Goal: Task Accomplishment & Management: Manage account settings

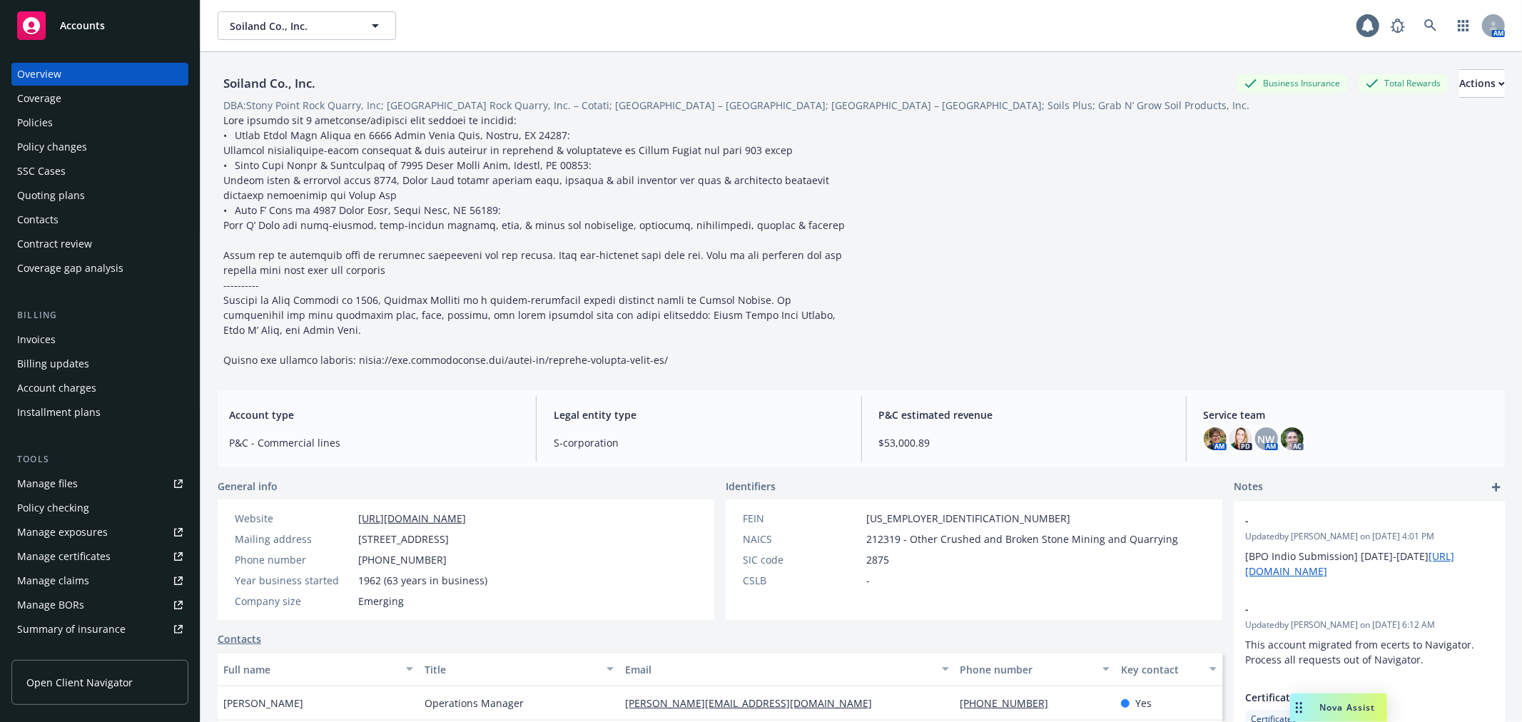
click at [106, 148] on div "Policy changes" at bounding box center [100, 147] width 166 height 23
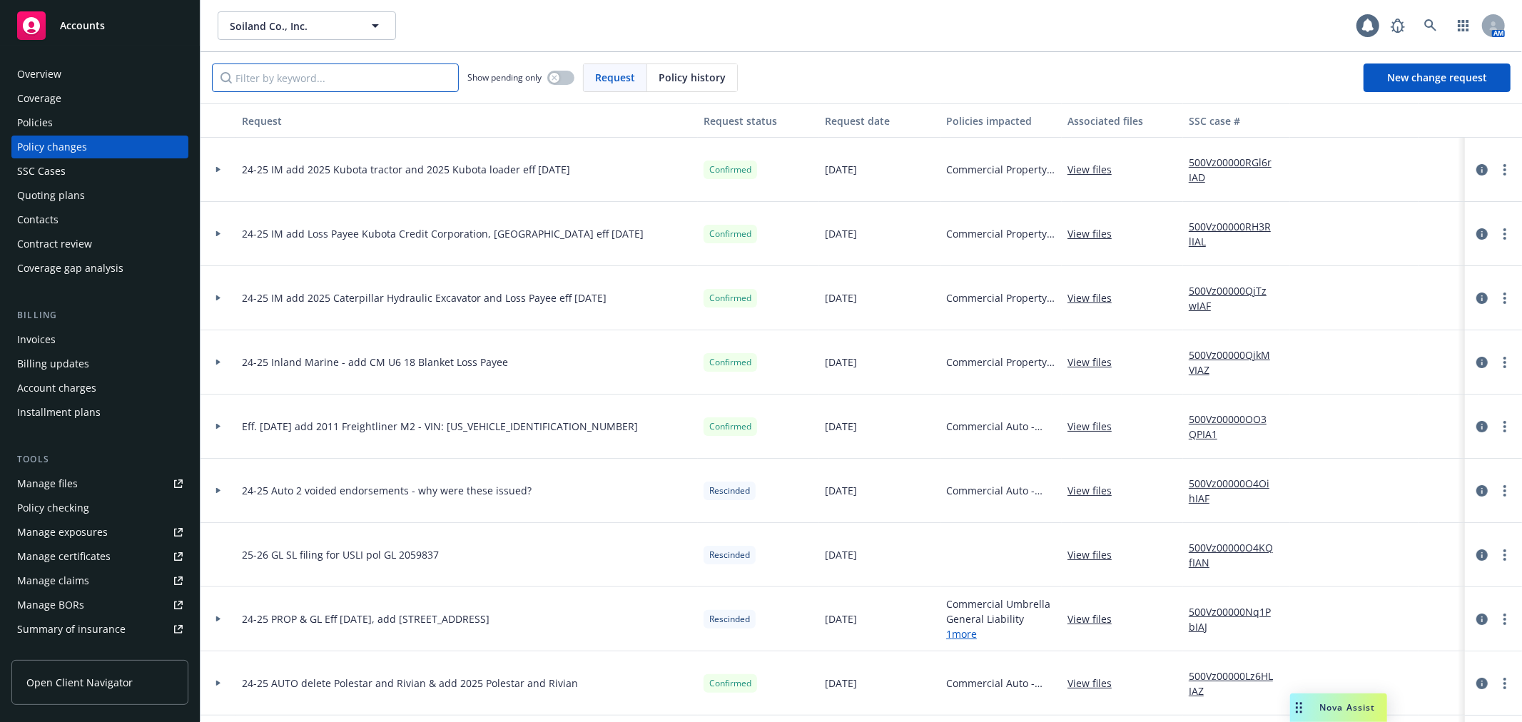
click at [295, 75] on input "Filter by keyword..." at bounding box center [335, 77] width 247 height 29
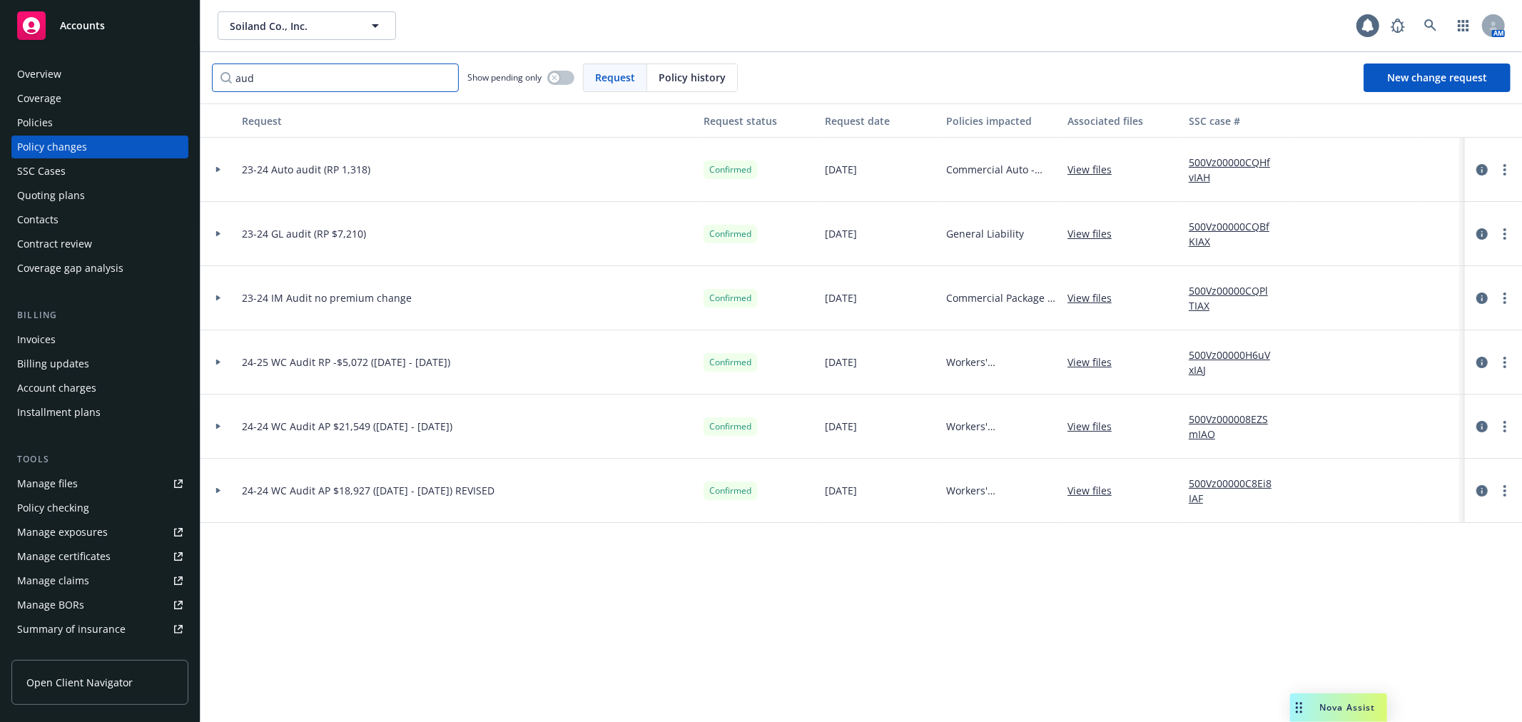
type input "aud"
drag, startPoint x: 314, startPoint y: 303, endPoint x: 241, endPoint y: 305, distance: 72.8
click at [242, 305] on span "23-24 IM Audit no premium change" at bounding box center [327, 297] width 170 height 15
copy span "23-24 IM Audit"
click at [1416, 73] on span "New change request" at bounding box center [1437, 78] width 100 height 14
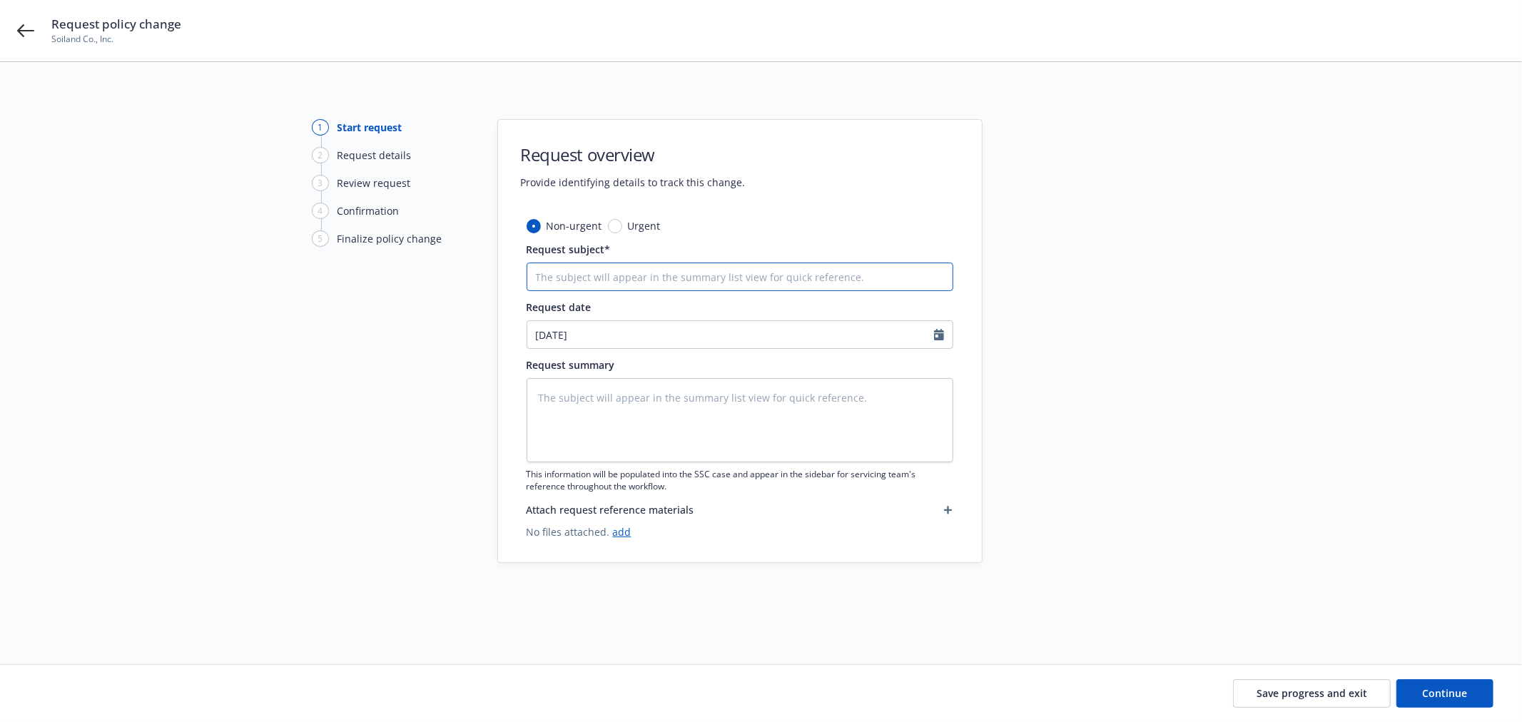
click at [611, 280] on input "Request subject*" at bounding box center [740, 277] width 427 height 29
paste input "23-24 IM Audit"
type textarea "x"
type input "23-24 IM Audit"
click at [540, 274] on input "23-24 IM Audit" at bounding box center [740, 277] width 427 height 29
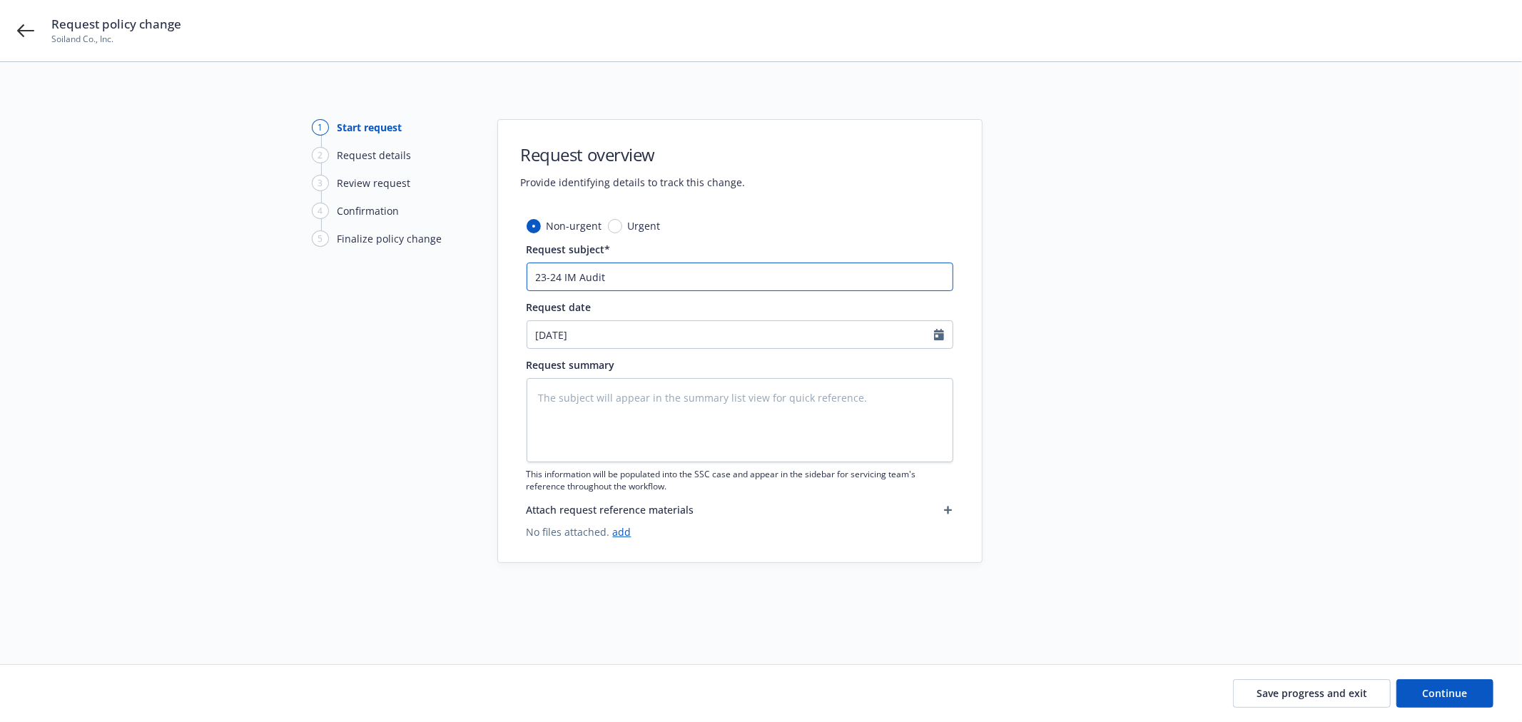
type textarea "x"
type input "2-24 IM Audit"
type textarea "x"
type input "24-24 IM Audit"
drag, startPoint x: 552, startPoint y: 279, endPoint x: 551, endPoint y: 298, distance: 19.3
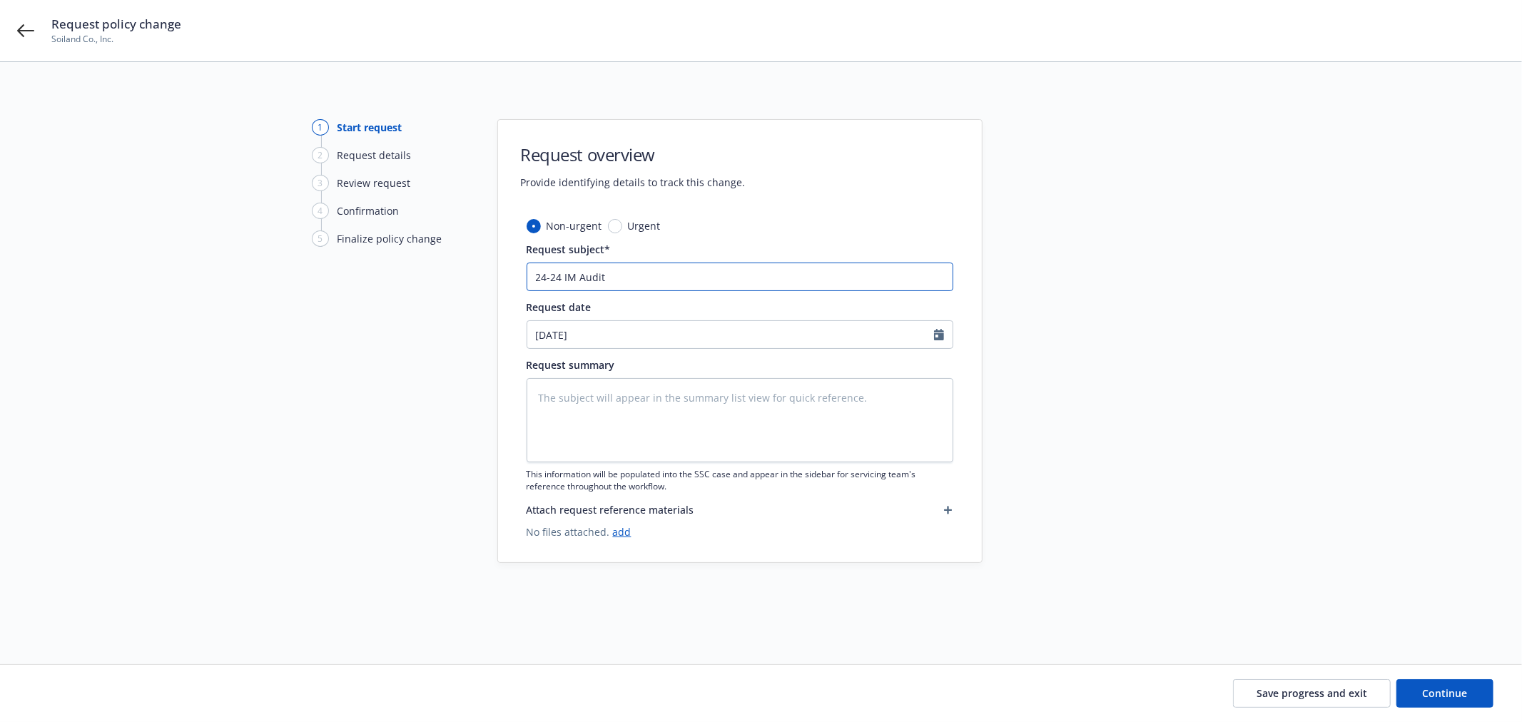
click at [553, 280] on input "24-24 IM Audit" at bounding box center [740, 277] width 427 height 29
type textarea "x"
type input "24-2 IM Audit"
type textarea "x"
type input "24-25 IM Audit"
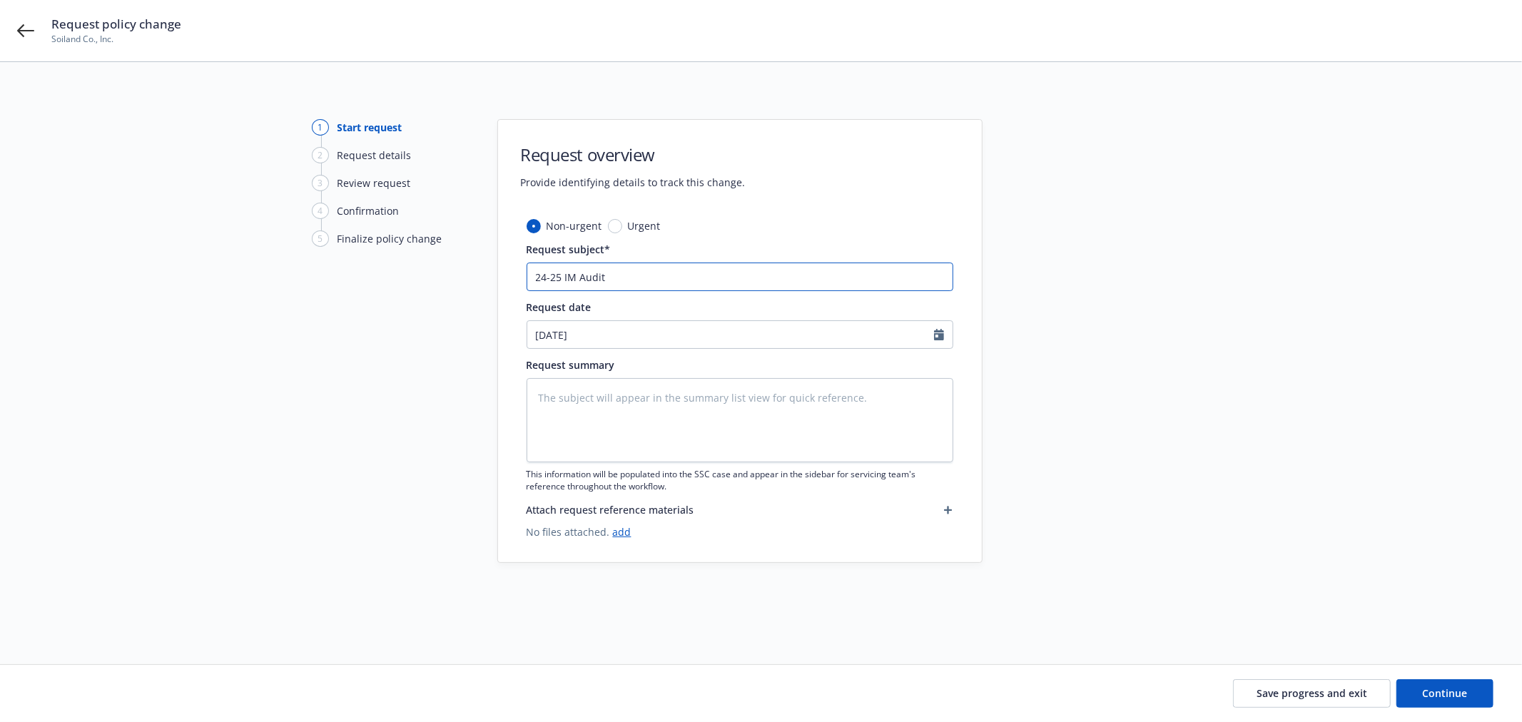
click at [672, 274] on input "24-25 IM Audit" at bounding box center [740, 277] width 427 height 29
type textarea "x"
type input "24-25 IM Audit"
type textarea "x"
type input "24-25 IM Audit"
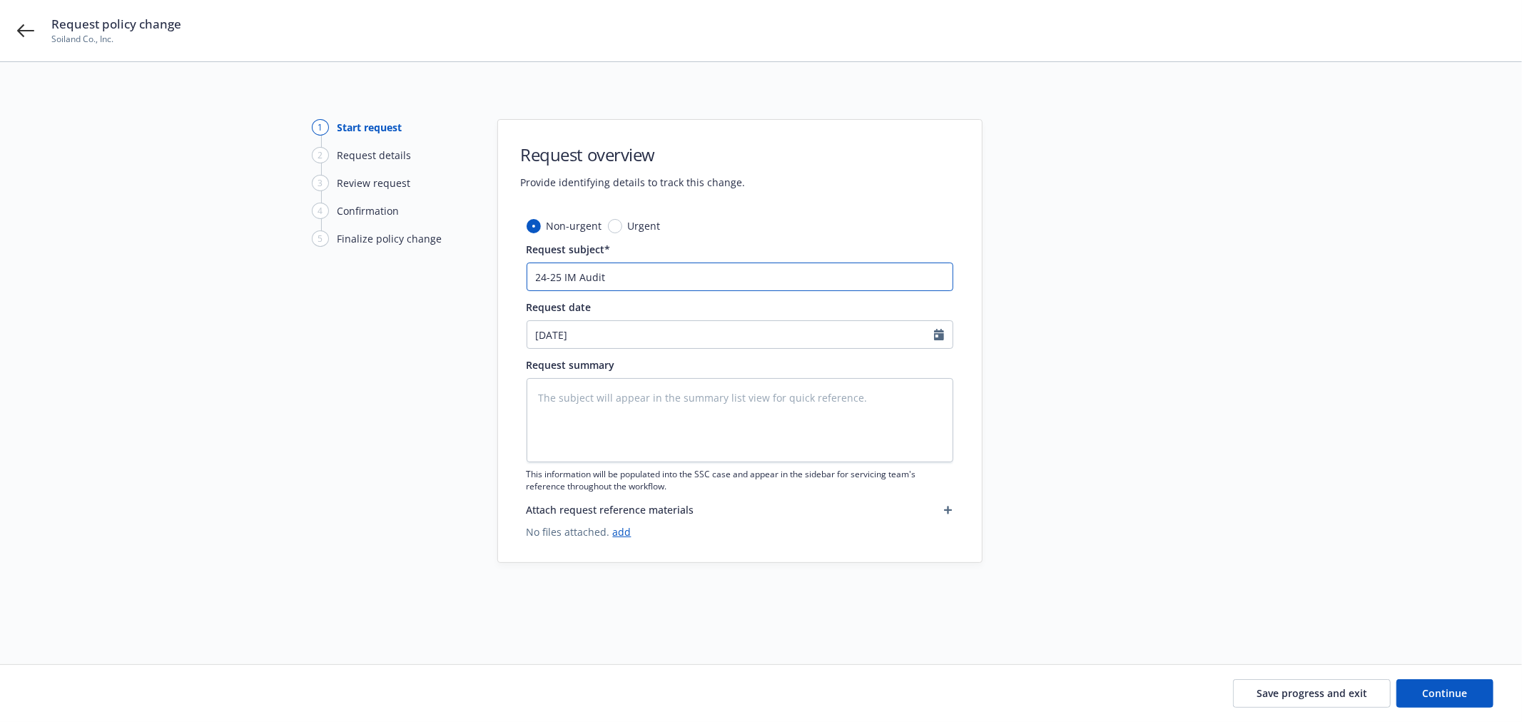
type textarea "x"
type input "24-25 IM Audit -"
type textarea "x"
type input "24-25 IM Audit -"
type textarea "x"
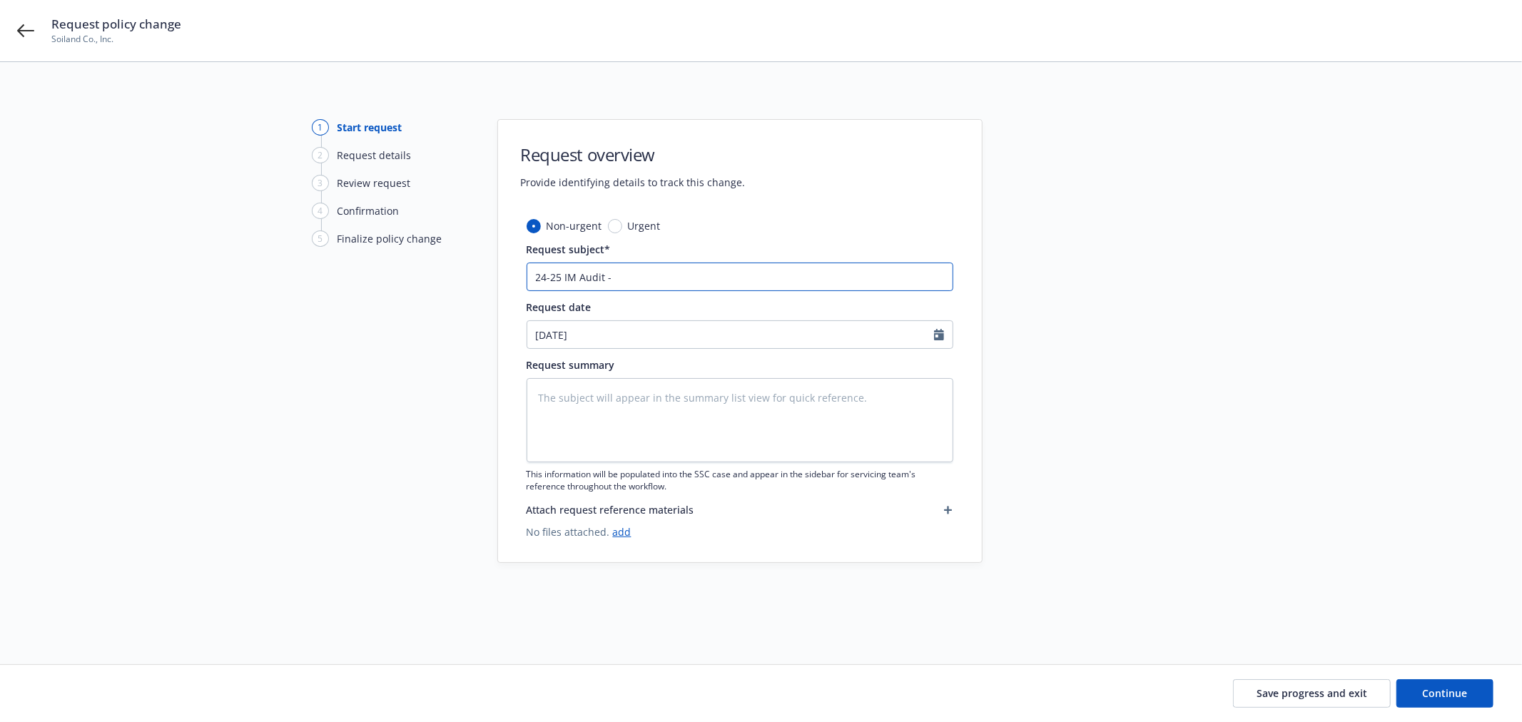
type input "24-25 IM Audit - P"
type textarea "x"
type input "24-25 IM Audit - PE"
type textarea "x"
type input "24-25 IM Audit - PEN"
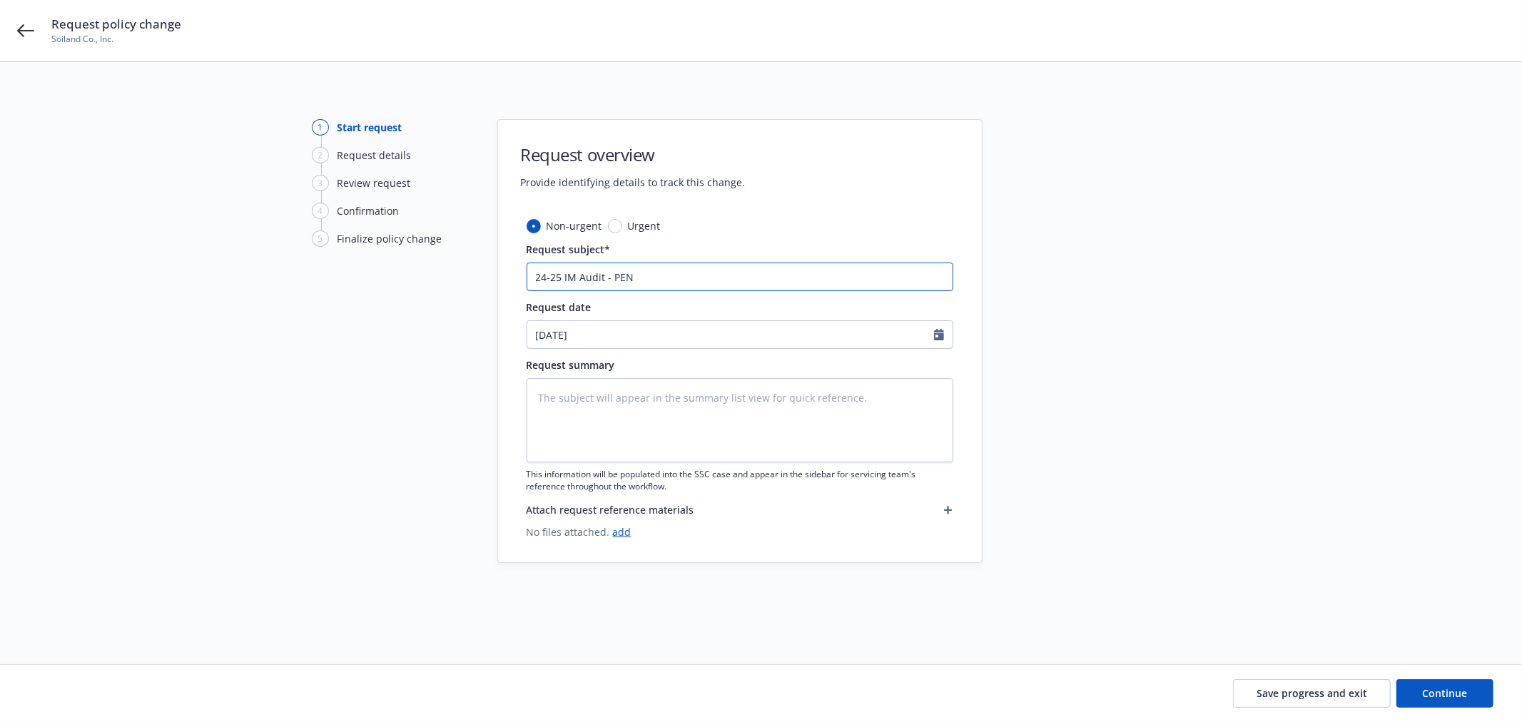
type textarea "x"
type input "24-25 IM Audit - PEND"
type textarea "x"
type input "24-25 IM Audit - PENDI"
type textarea "x"
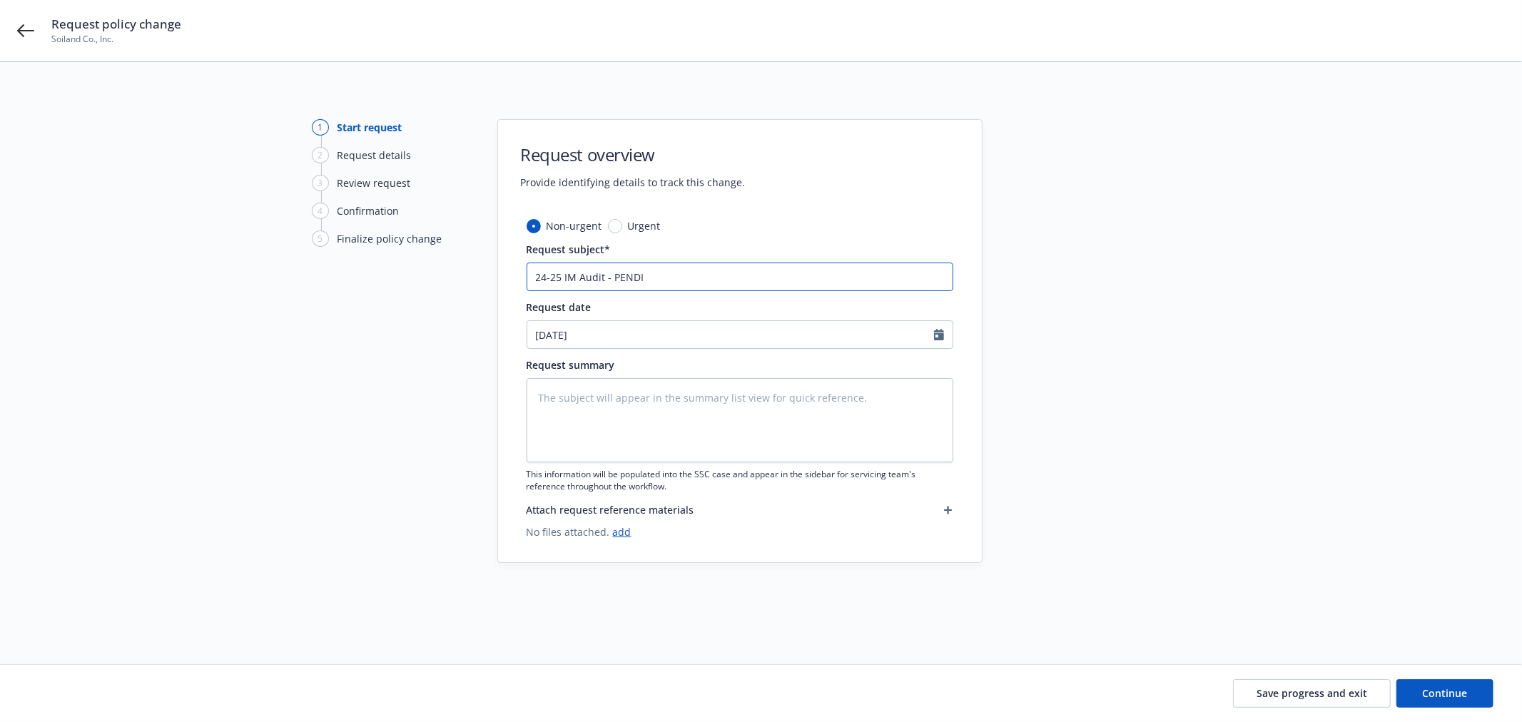
type input "24-25 IM Audit - PENDIN"
type textarea "x"
type input "24-25 IM Audit - PENDING"
click at [583, 397] on textarea at bounding box center [740, 420] width 427 height 84
paste textarea "24-25 IM Audit - PENDING"
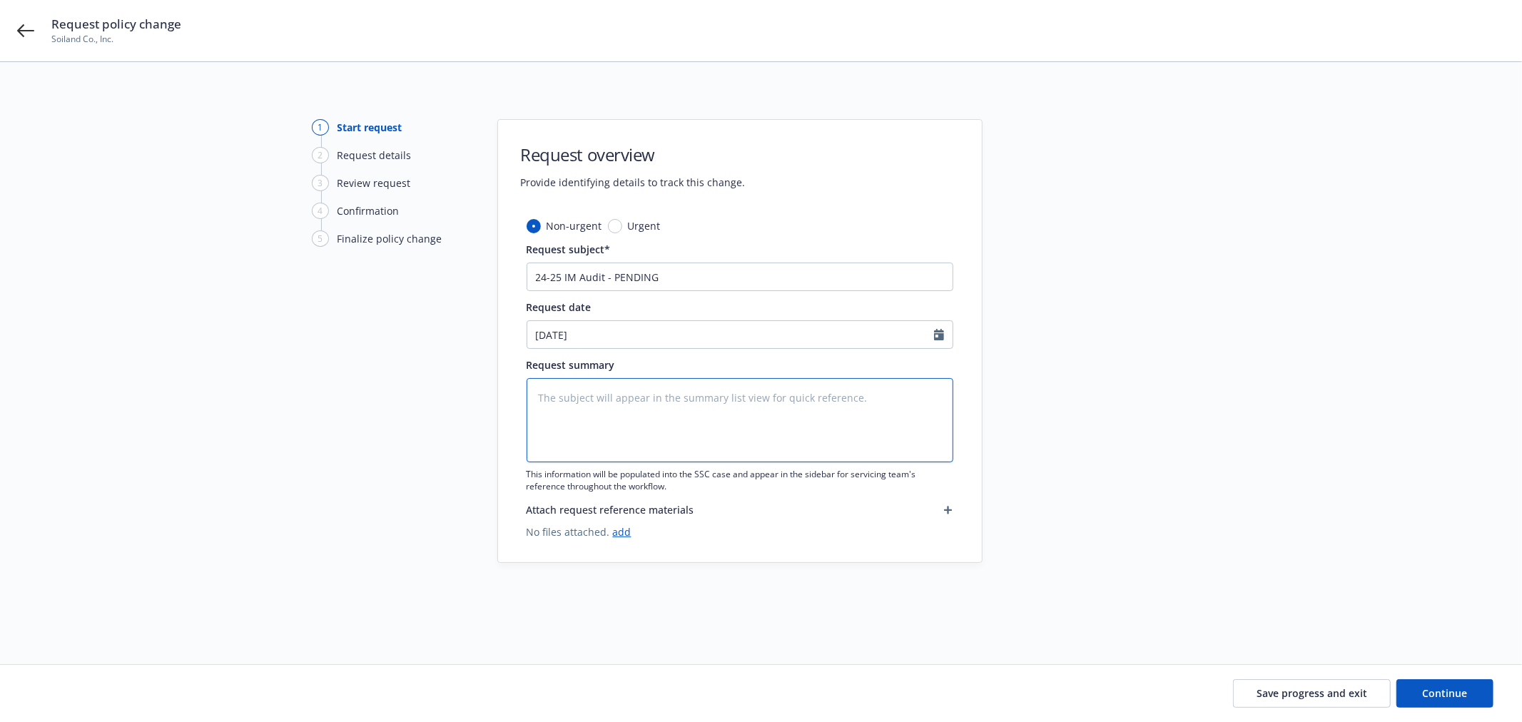
type textarea "x"
type textarea "24-25 IM Audit - PENDING"
click at [1442, 685] on button "Continue" at bounding box center [1444, 693] width 97 height 29
type textarea "x"
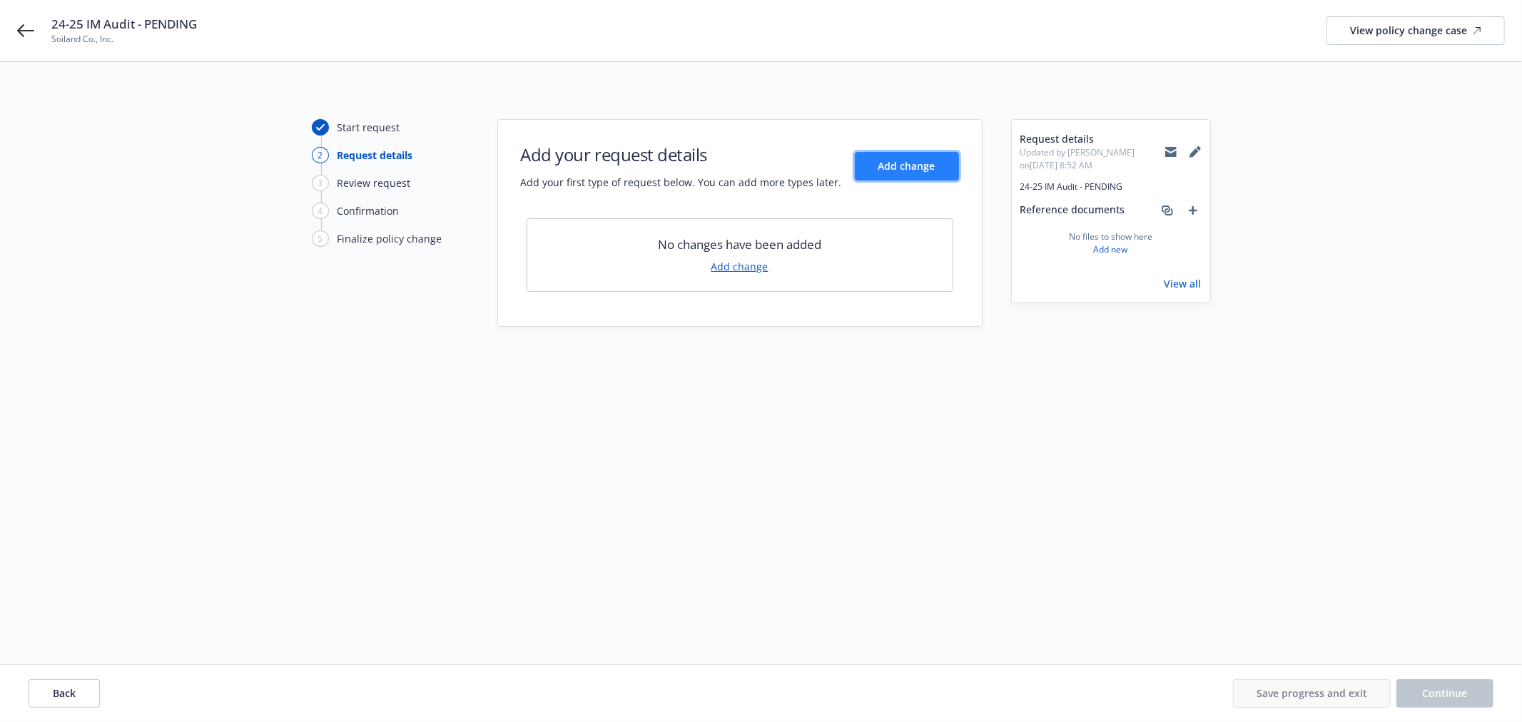
click at [918, 173] on button "Add change" at bounding box center [907, 166] width 104 height 29
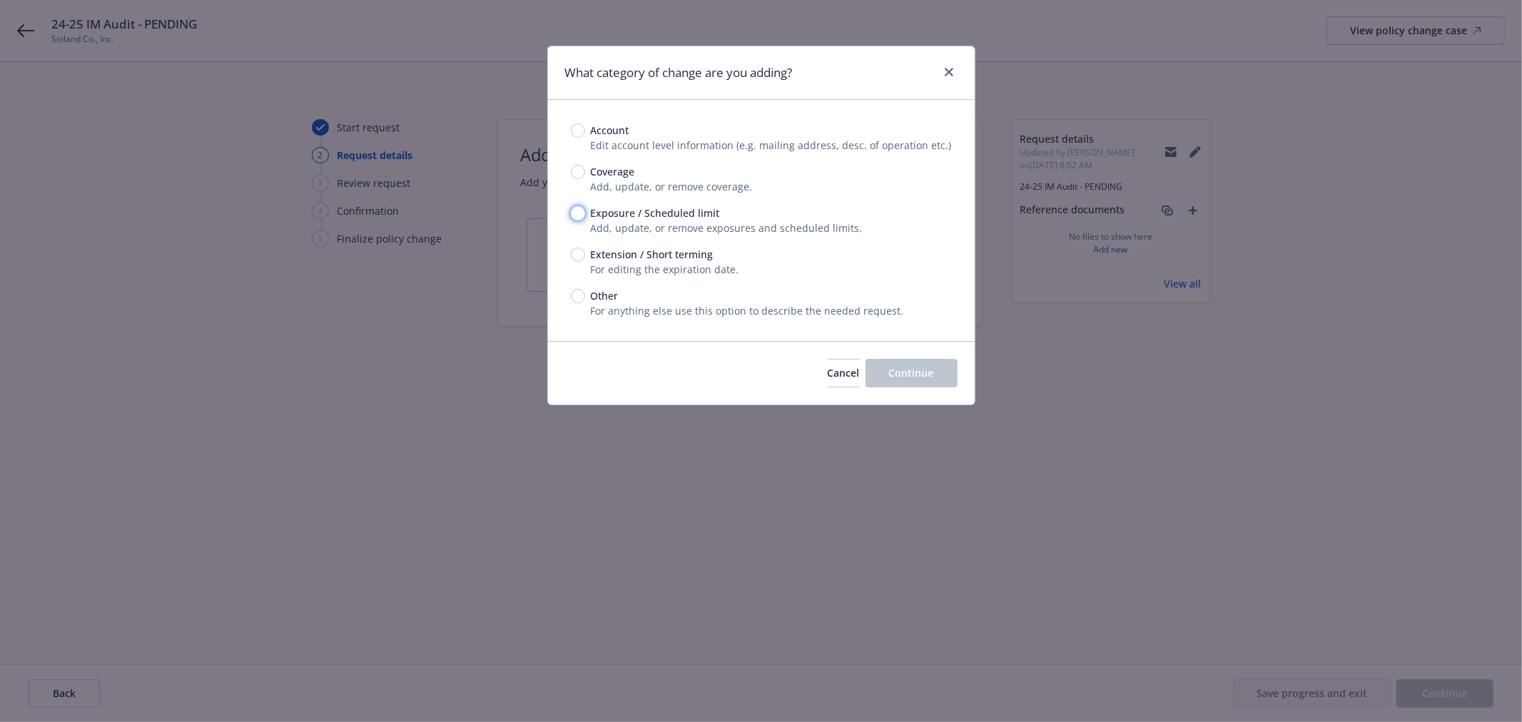
click at [576, 213] on input "Exposure / Scheduled limit" at bounding box center [578, 213] width 14 height 14
radio input "true"
click at [927, 369] on span "Continue" at bounding box center [911, 373] width 45 height 14
type textarea "x"
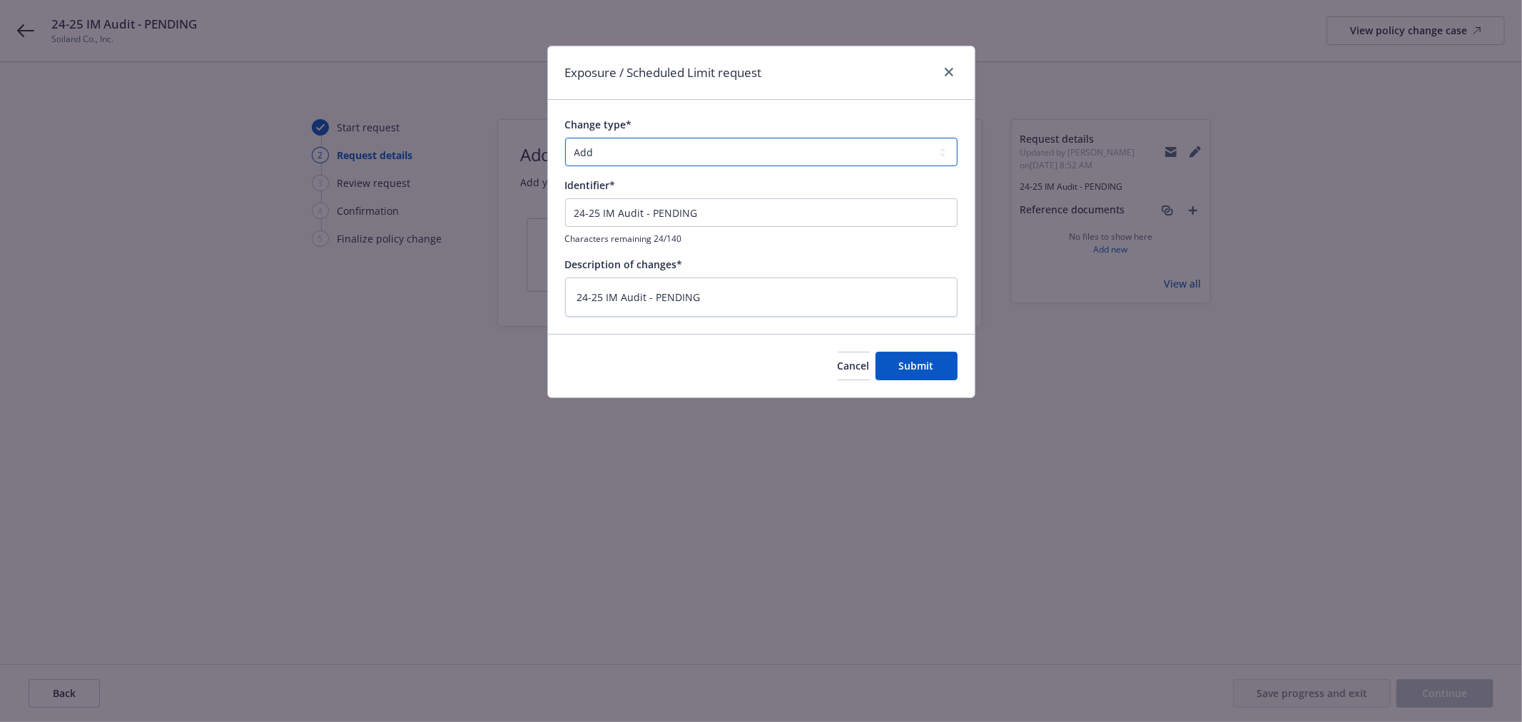
click at [700, 156] on select "Add Audit Change Remove" at bounding box center [761, 152] width 392 height 29
select select "AUDIT"
click at [565, 138] on select "Add Audit Change Remove" at bounding box center [761, 152] width 392 height 29
click at [937, 372] on button "Submit" at bounding box center [916, 366] width 82 height 29
type textarea "x"
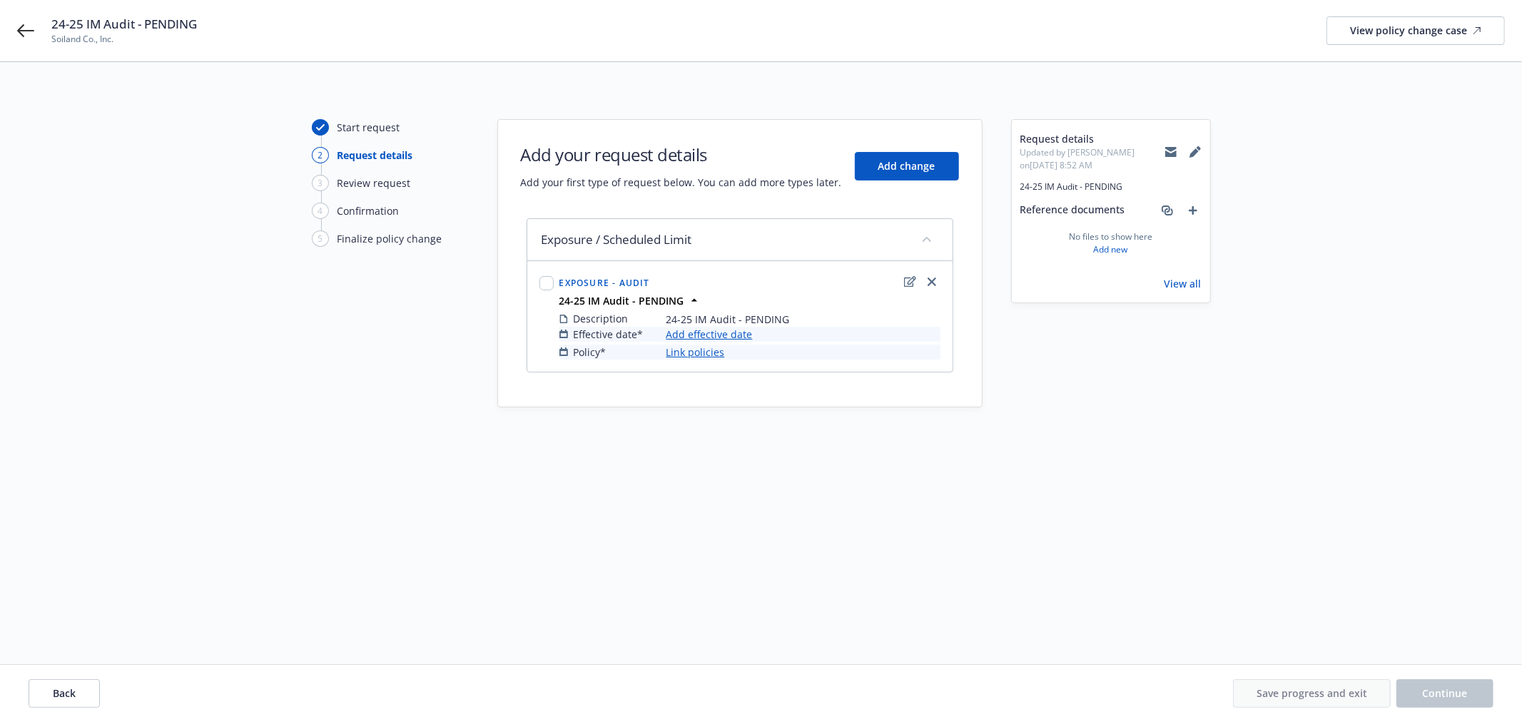
click at [736, 333] on link "Add effective date" at bounding box center [709, 334] width 86 height 15
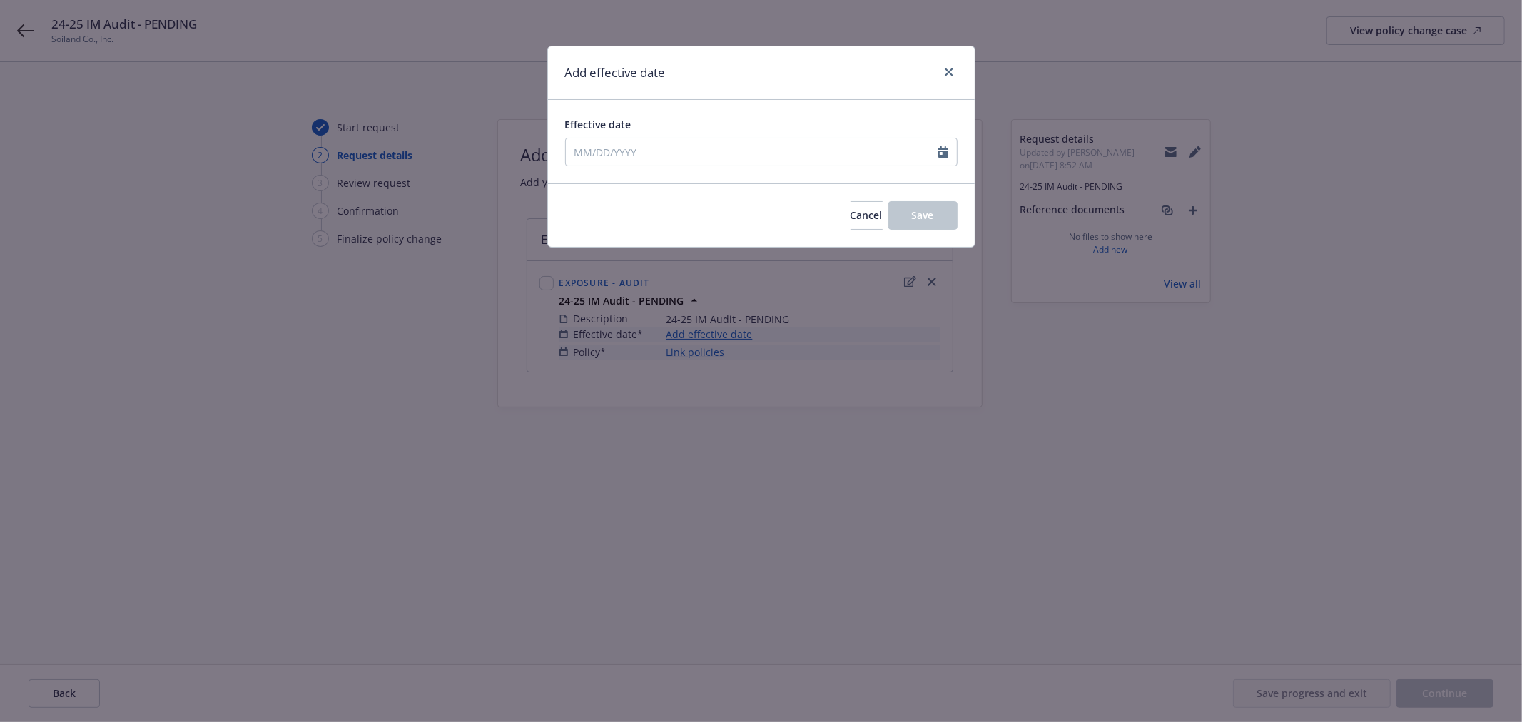
click at [706, 174] on div "Effective date" at bounding box center [761, 141] width 427 height 83
click at [704, 143] on input "Effective date" at bounding box center [752, 151] width 372 height 27
select select "9"
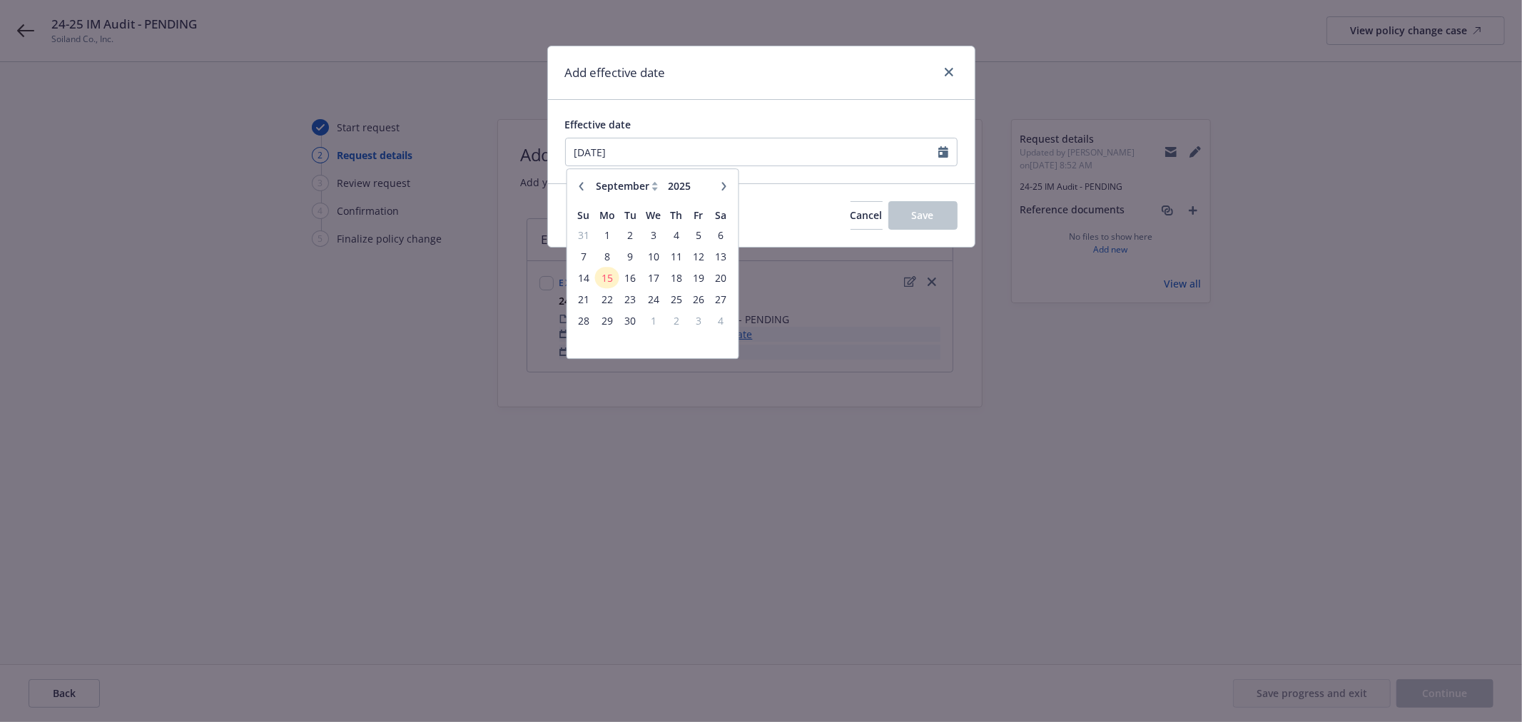
type input "10/01/2024"
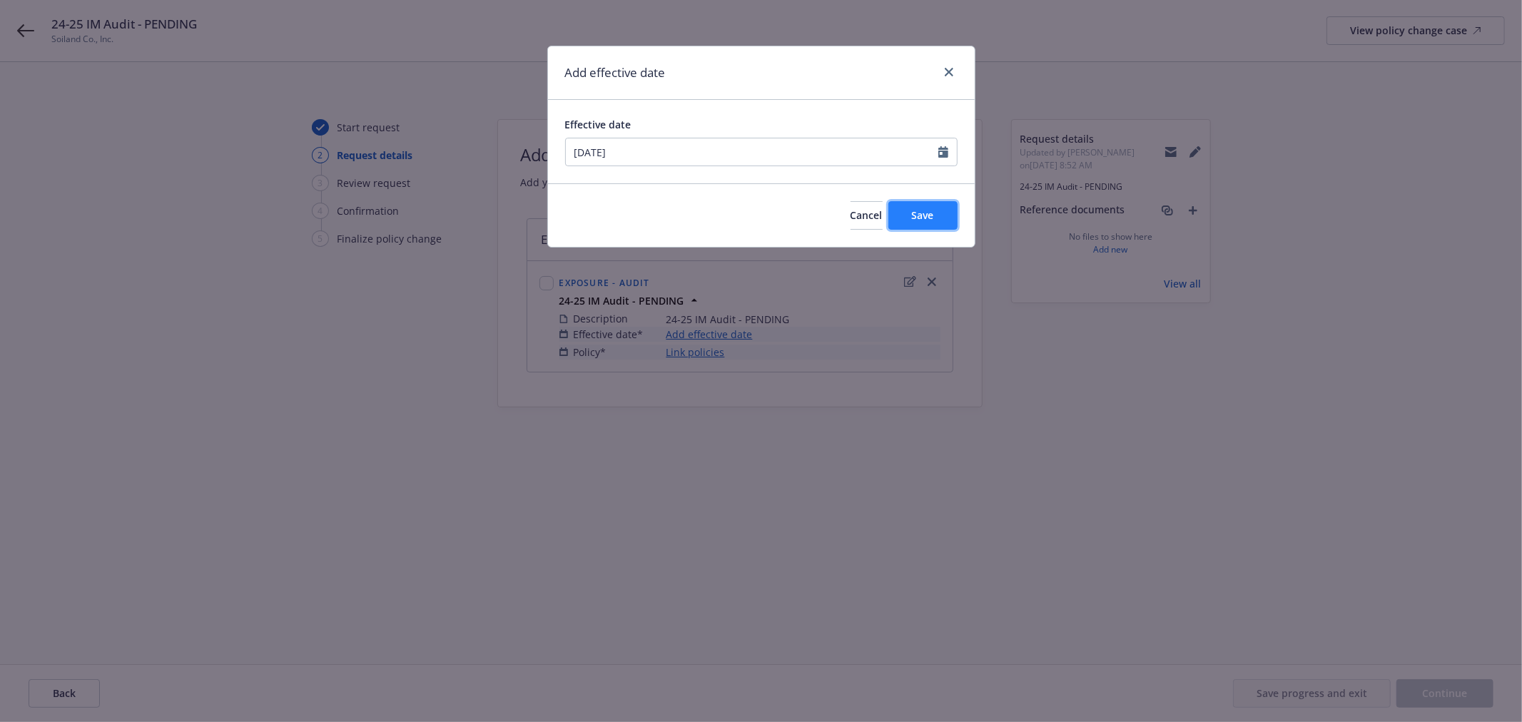
click at [929, 215] on span "Save" at bounding box center [923, 215] width 22 height 14
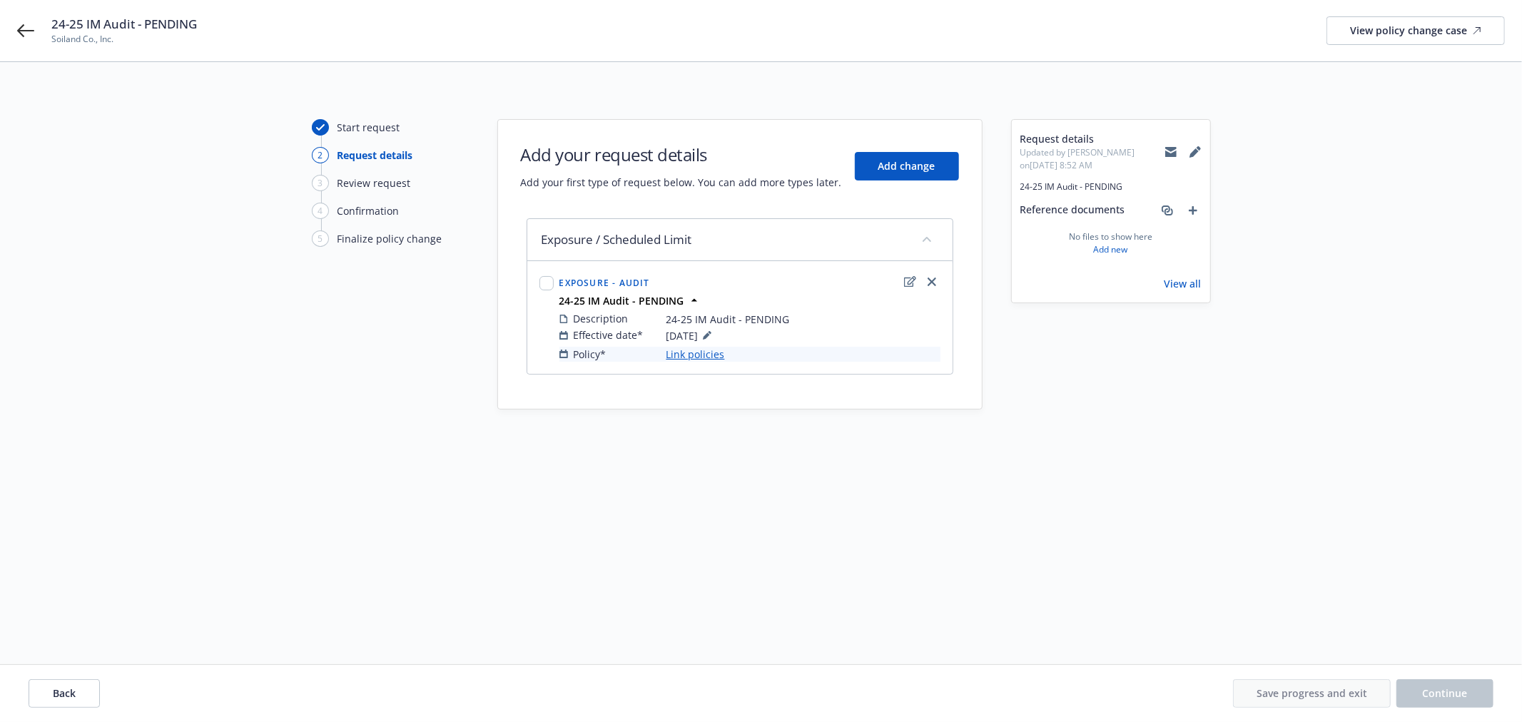
click at [676, 355] on link "Link policies" at bounding box center [695, 354] width 59 height 15
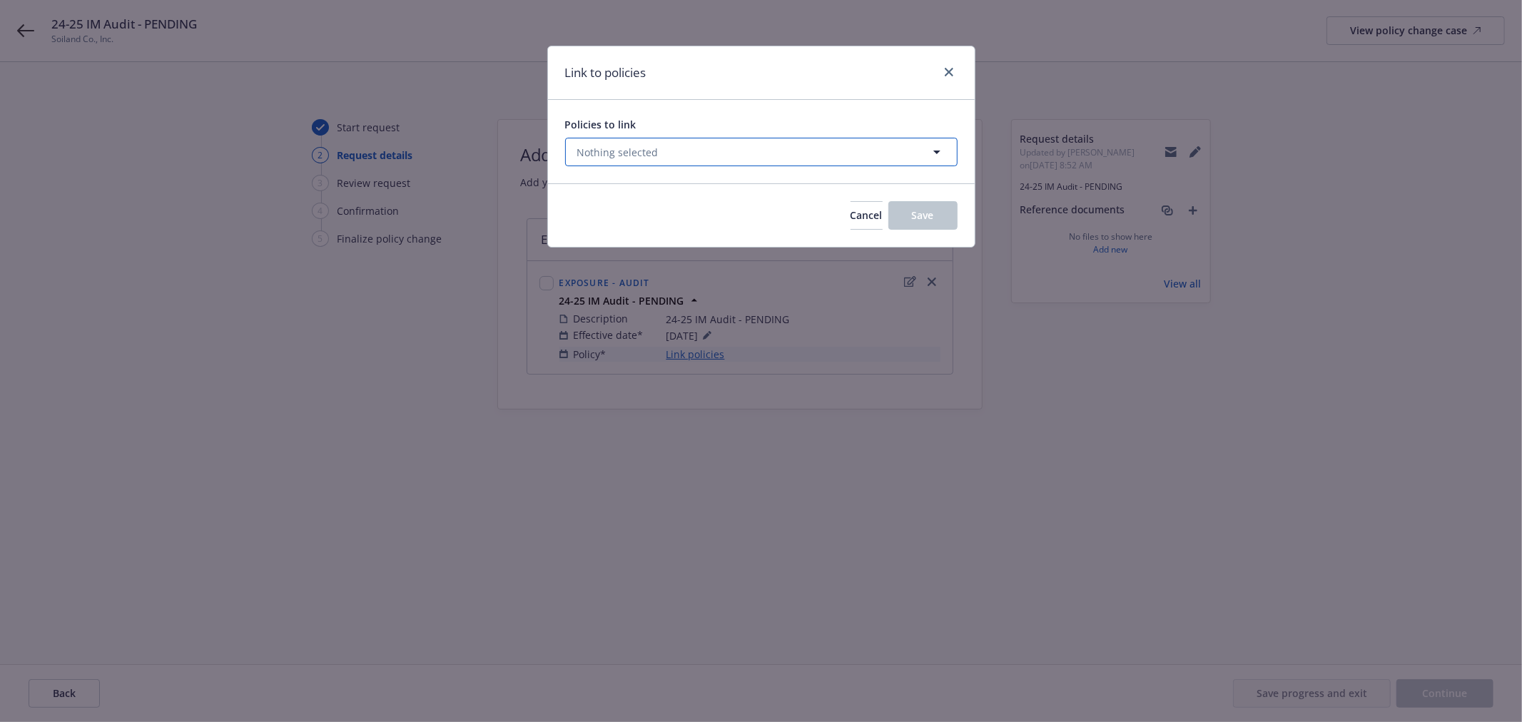
click at [676, 154] on button "Nothing selected" at bounding box center [761, 152] width 392 height 29
select select "ACTIVE"
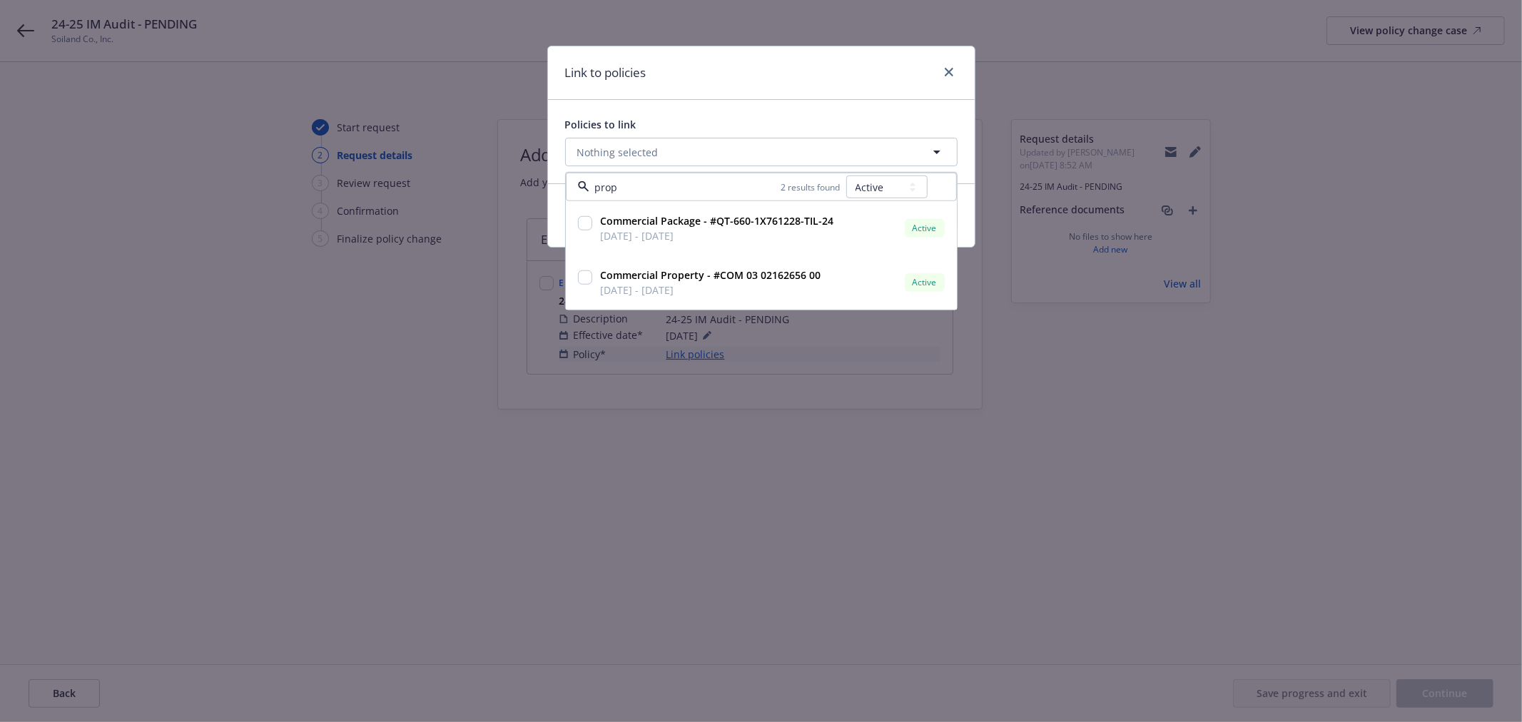
type input "prop"
click at [888, 184] on select "All Active Upcoming Expired Cancelled" at bounding box center [886, 187] width 81 height 23
click at [846, 176] on select "All Active Upcoming Expired Cancelled" at bounding box center [886, 187] width 81 height 23
click at [892, 189] on select "All Active Upcoming Expired Cancelled" at bounding box center [886, 187] width 81 height 23
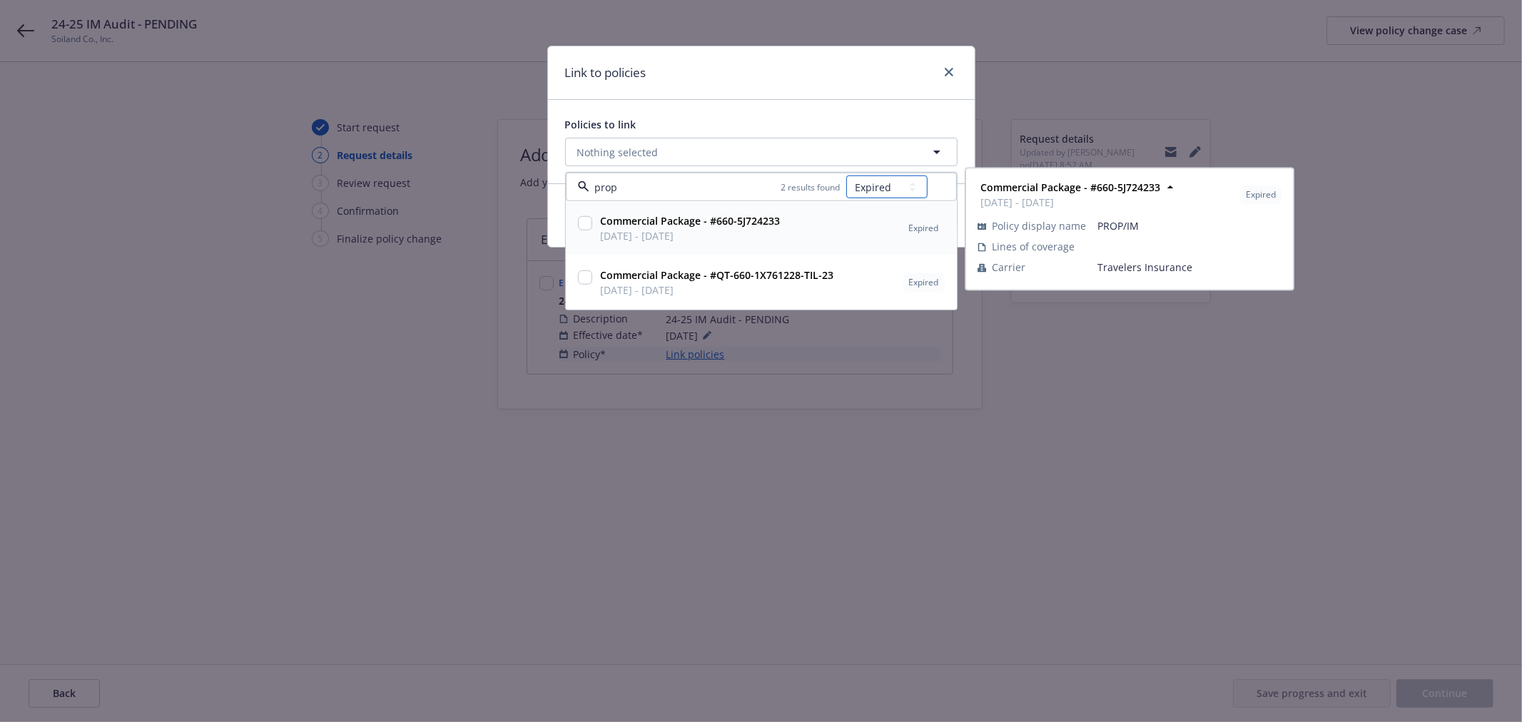
select select "ACTIVE"
click at [846, 176] on select "All Active Upcoming Expired Cancelled" at bounding box center [886, 187] width 81 height 23
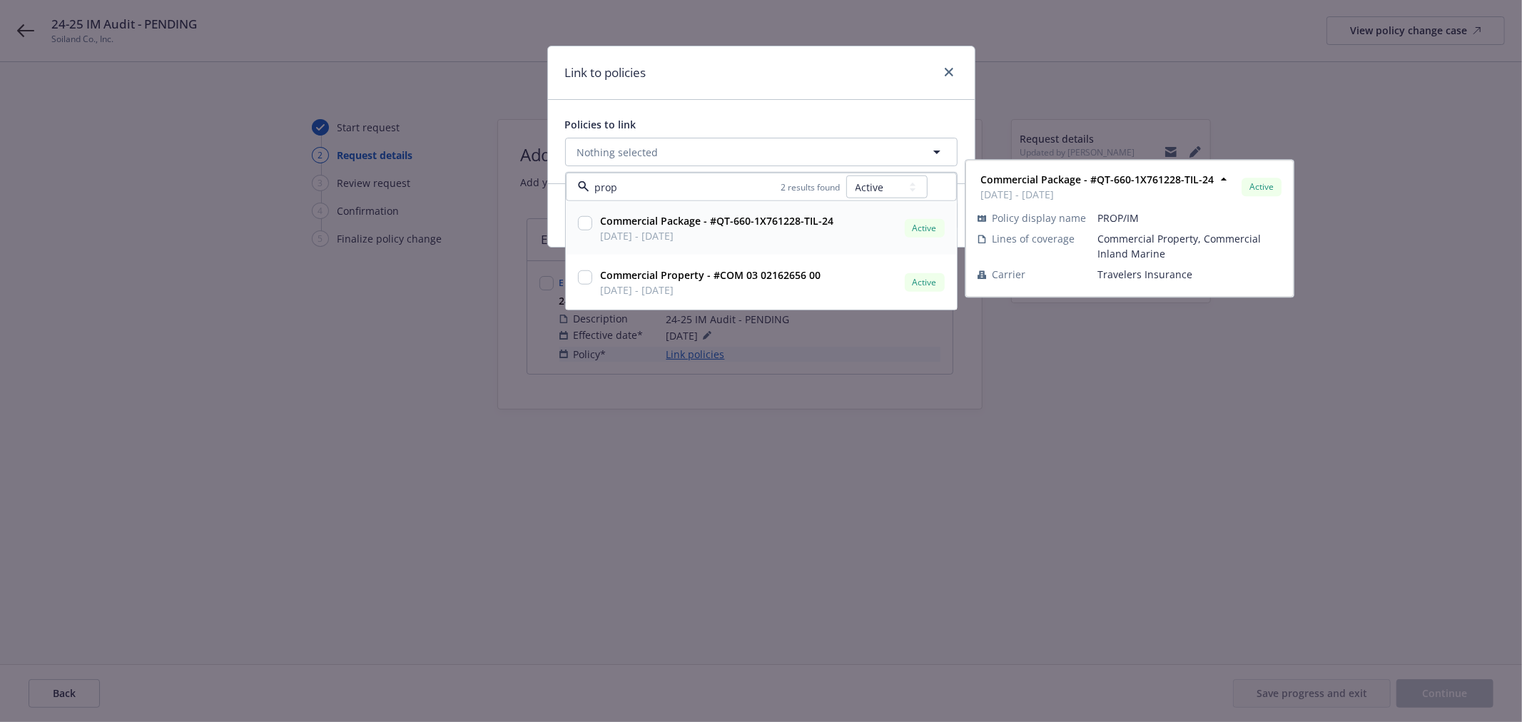
click at [578, 222] on input "checkbox" at bounding box center [585, 223] width 14 height 14
checkbox input "true"
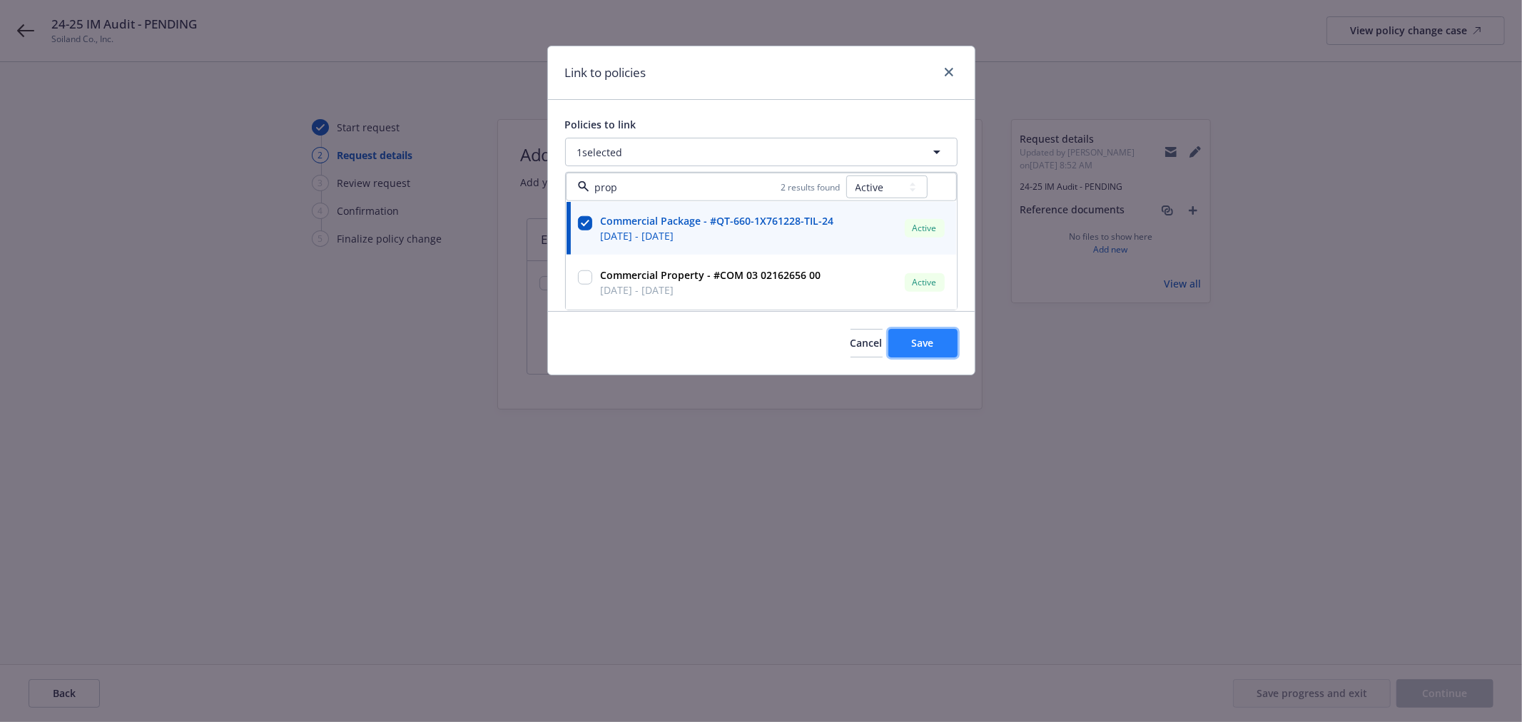
click at [922, 342] on span "Save" at bounding box center [923, 343] width 22 height 14
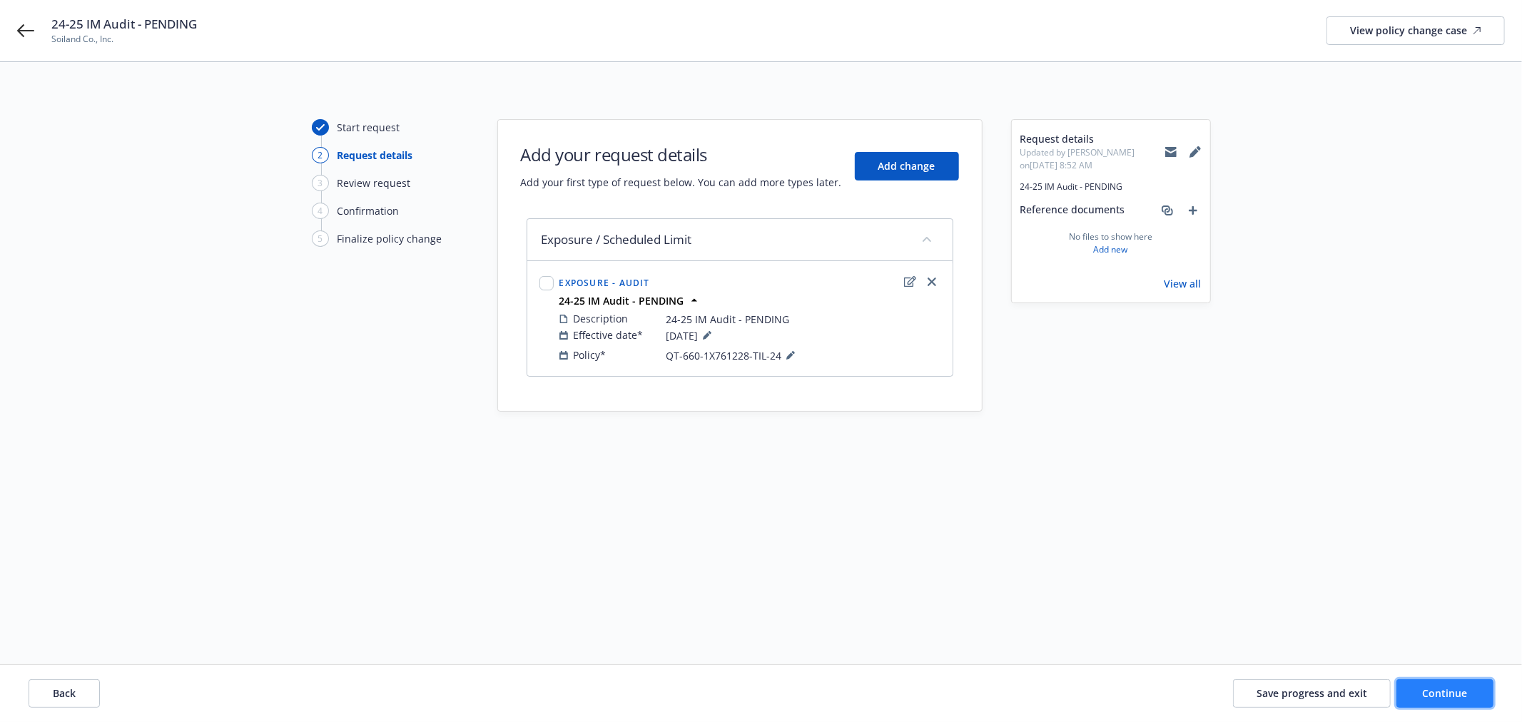
click at [1455, 681] on button "Continue" at bounding box center [1444, 693] width 97 height 29
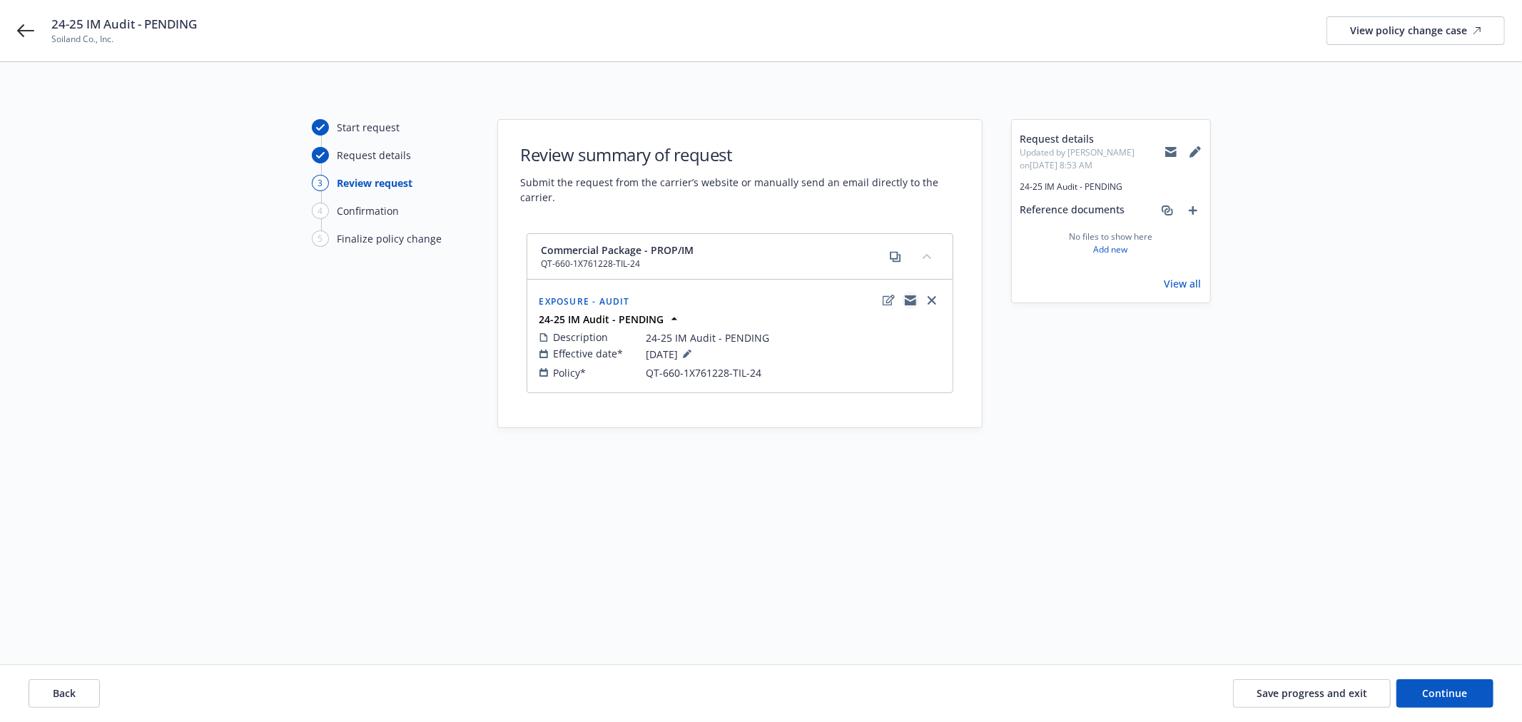
click at [907, 297] on icon "copyLogging" at bounding box center [910, 297] width 11 height 5
click at [1338, 687] on span "Save progress and exit" at bounding box center [1311, 693] width 111 height 14
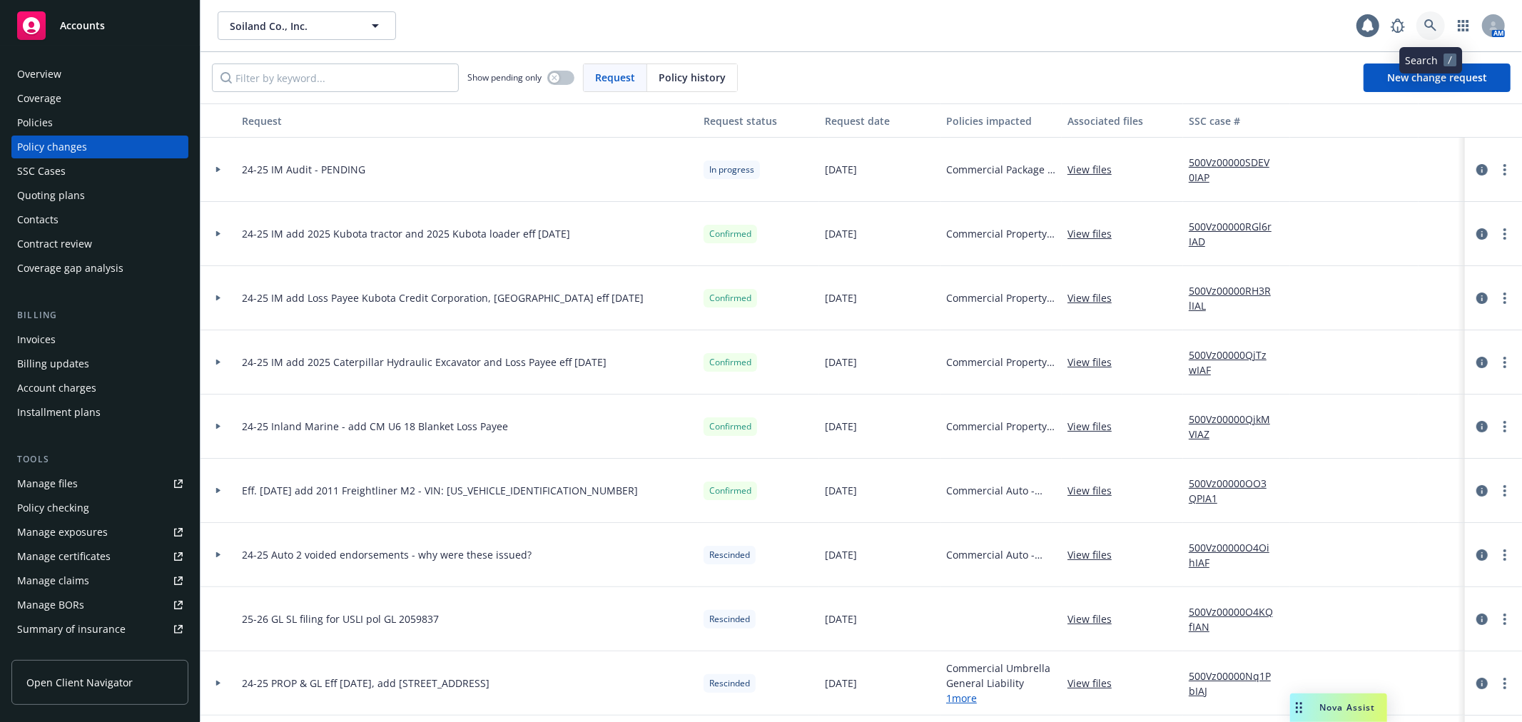
click at [1436, 27] on icon at bounding box center [1430, 25] width 13 height 13
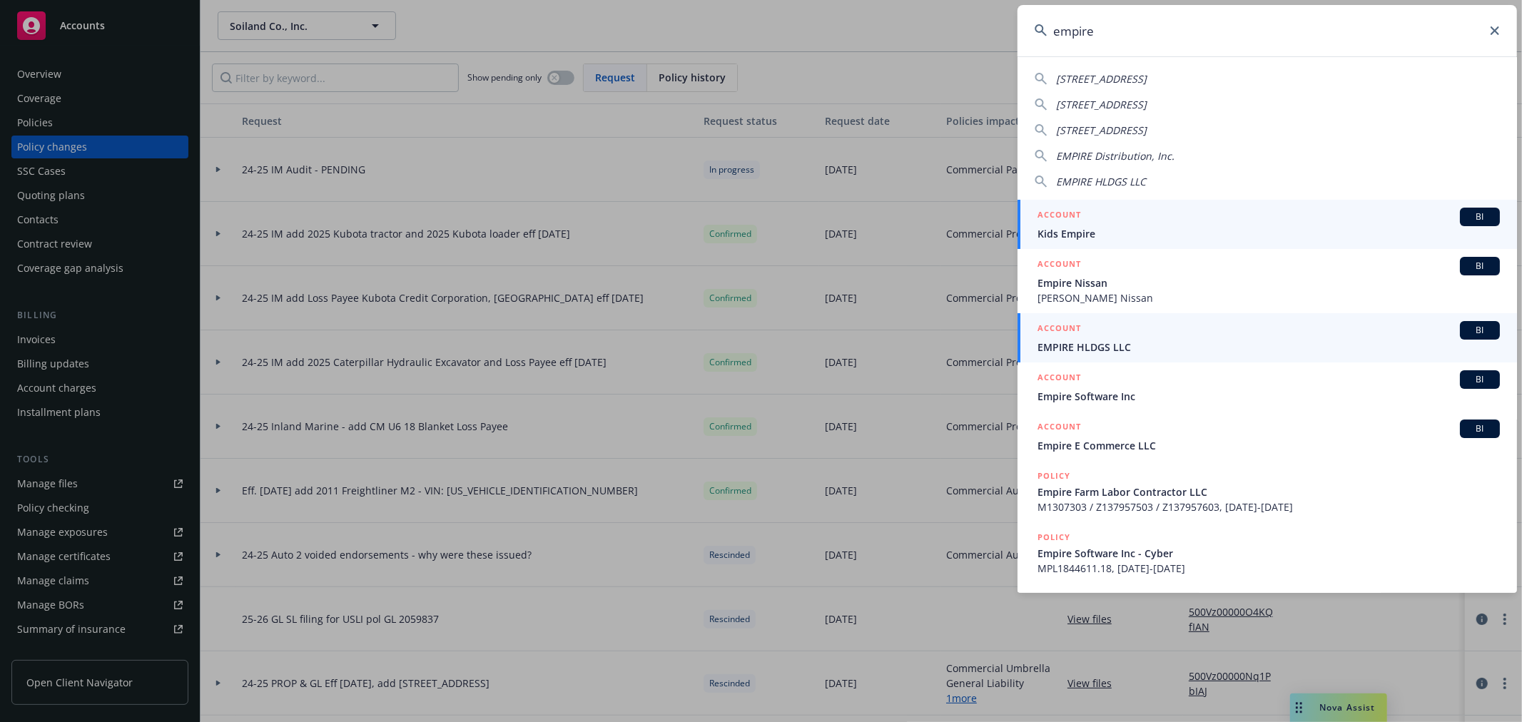
type input "empire"
click at [1178, 355] on link "ACCOUNT BI EMPIRE HLDGS LLC" at bounding box center [1266, 337] width 499 height 49
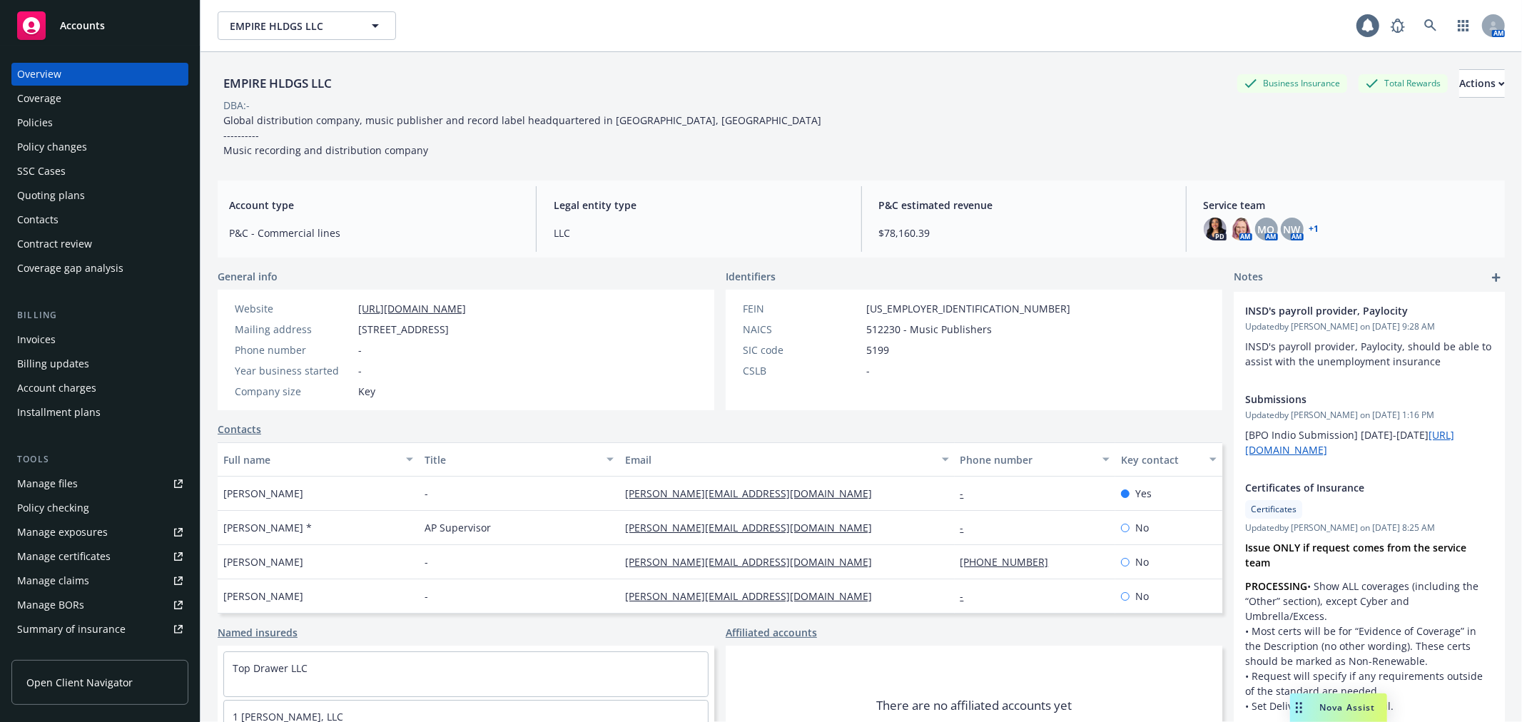
click at [123, 554] on link "Manage certificates" at bounding box center [99, 556] width 177 height 23
click at [147, 227] on div "Contacts" at bounding box center [100, 219] width 166 height 23
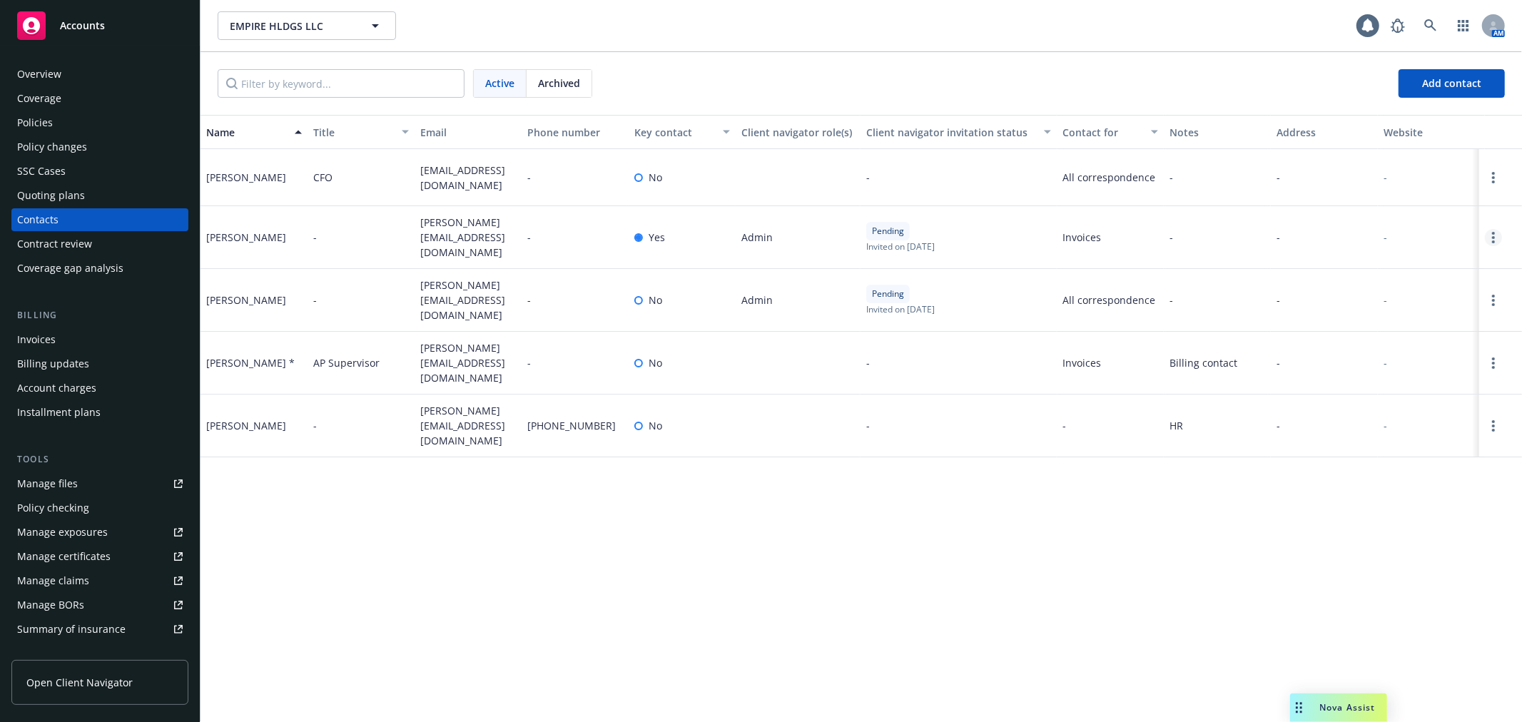
click at [1485, 237] on link "Open options" at bounding box center [1493, 237] width 17 height 17
click at [1460, 154] on link "Resend invite" at bounding box center [1427, 155] width 111 height 29
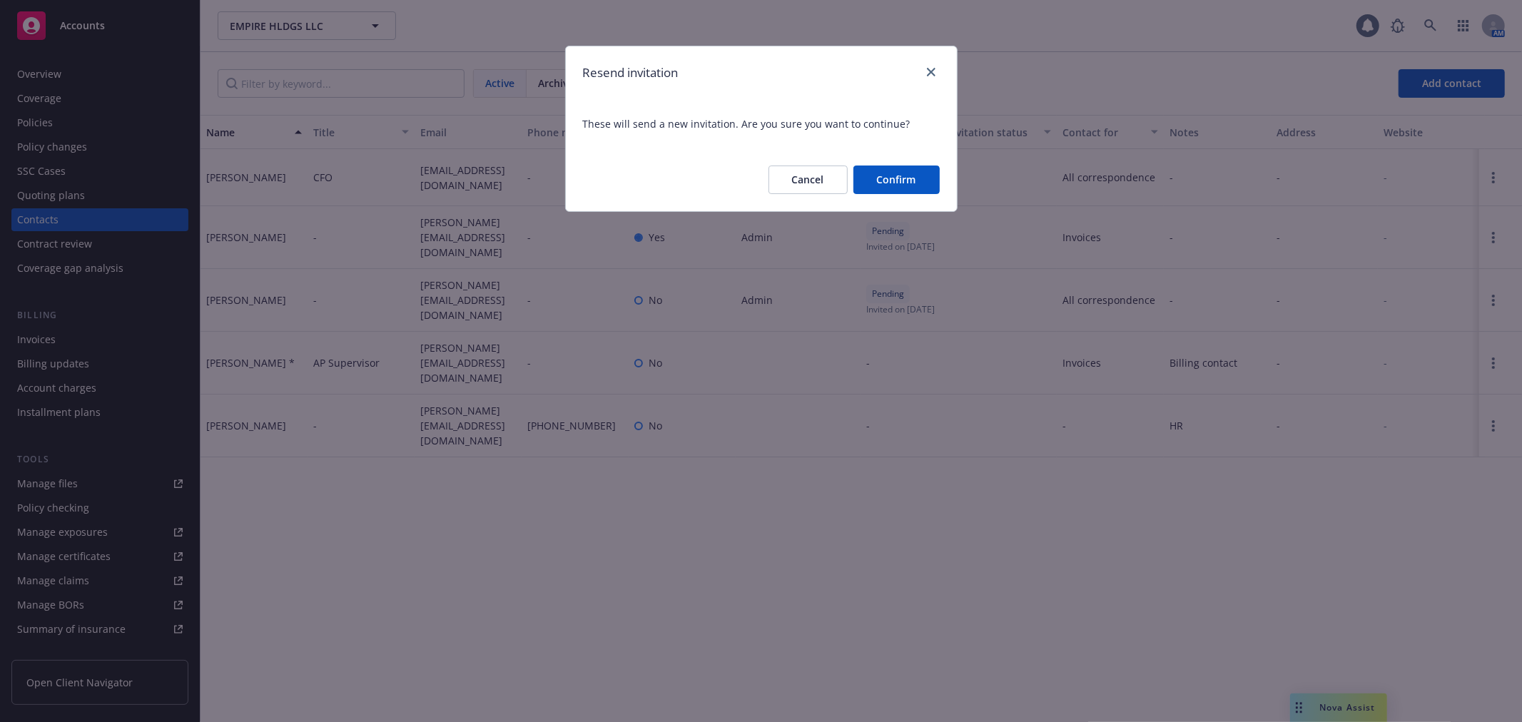
click at [911, 182] on button "Confirm" at bounding box center [896, 180] width 86 height 29
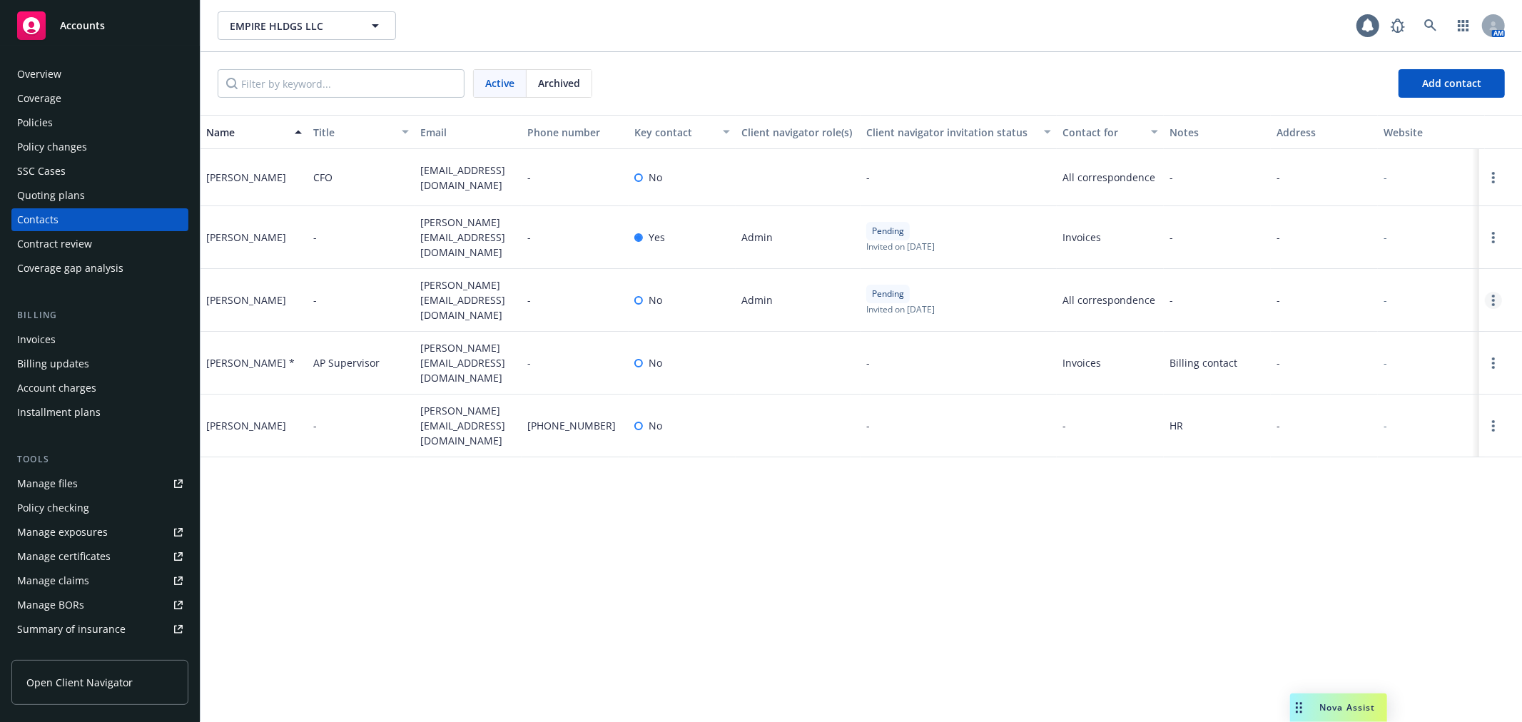
click at [1493, 299] on circle "Open options" at bounding box center [1493, 300] width 3 height 3
click at [1449, 185] on link "Edit contact" at bounding box center [1427, 183] width 111 height 29
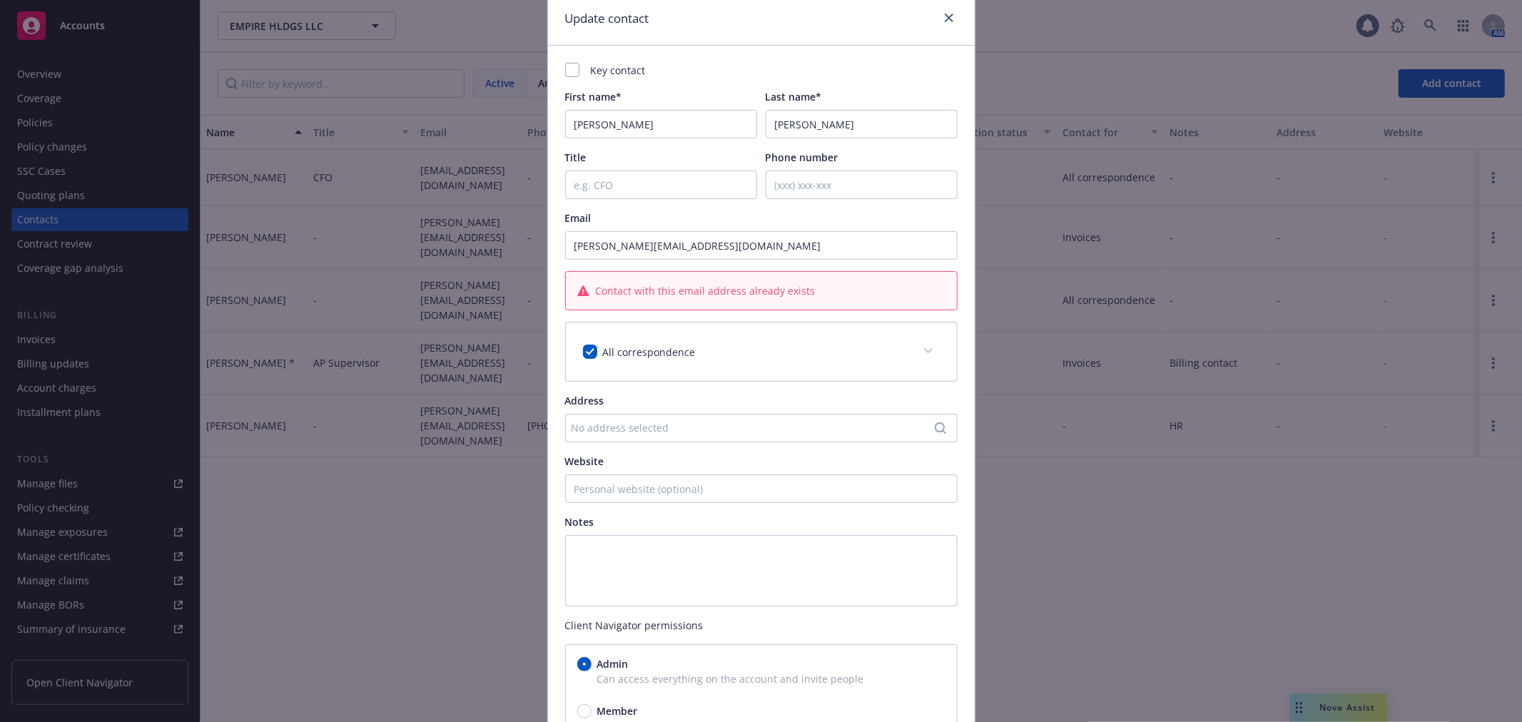
scroll to position [79, 0]
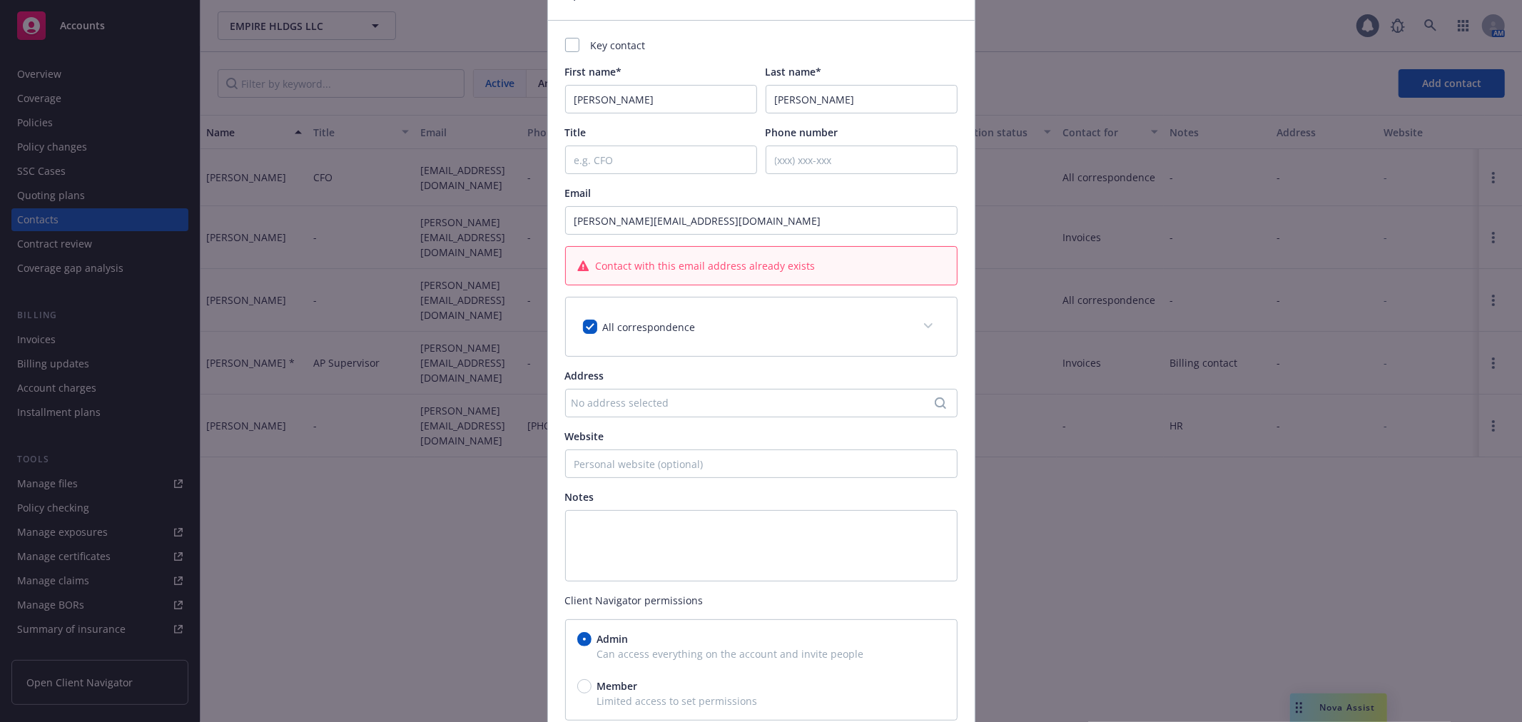
click at [924, 327] on icon at bounding box center [928, 326] width 9 height 6
click at [923, 331] on span at bounding box center [928, 326] width 23 height 23
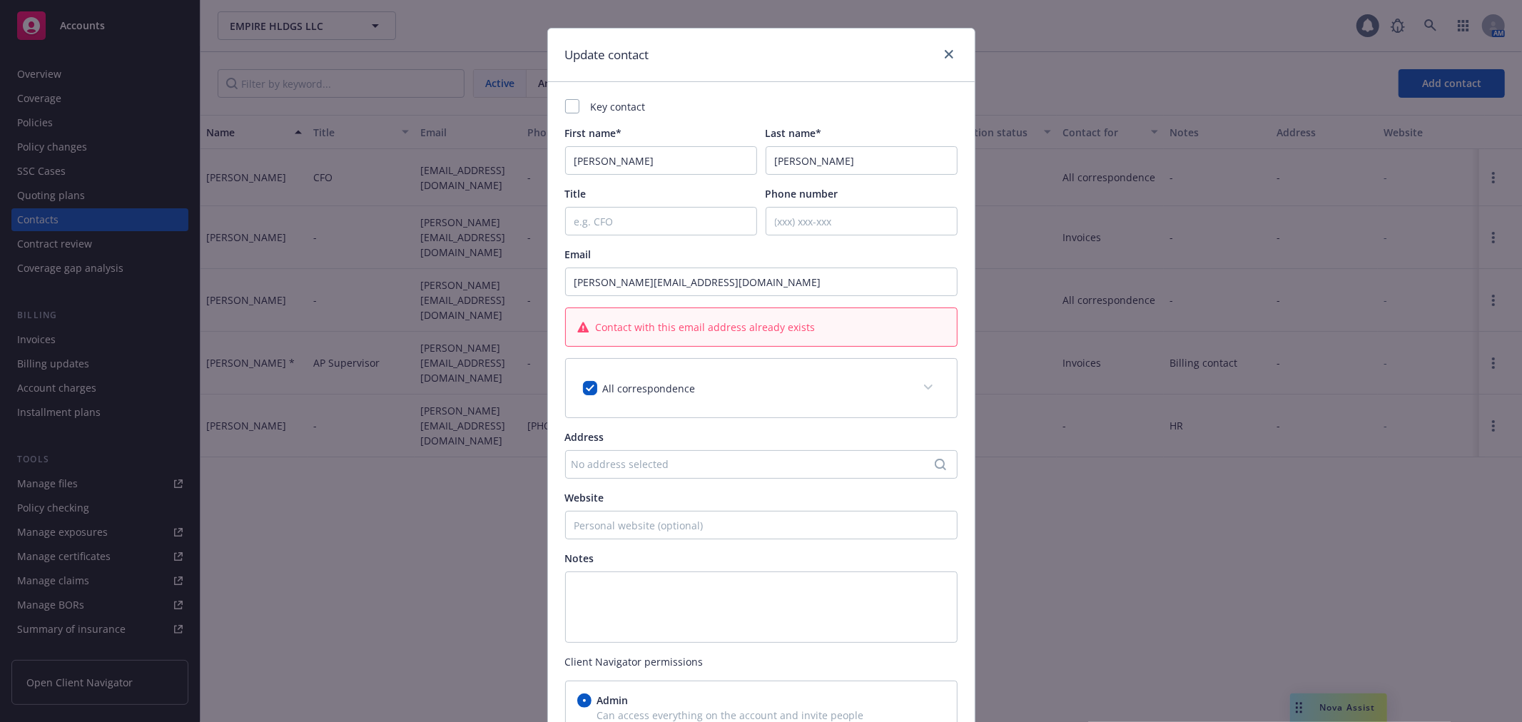
scroll to position [0, 0]
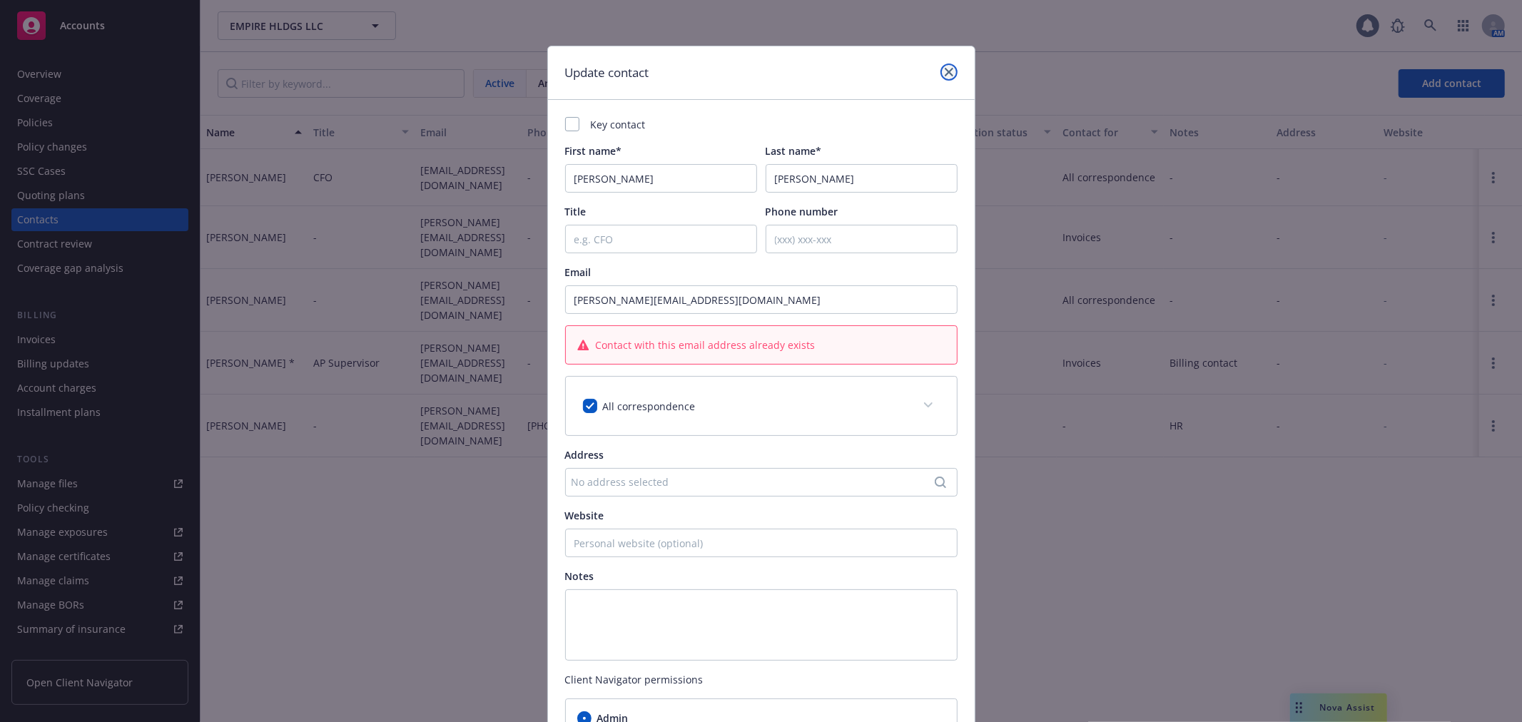
click at [940, 78] on link "close" at bounding box center [948, 71] width 17 height 17
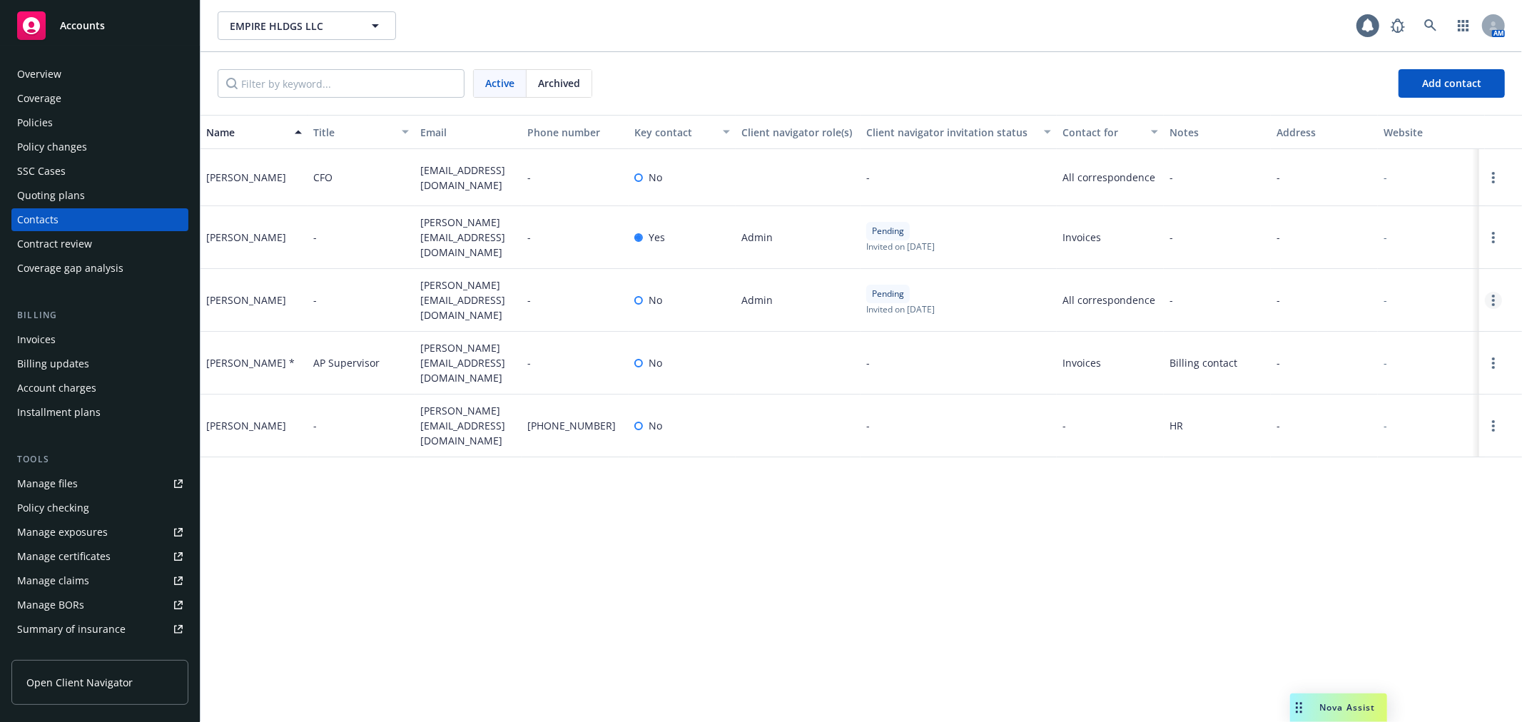
click at [1496, 294] on link "Open options" at bounding box center [1493, 300] width 17 height 17
click at [1453, 283] on link "Archive" at bounding box center [1427, 281] width 111 height 29
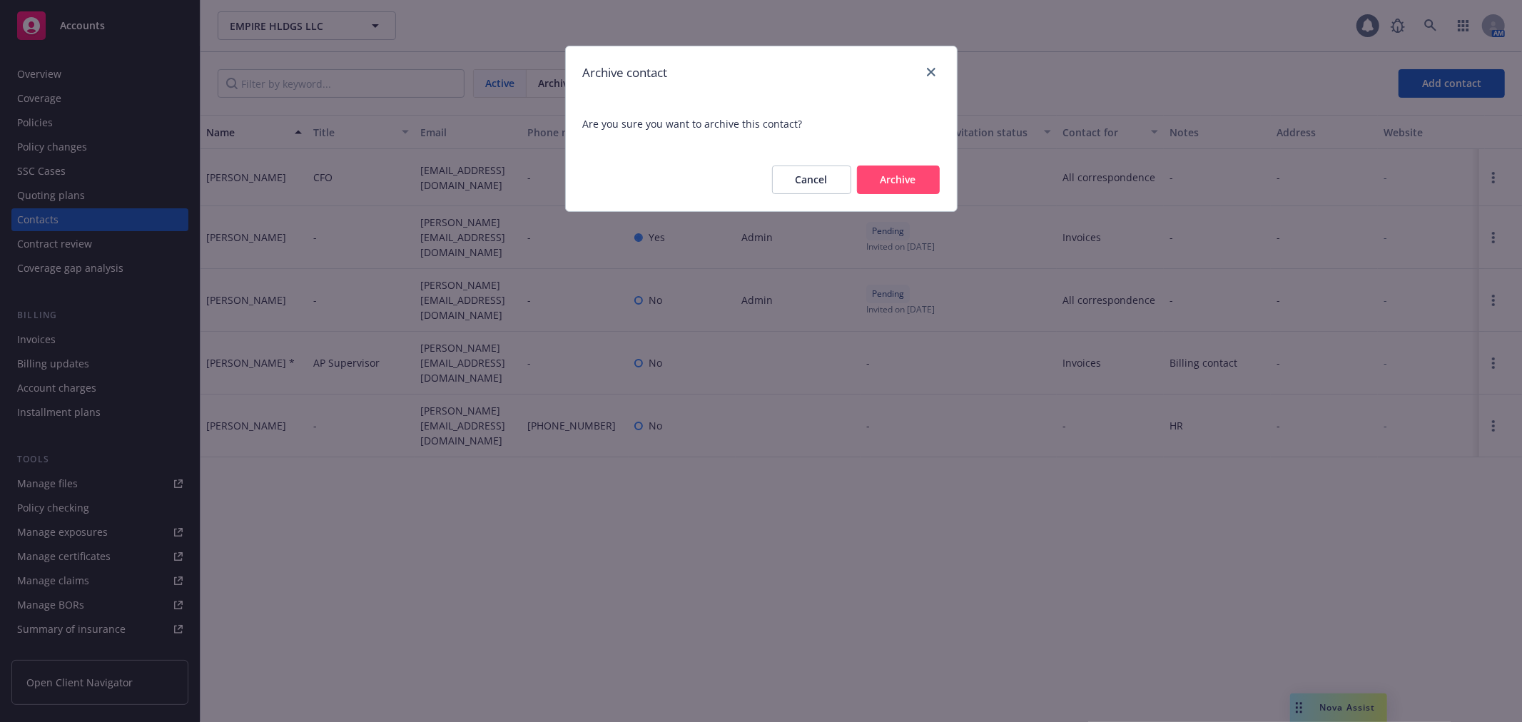
click at [911, 171] on button "Archive" at bounding box center [898, 180] width 83 height 29
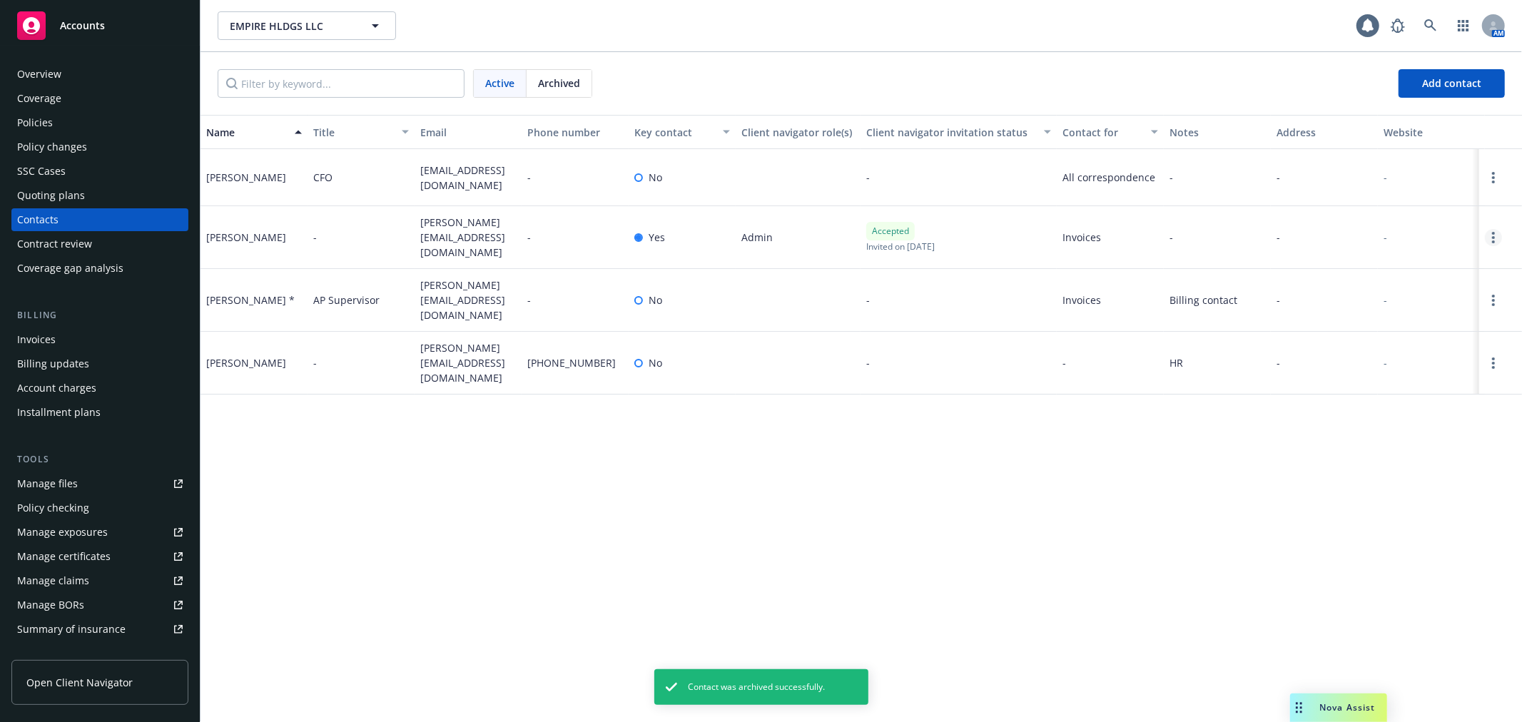
click at [1495, 229] on link "Open options" at bounding box center [1493, 237] width 17 height 17
click at [1397, 128] on link "Edit contact" at bounding box center [1385, 126] width 195 height 29
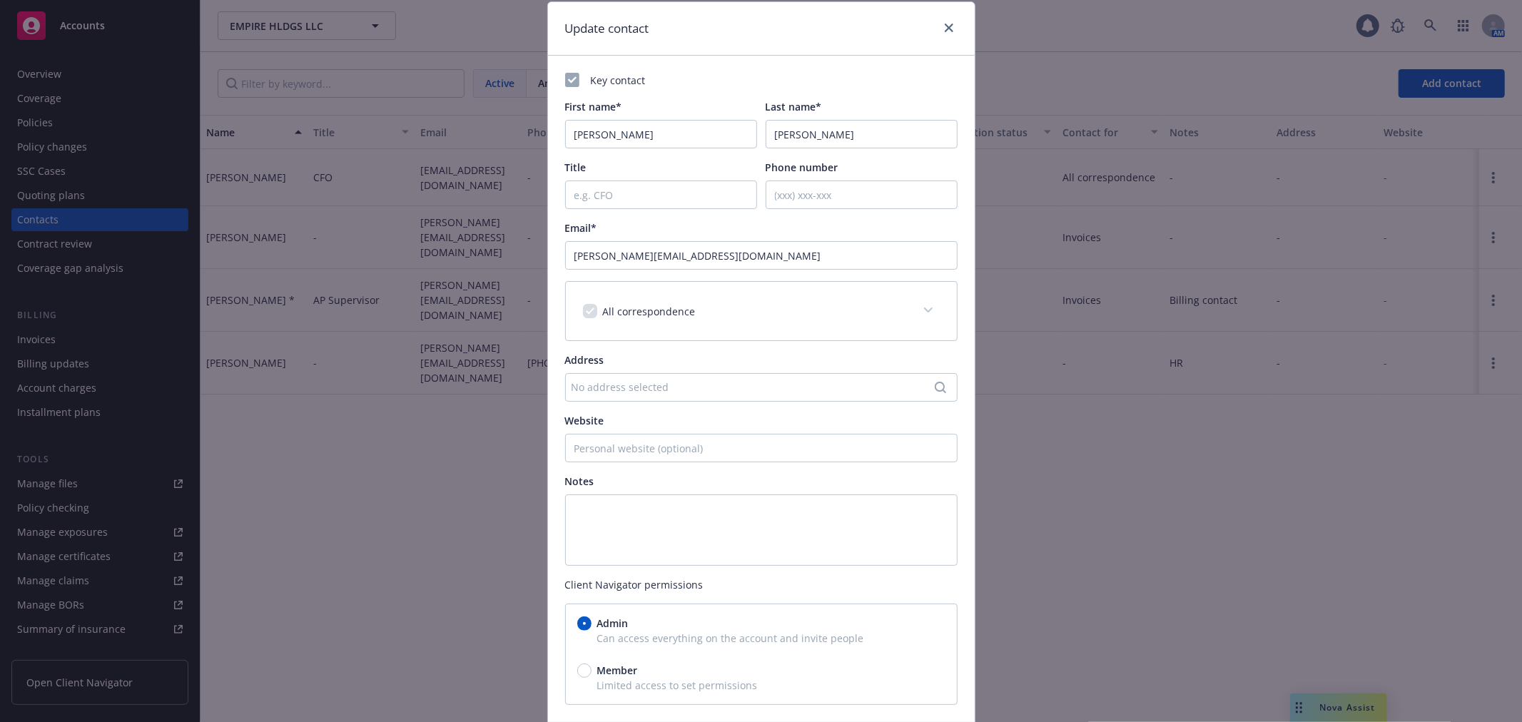
scroll to position [154, 0]
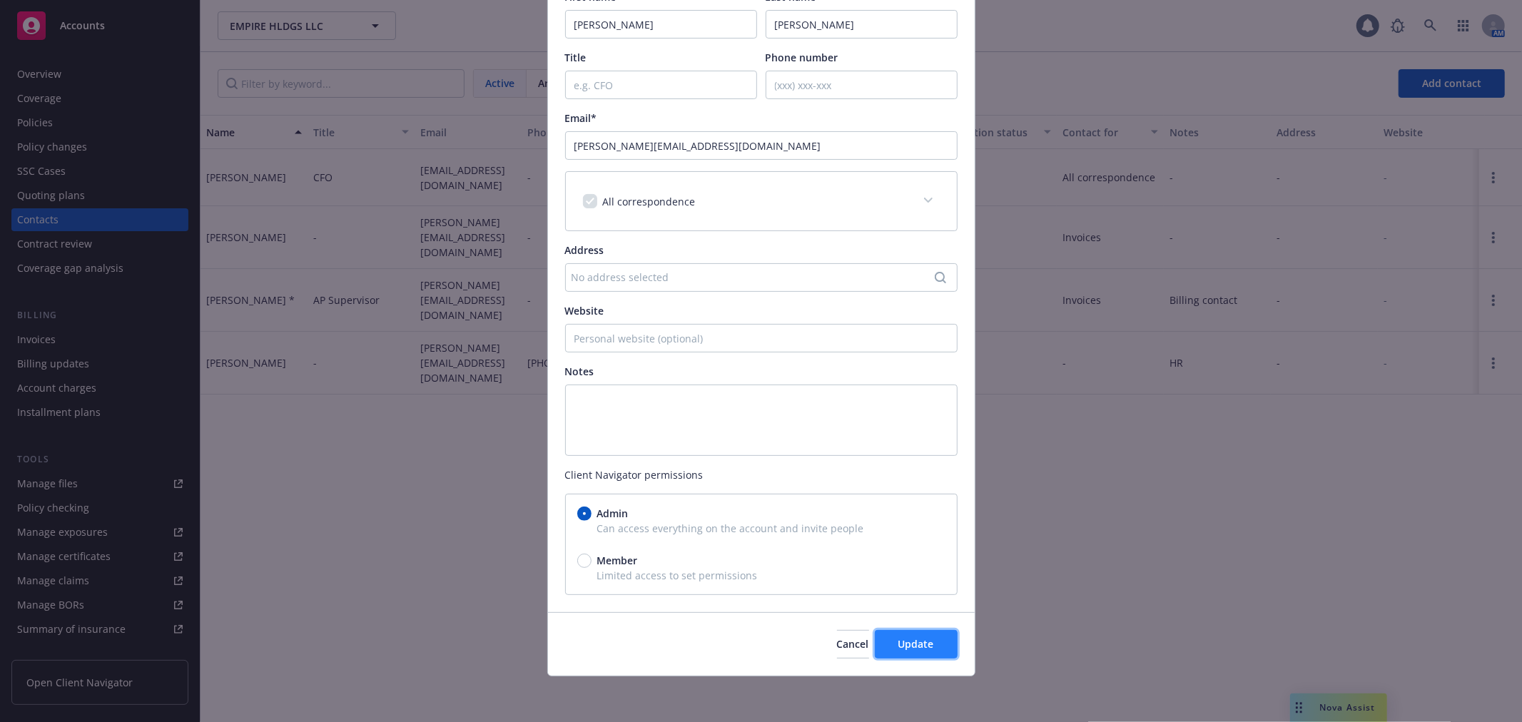
click at [919, 647] on span "Update" at bounding box center [916, 644] width 36 height 14
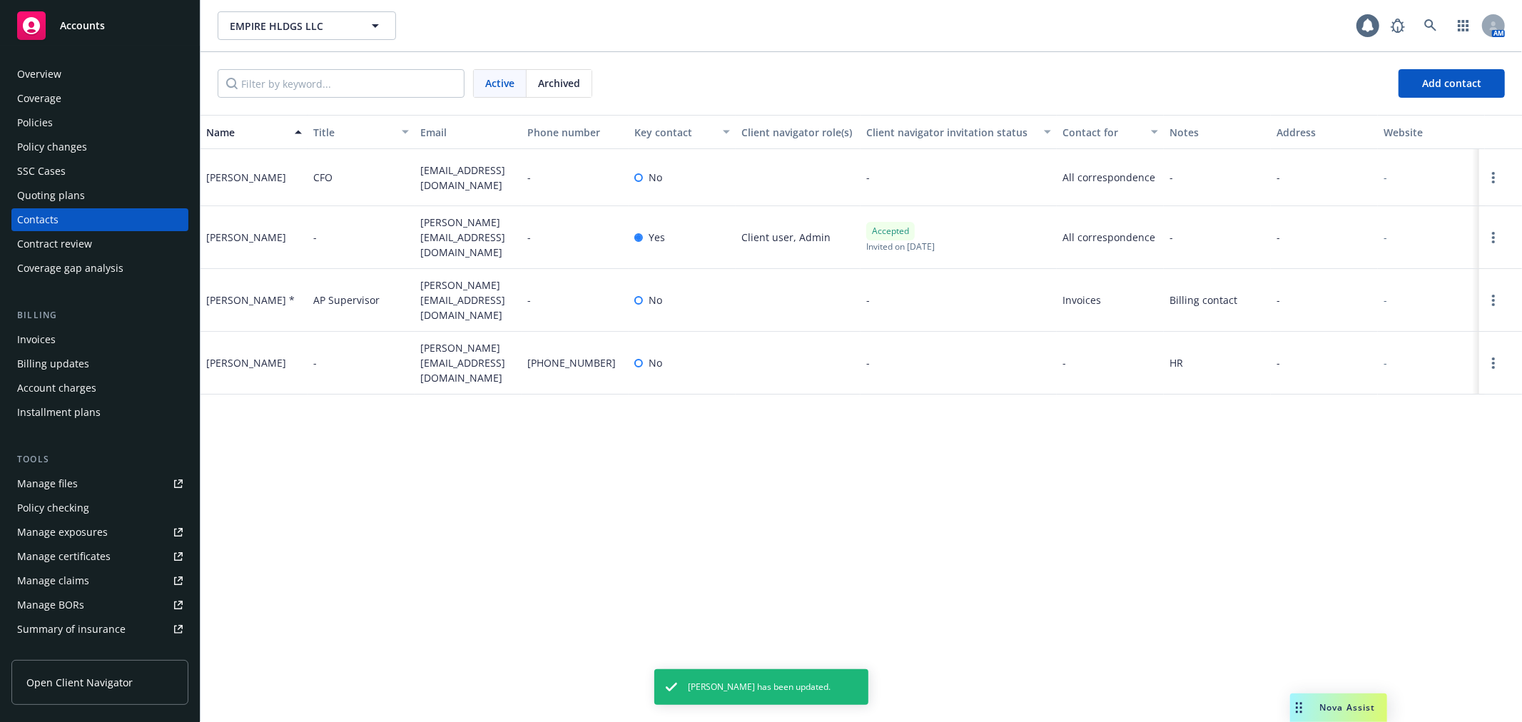
click at [104, 679] on span "Open Client Navigator" at bounding box center [79, 682] width 106 height 15
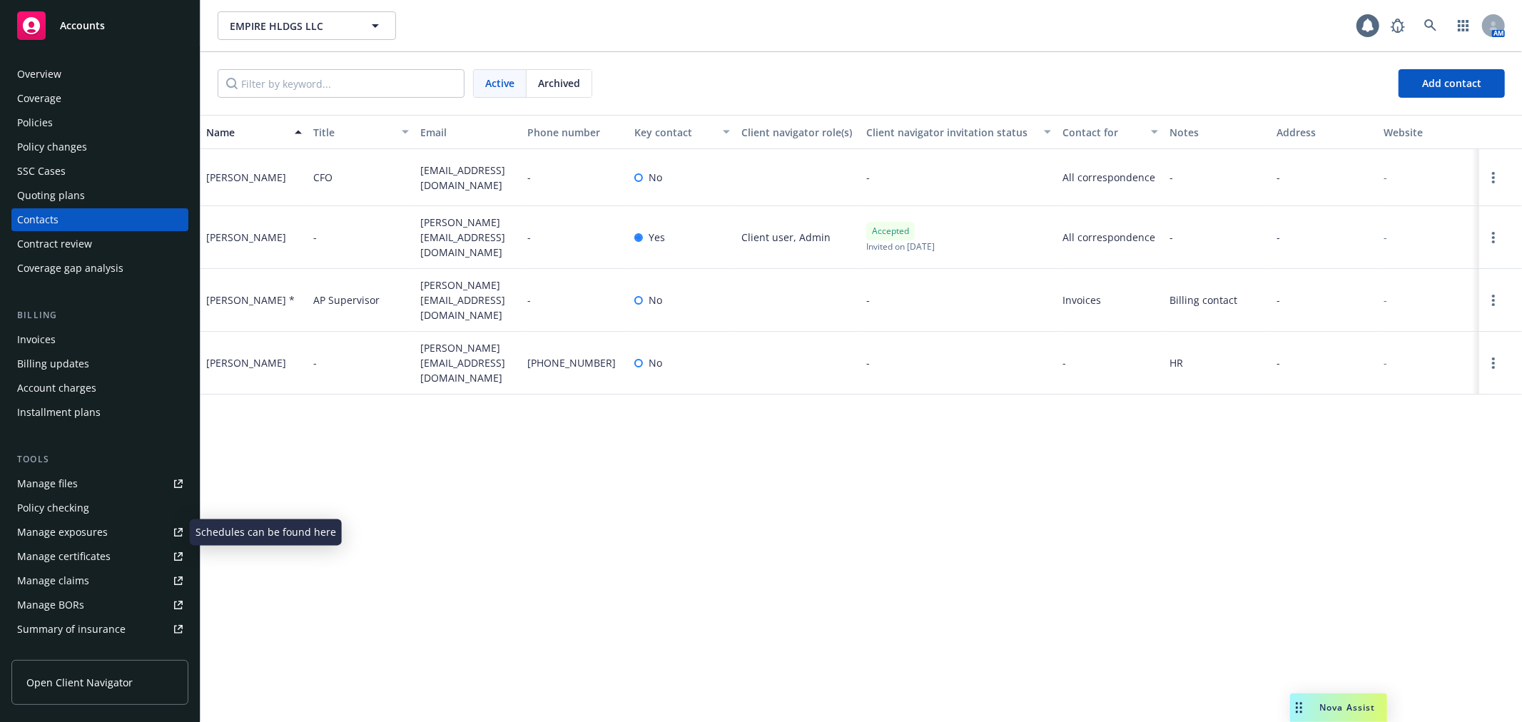
click at [106, 550] on div "Manage certificates" at bounding box center [63, 556] width 93 height 23
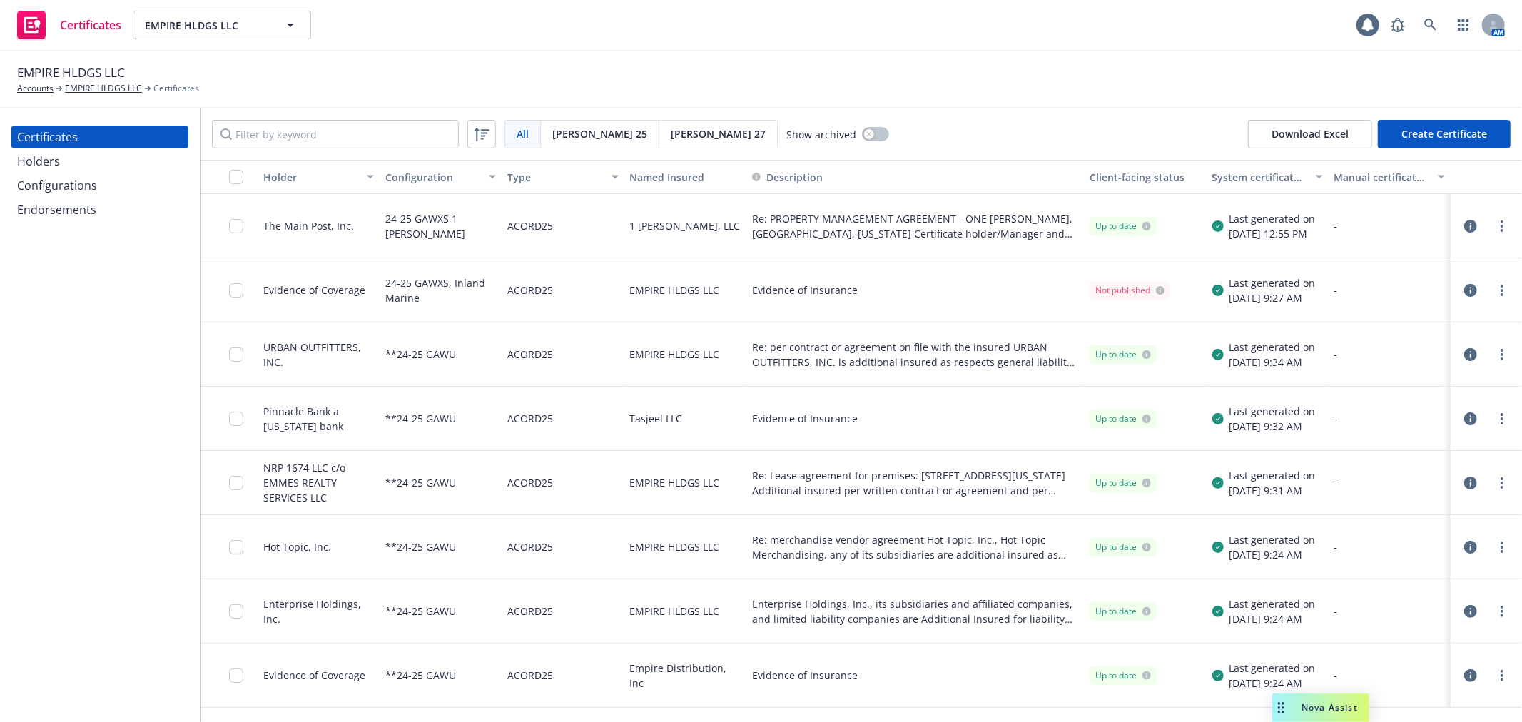
click at [1464, 290] on icon "button" at bounding box center [1470, 290] width 13 height 13
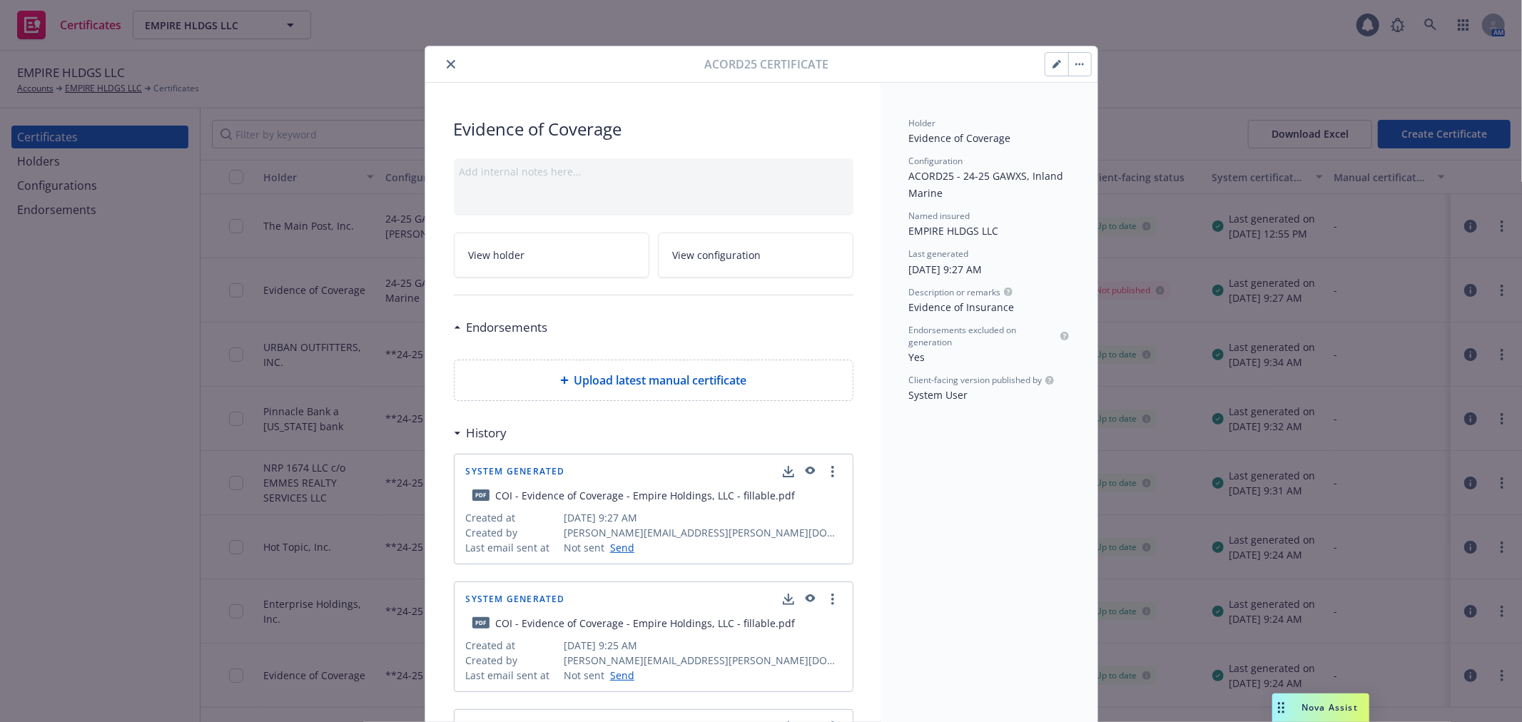
click at [447, 66] on icon "close" at bounding box center [451, 64] width 9 height 9
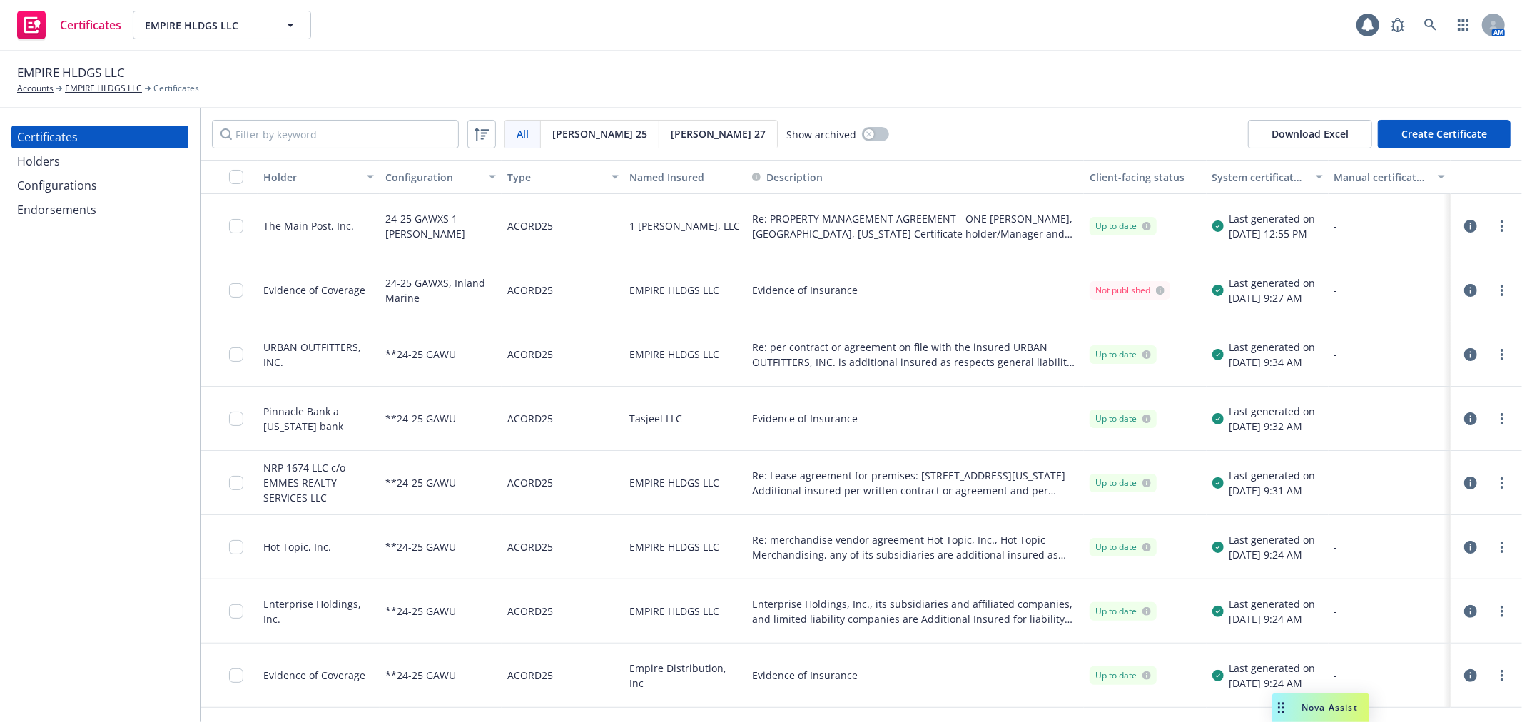
click at [1473, 138] on button "Create Certificate" at bounding box center [1444, 134] width 133 height 29
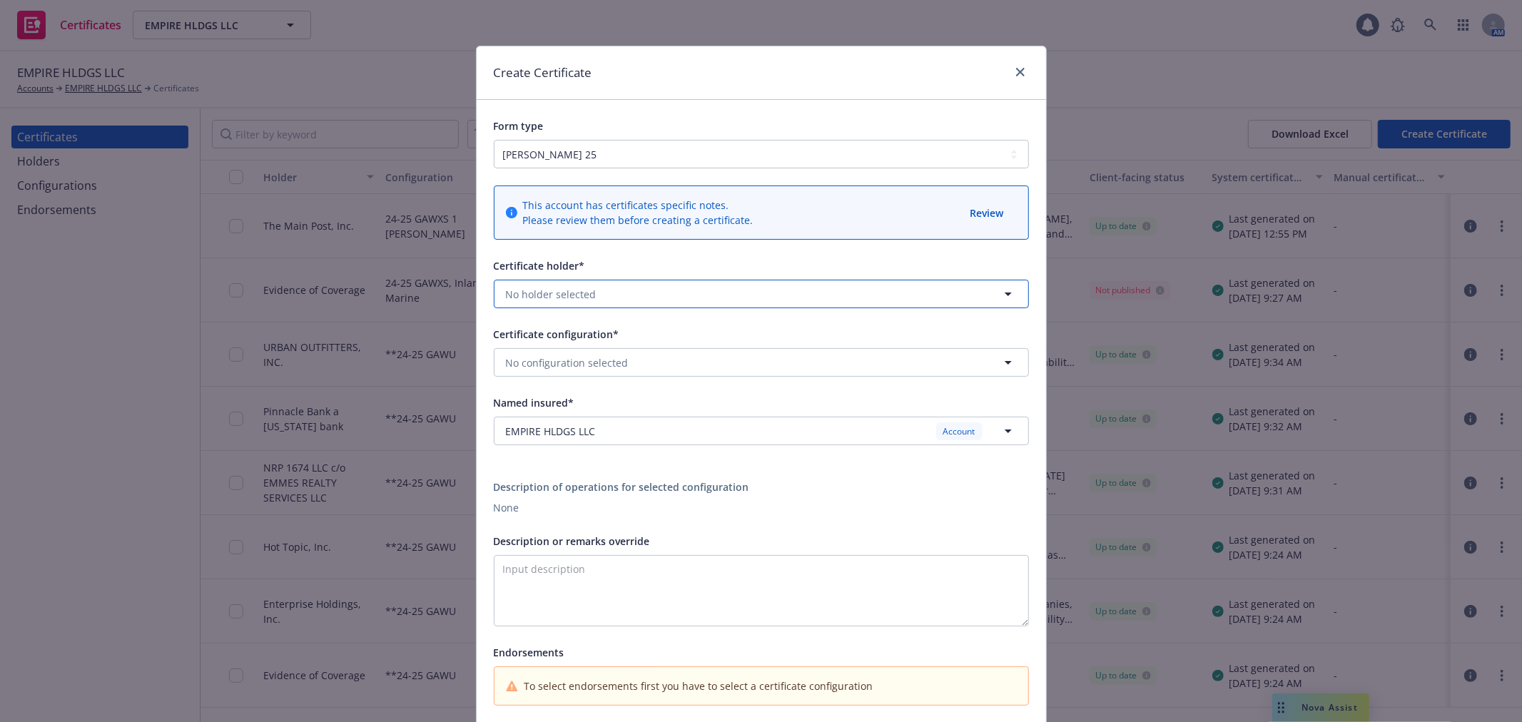
click at [576, 295] on span "No holder selected" at bounding box center [551, 294] width 91 height 15
type input "evide"
click at [555, 327] on strong "Evidence of Coverage" at bounding box center [560, 334] width 103 height 14
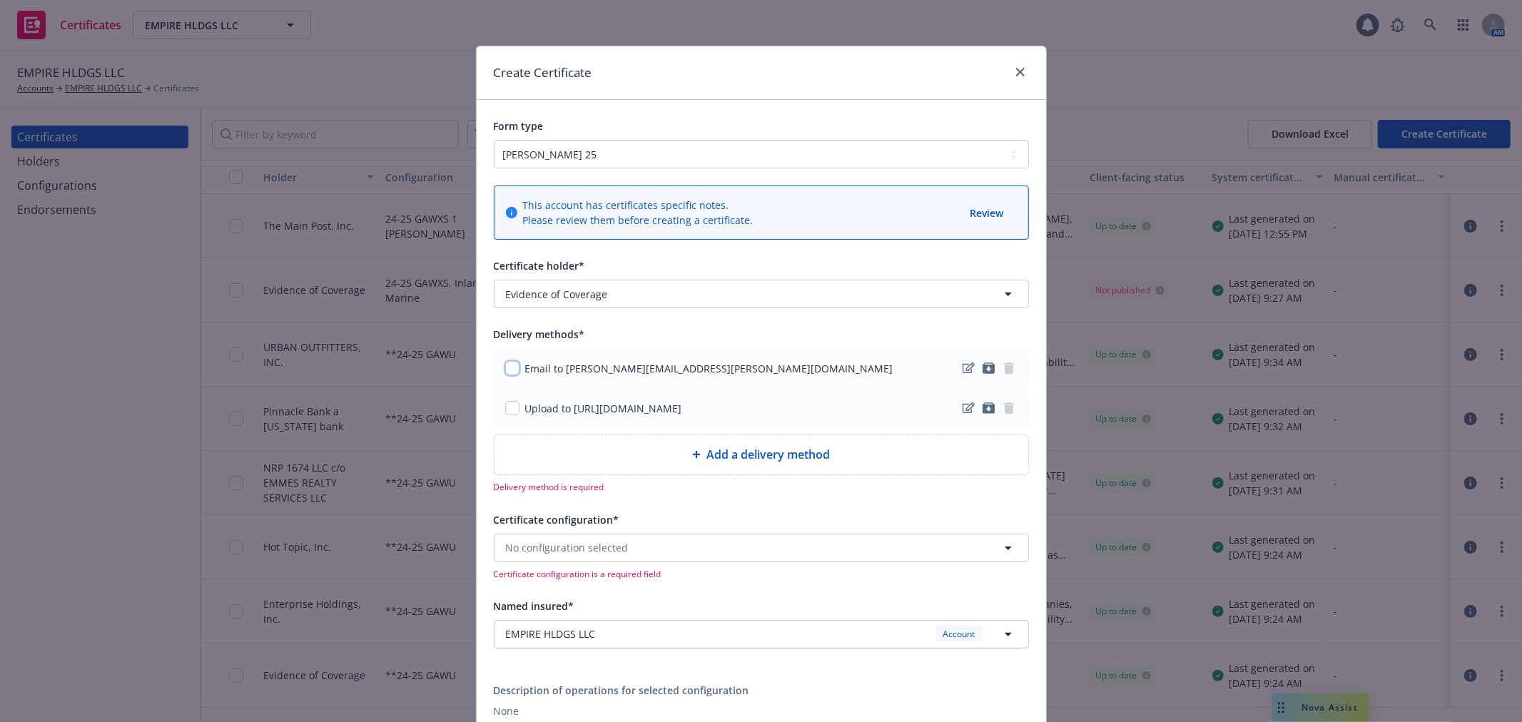
click at [507, 370] on input "checkbox" at bounding box center [512, 368] width 14 height 14
checkbox input "true"
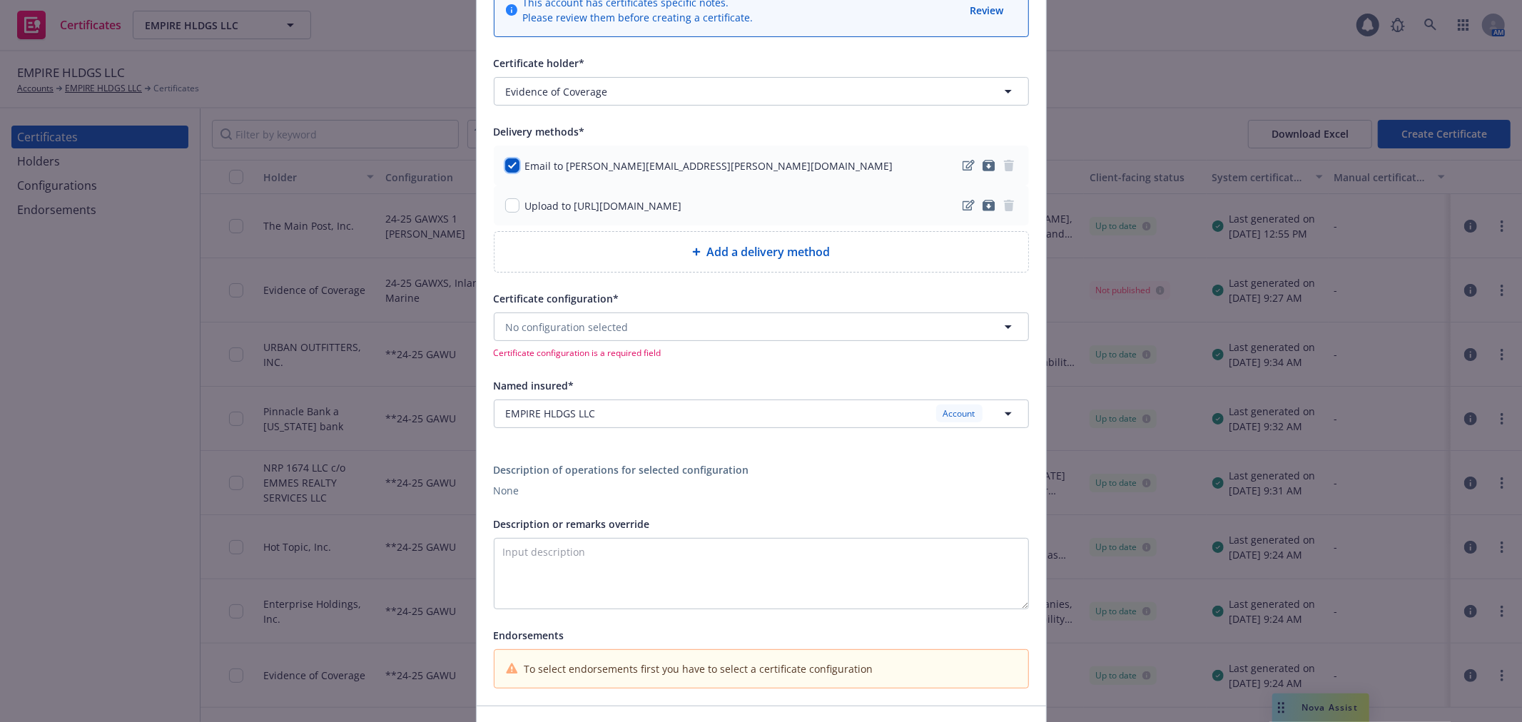
scroll to position [238, 0]
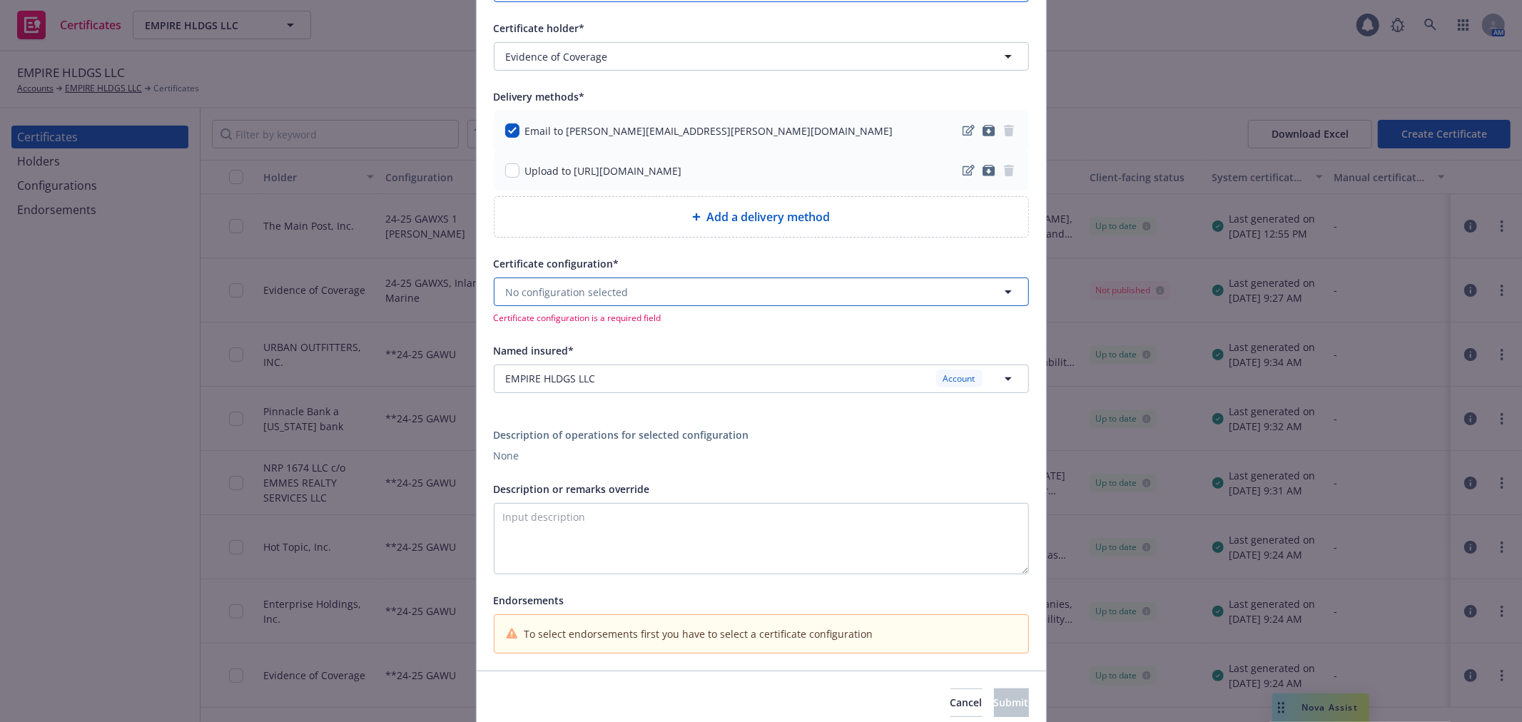
click at [633, 291] on button "No configuration selected" at bounding box center [761, 292] width 535 height 29
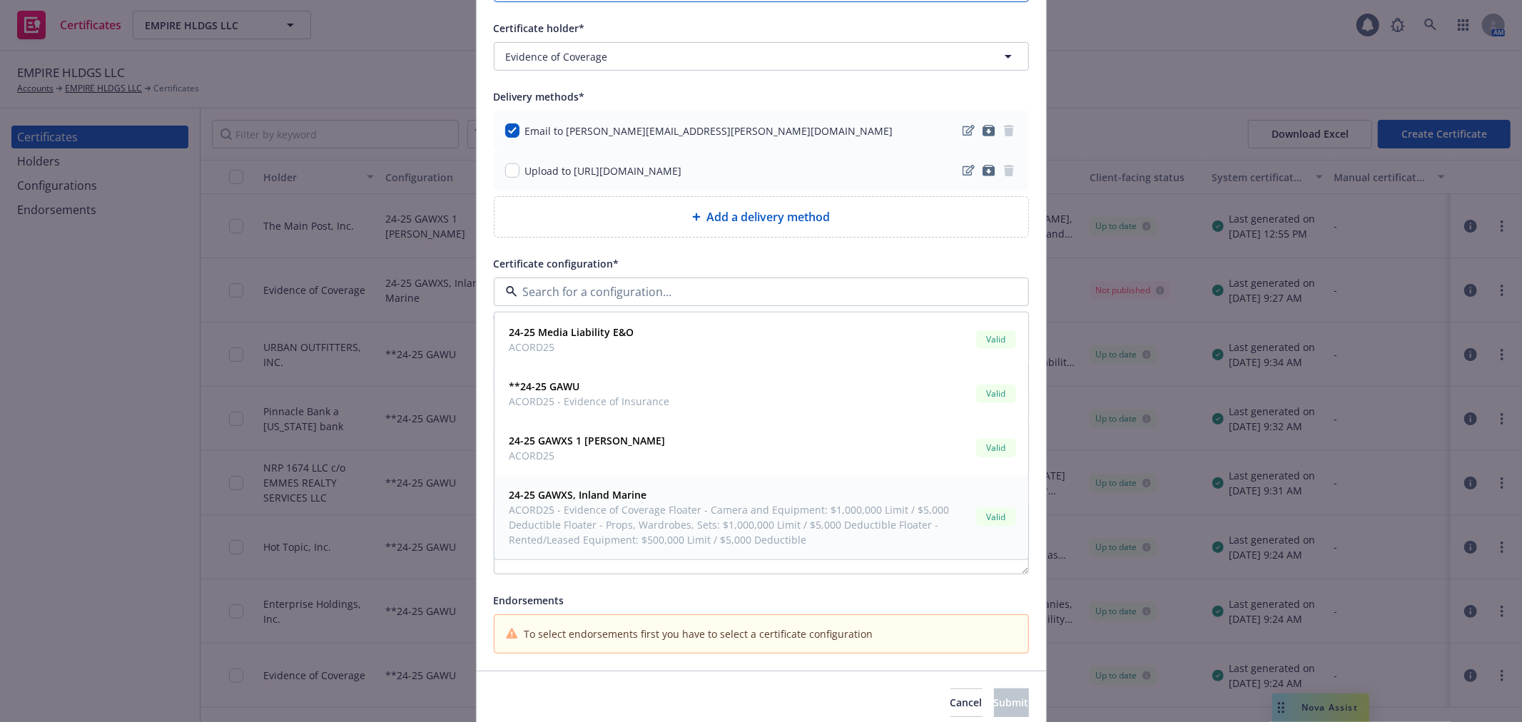
click at [583, 495] on strong "24-25 GAWXS, Inland Marine" at bounding box center [578, 495] width 138 height 14
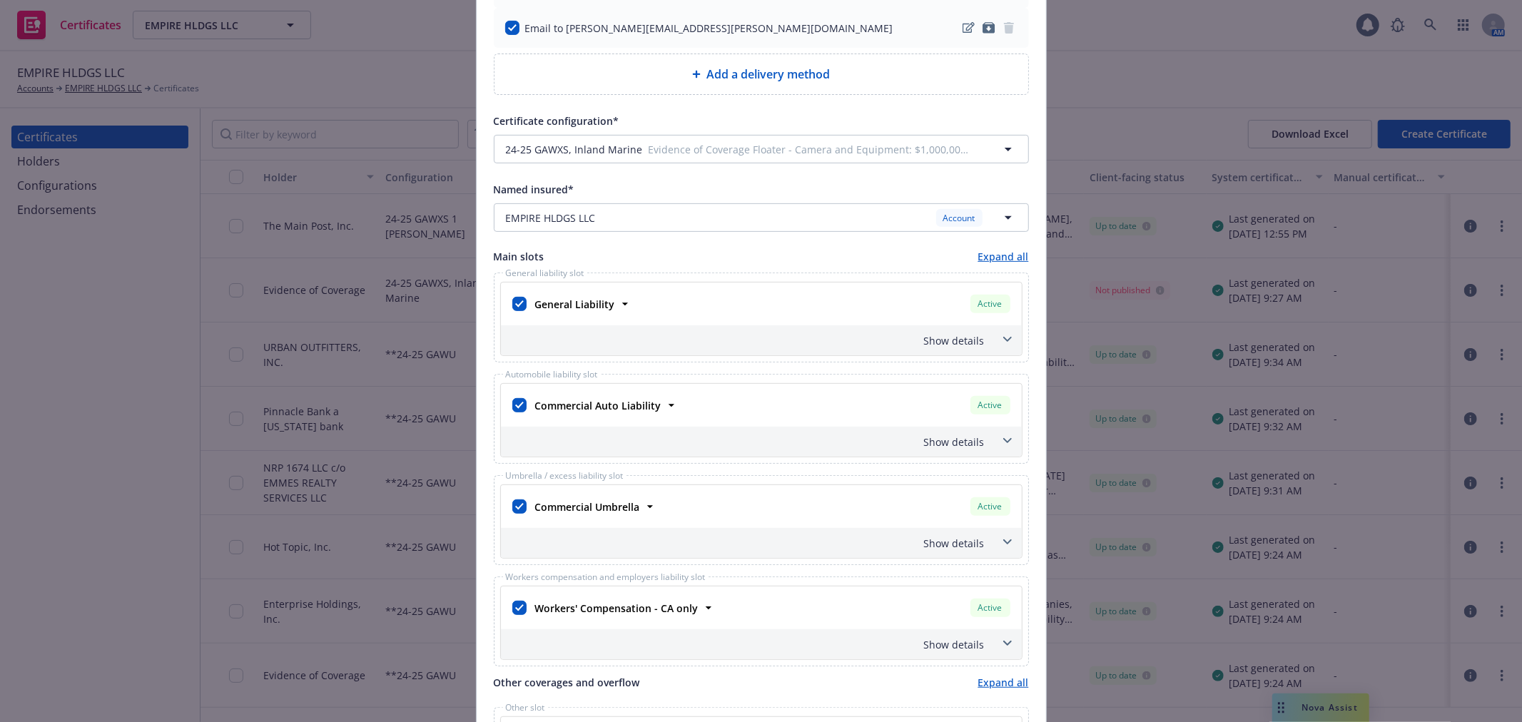
scroll to position [396, 0]
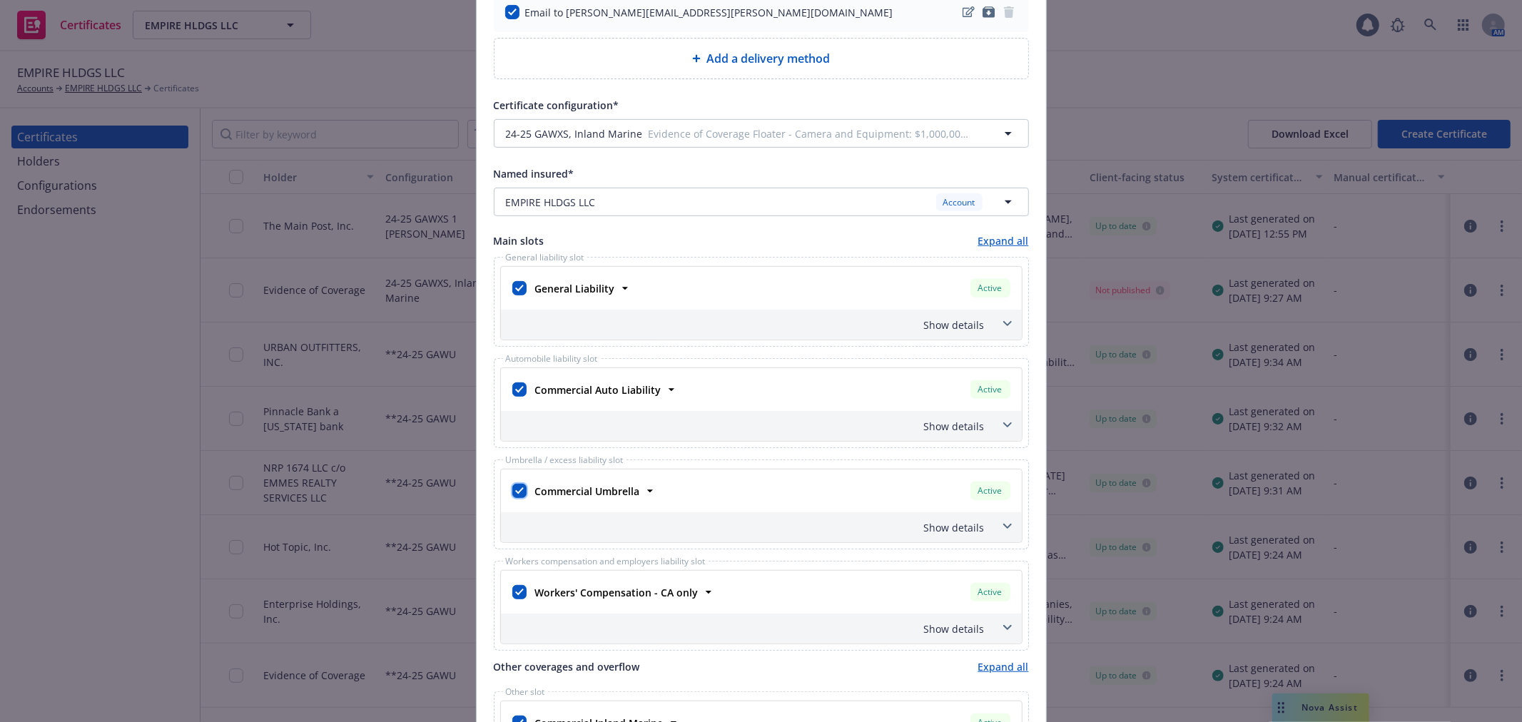
click at [514, 489] on input "checkbox" at bounding box center [519, 491] width 14 height 14
checkbox input "false"
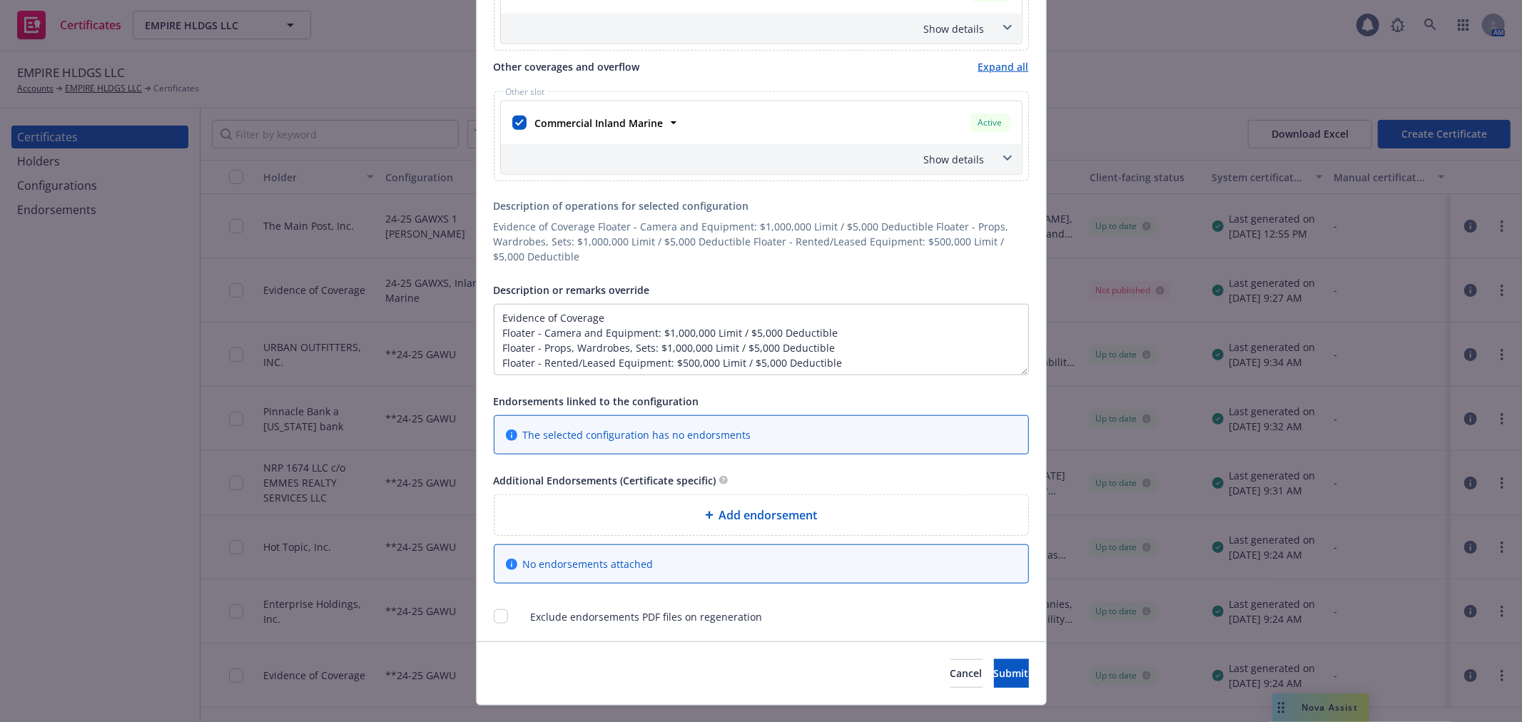
scroll to position [1029, 0]
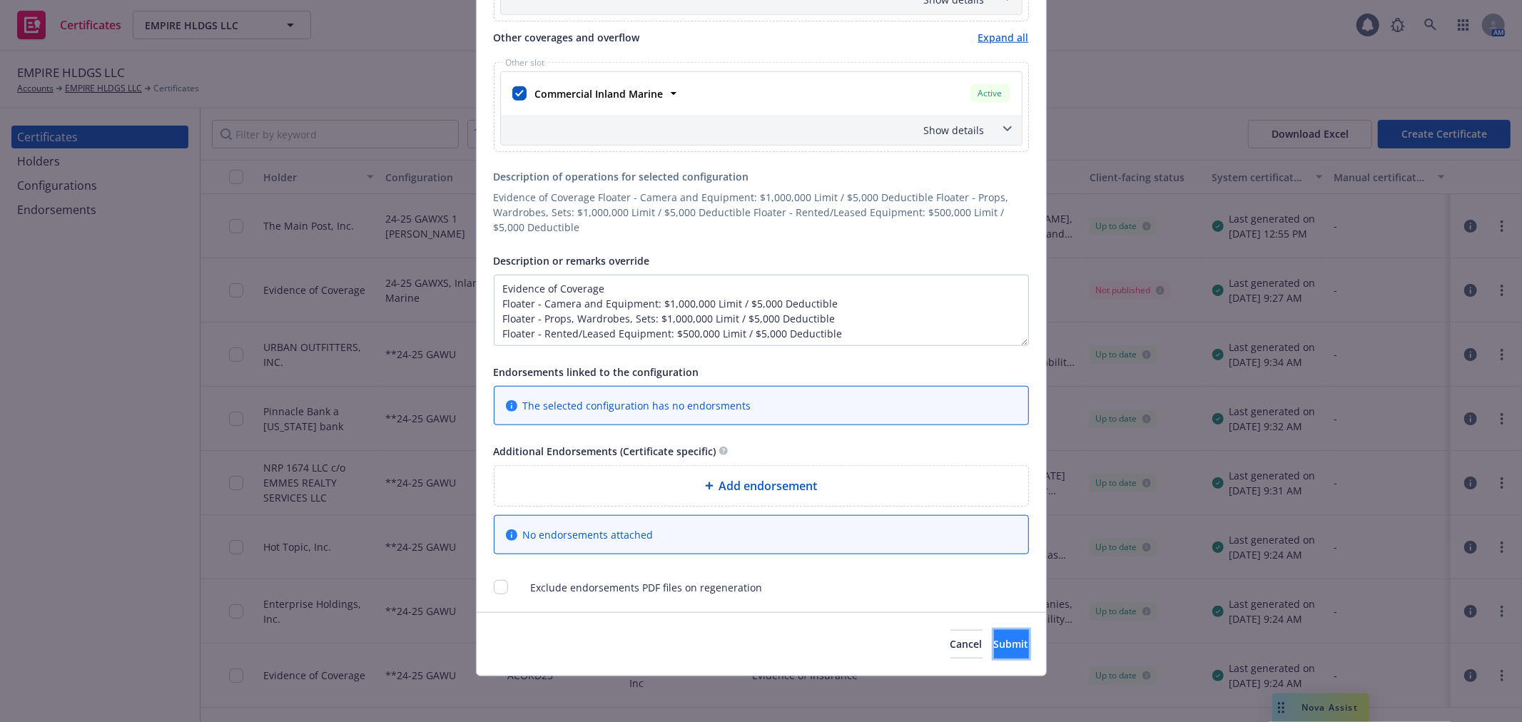
click at [994, 634] on button "Submit" at bounding box center [1011, 644] width 35 height 29
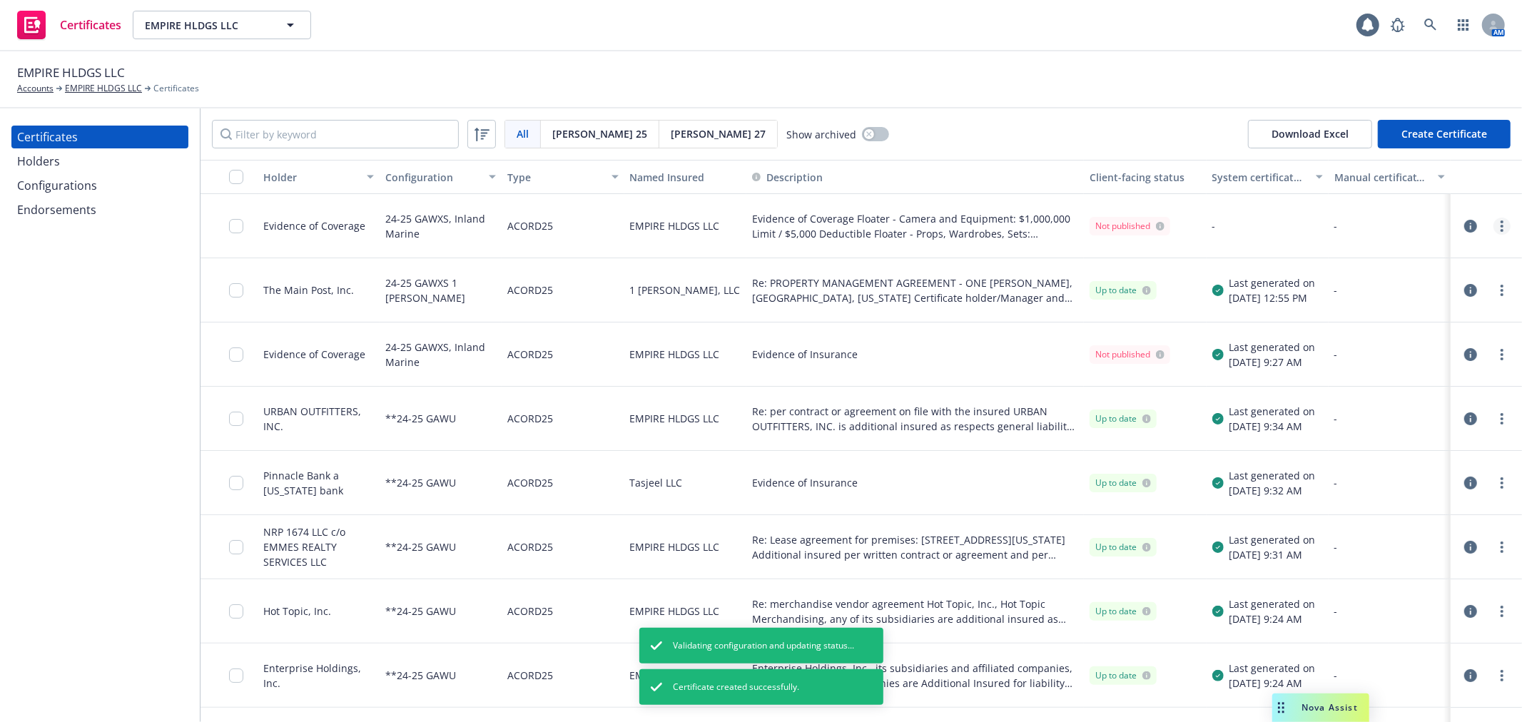
click at [1493, 222] on link "more" at bounding box center [1501, 226] width 17 height 17
click at [1398, 300] on link "Regenerate" at bounding box center [1384, 312] width 228 height 29
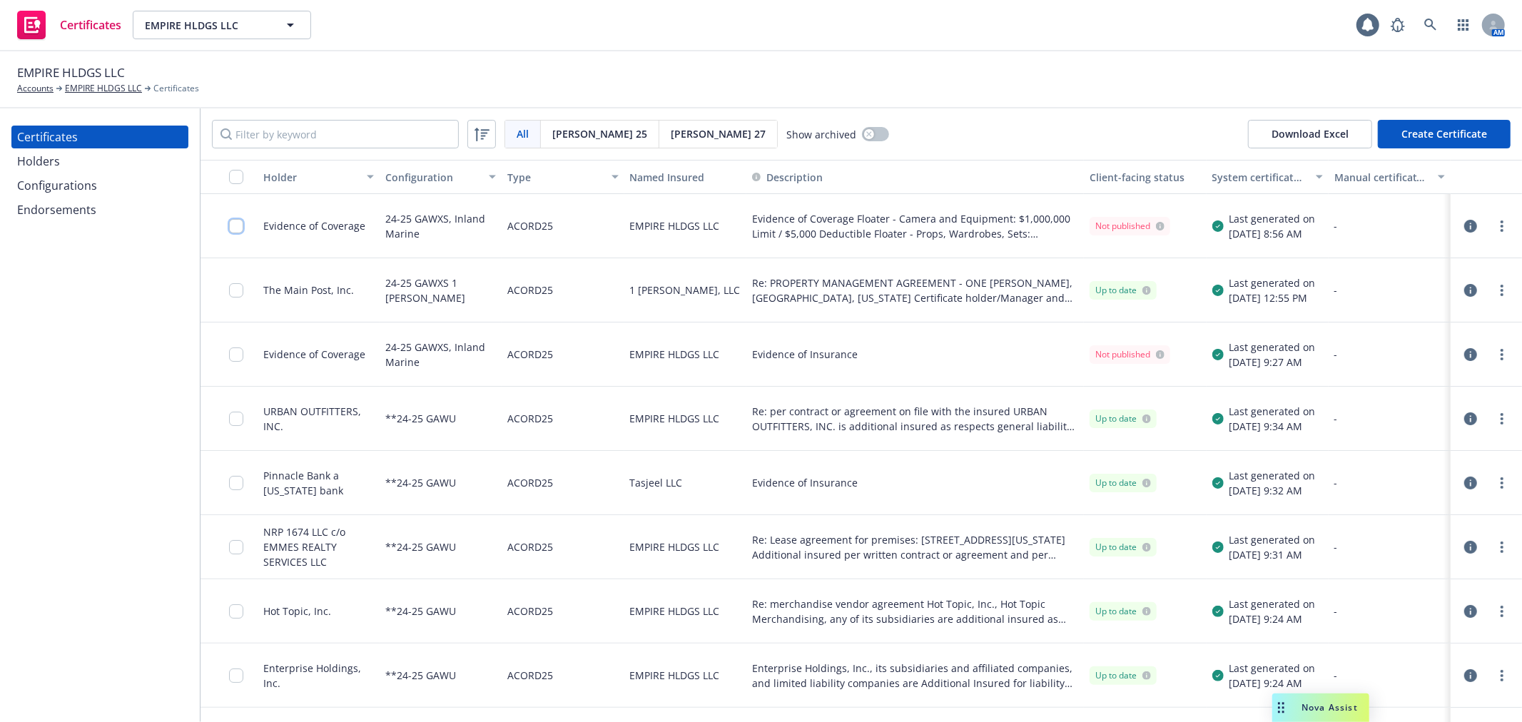
click at [230, 223] on input "checkbox" at bounding box center [236, 226] width 14 height 14
click at [796, 680] on div "Other actions" at bounding box center [788, 689] width 76 height 27
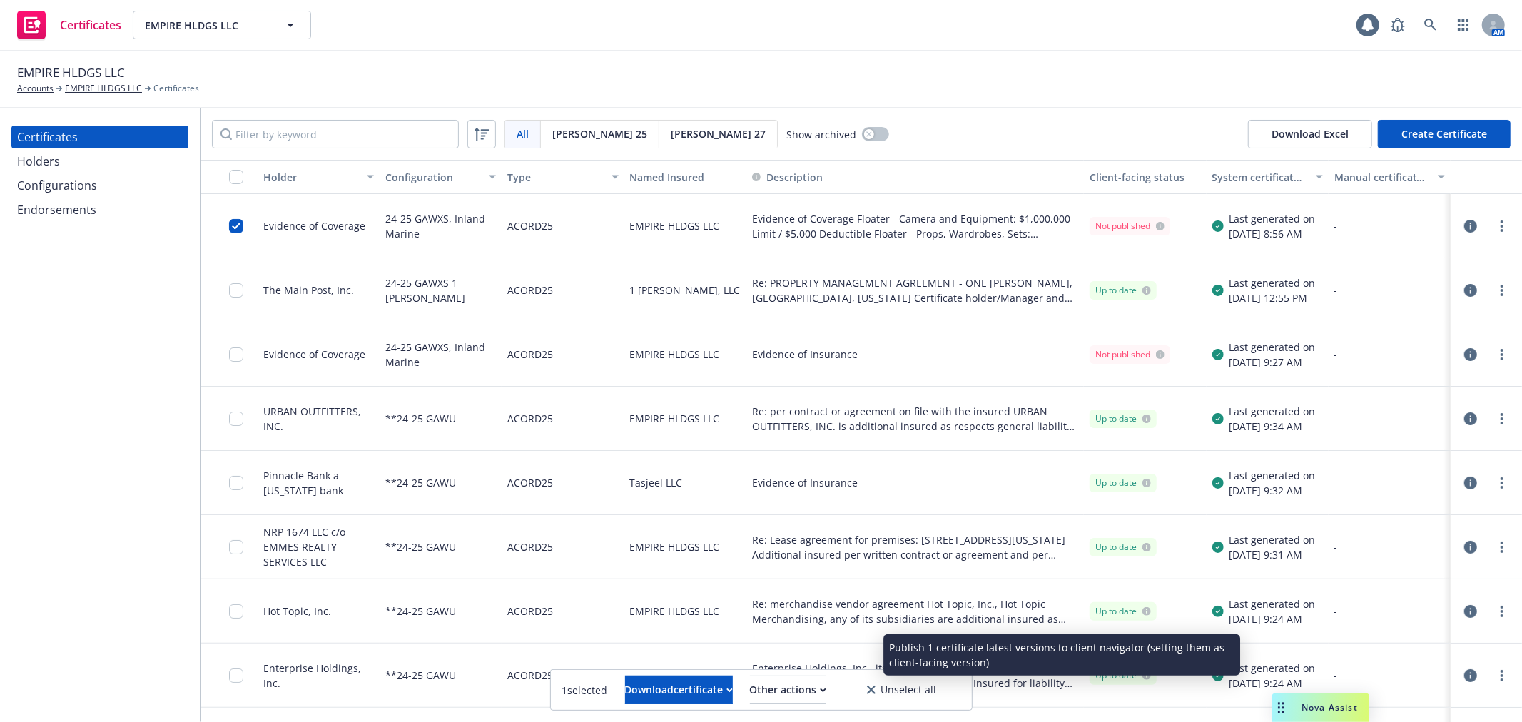
click at [799, 653] on link "Publish certificate" at bounding box center [761, 655] width 131 height 29
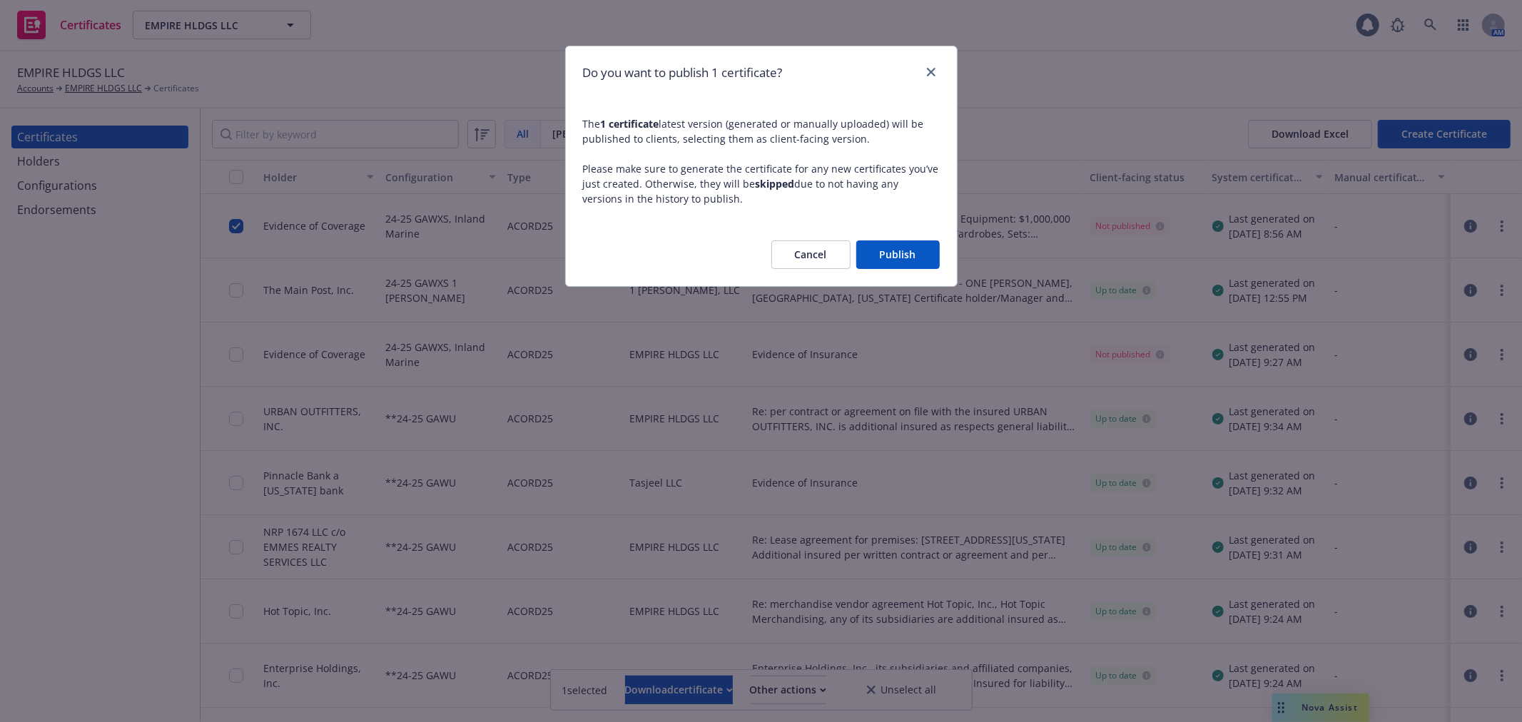
click at [898, 252] on button "Publish" at bounding box center [897, 254] width 83 height 29
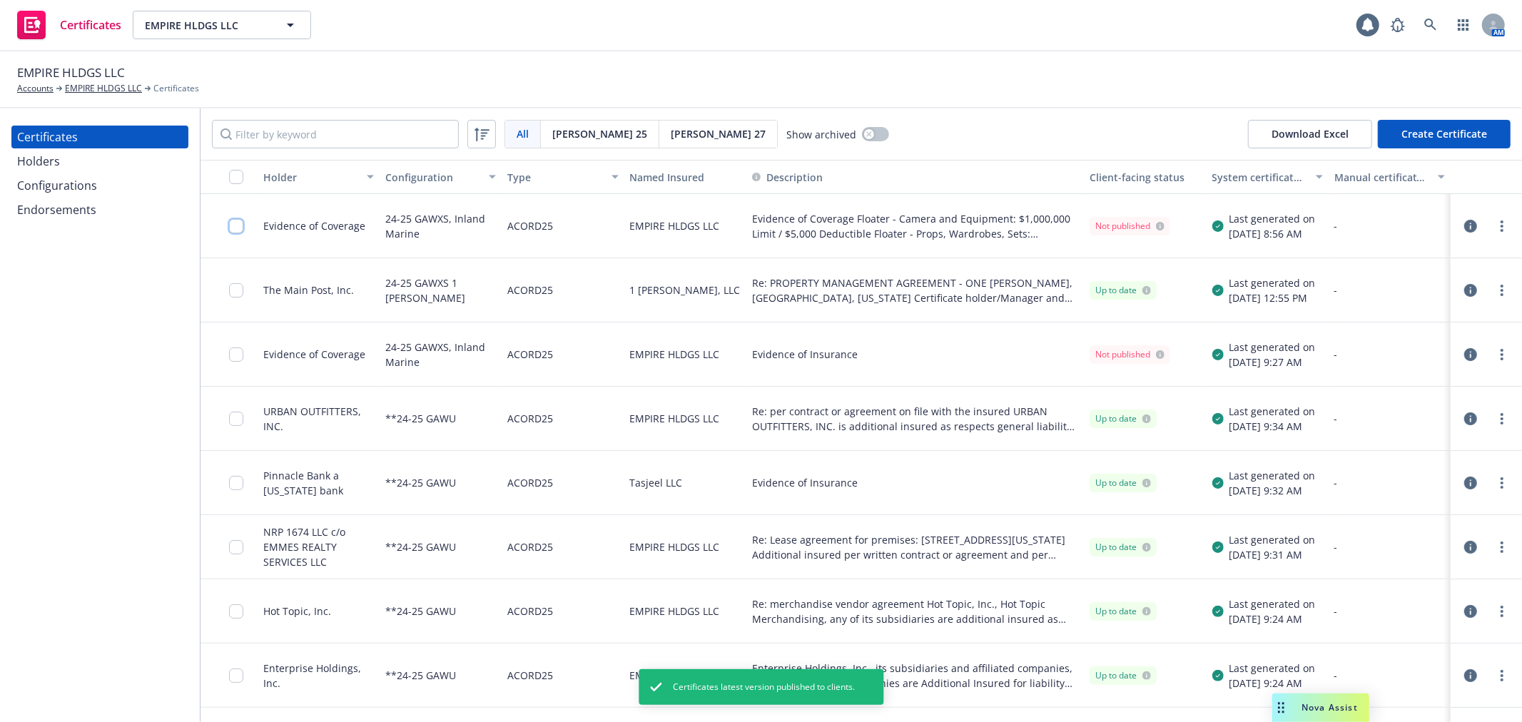
drag, startPoint x: 239, startPoint y: 226, endPoint x: 268, endPoint y: 254, distance: 39.9
click at [238, 227] on input "checkbox" at bounding box center [236, 226] width 14 height 14
click at [625, 685] on button "Download certificate" at bounding box center [679, 690] width 108 height 29
click at [600, 657] on link "Download uneditable file" at bounding box center [605, 655] width 166 height 29
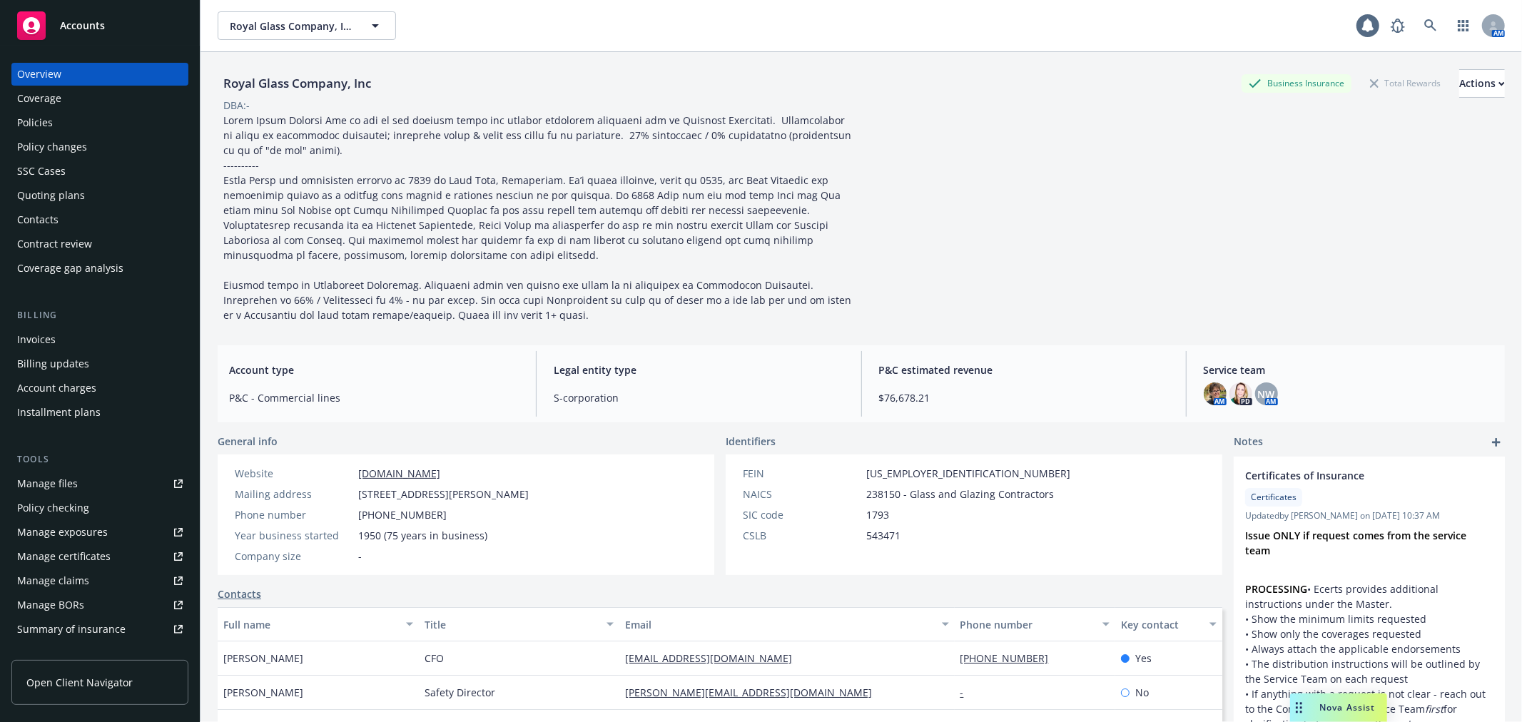
click at [79, 479] on link "Manage files" at bounding box center [99, 483] width 177 height 23
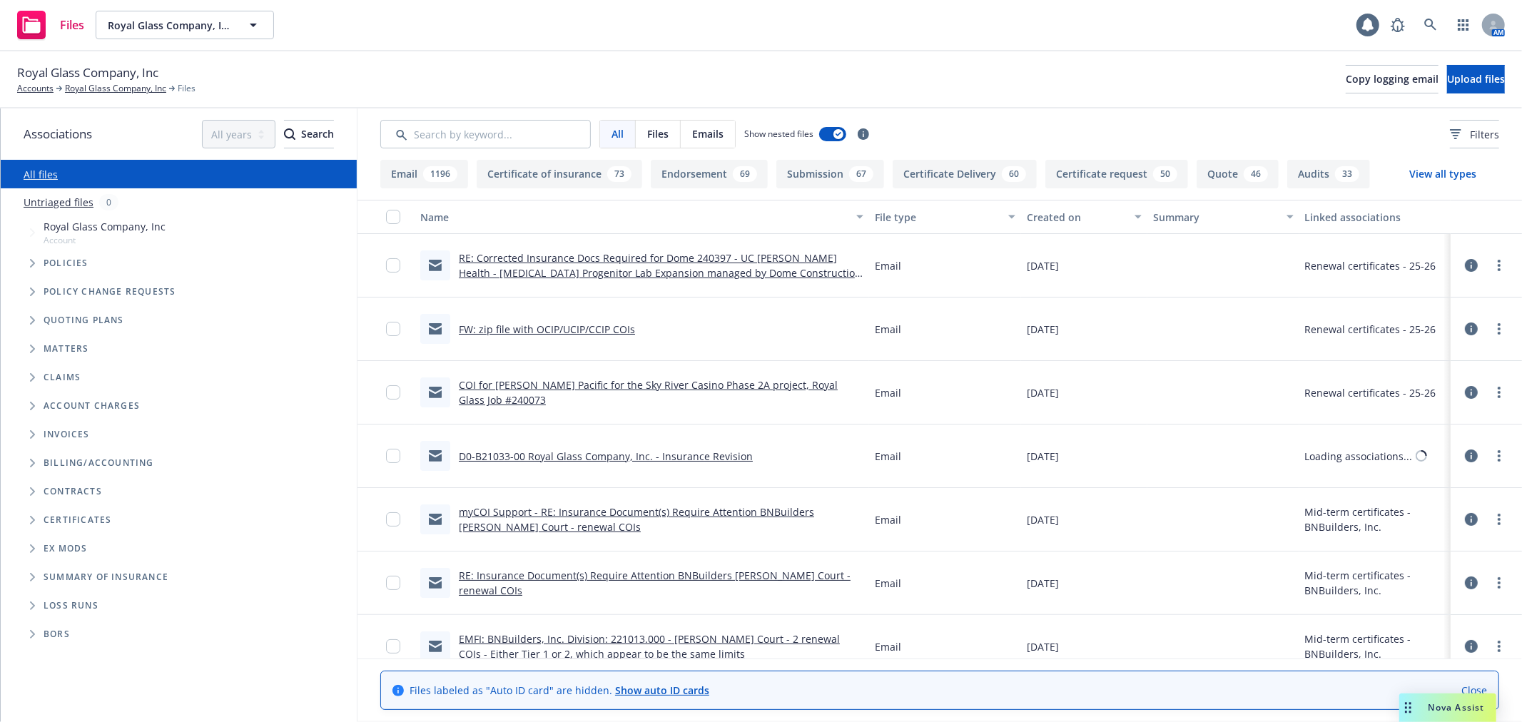
click at [33, 521] on icon "Folder Tree Example" at bounding box center [32, 520] width 5 height 9
click at [44, 574] on icon "Folder Tree Example" at bounding box center [44, 574] width 6 height 9
click at [72, 662] on link "25-26" at bounding box center [68, 659] width 26 height 15
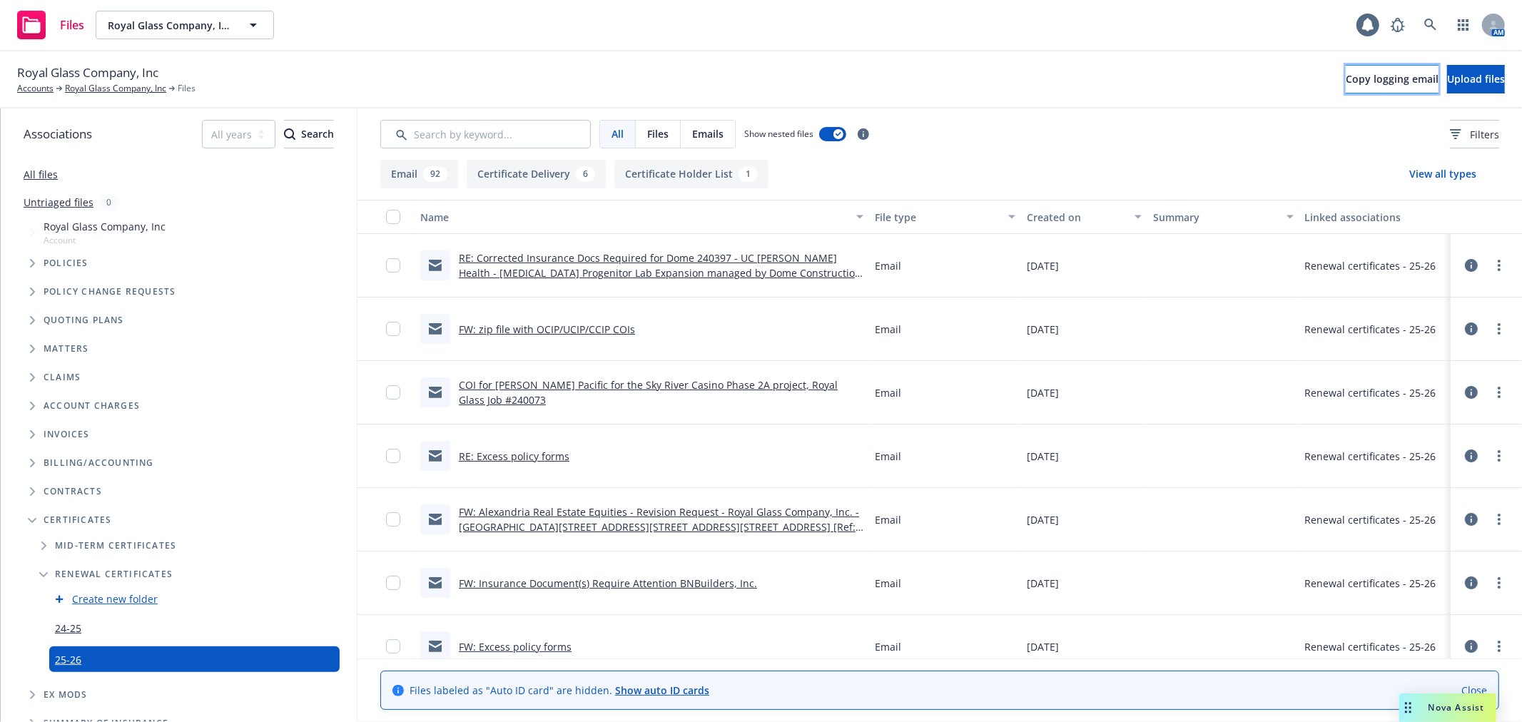
click at [1346, 74] on span "Copy logging email" at bounding box center [1392, 79] width 93 height 14
